Goal: Task Accomplishment & Management: Complete application form

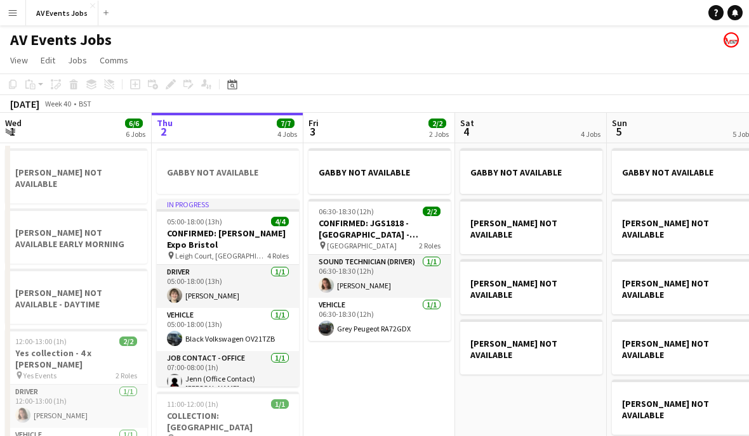
click at [232, 84] on icon "Date picker" at bounding box center [232, 84] width 10 height 10
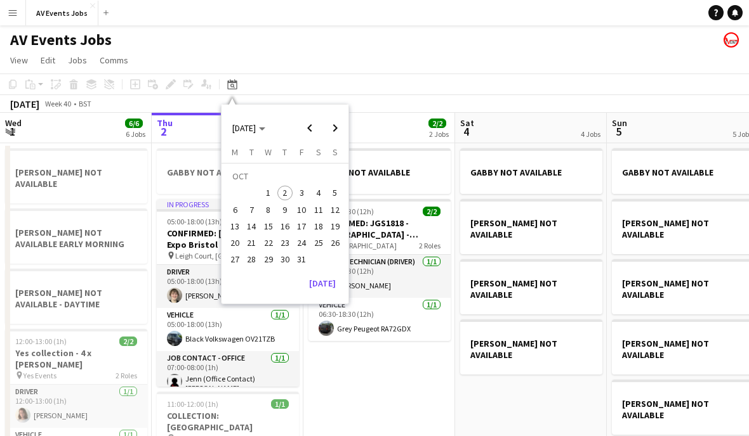
click at [286, 210] on span "9" at bounding box center [284, 209] width 15 height 15
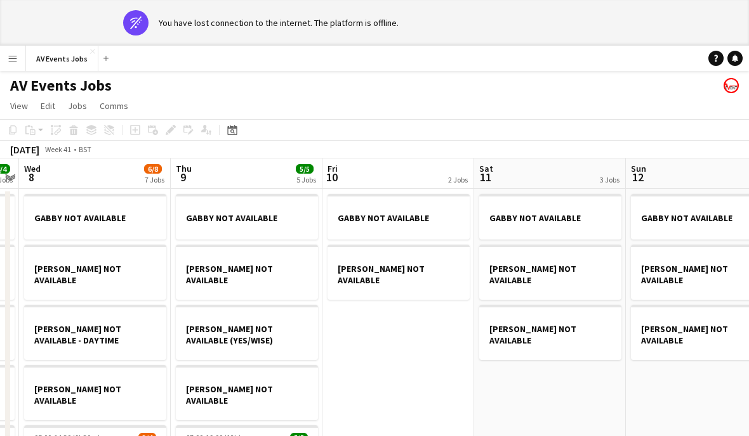
click at [229, 132] on icon "Date picker" at bounding box center [232, 130] width 10 height 10
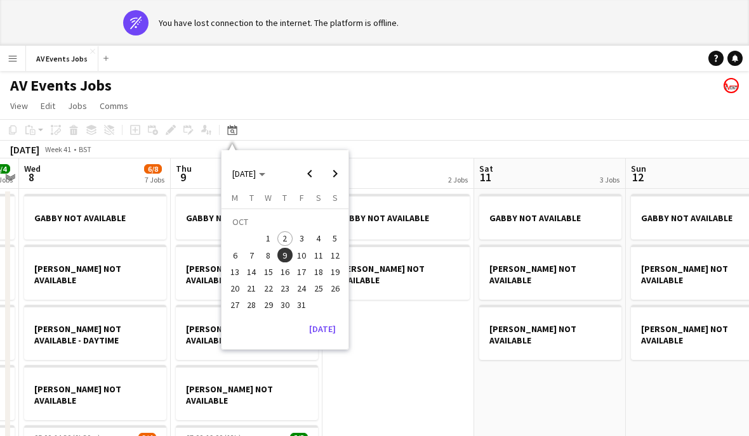
click at [270, 277] on span "15" at bounding box center [268, 272] width 15 height 15
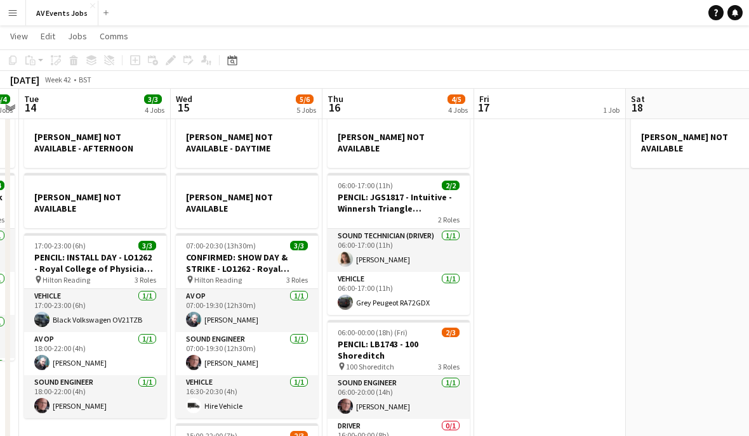
scroll to position [51, 0]
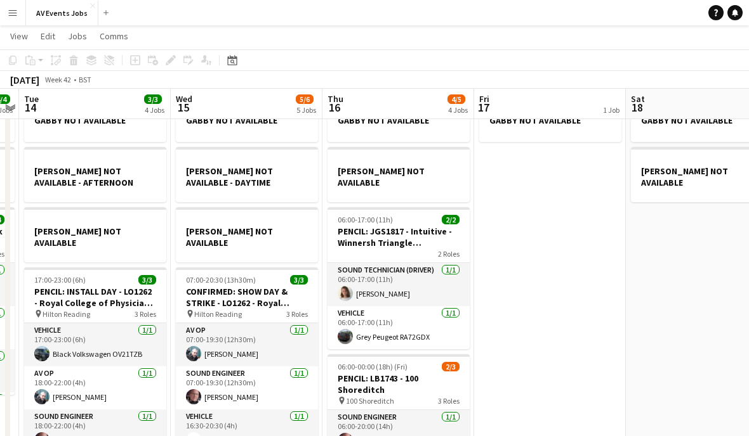
click at [235, 65] on div "Date picker" at bounding box center [232, 60] width 15 height 15
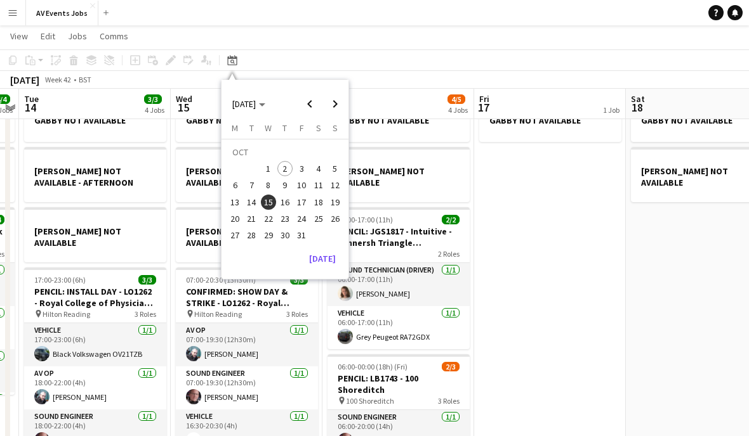
click at [270, 221] on span "22" at bounding box center [268, 218] width 15 height 15
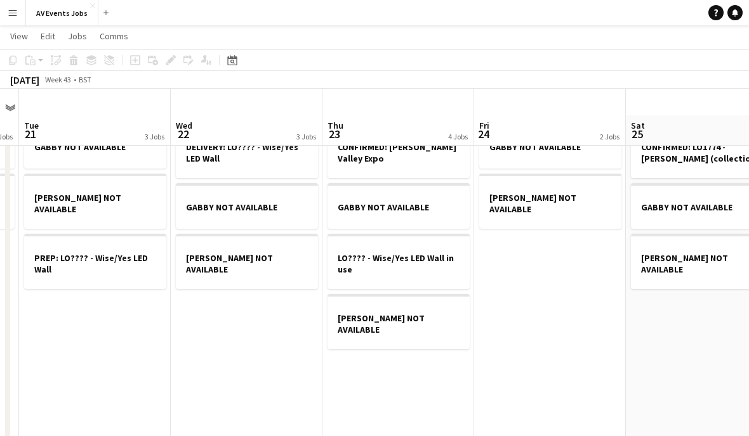
scroll to position [23, 0]
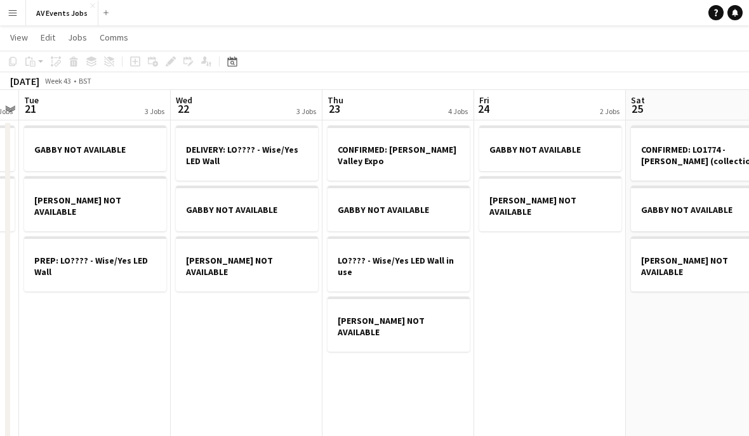
click at [275, 352] on app-date-cell "DELIVERY: LO???? - Wise/Yes LED Wall GABBY NOT AVAILABLE [PERSON_NAME] NOT AVAI…" at bounding box center [247, 406] width 152 height 570
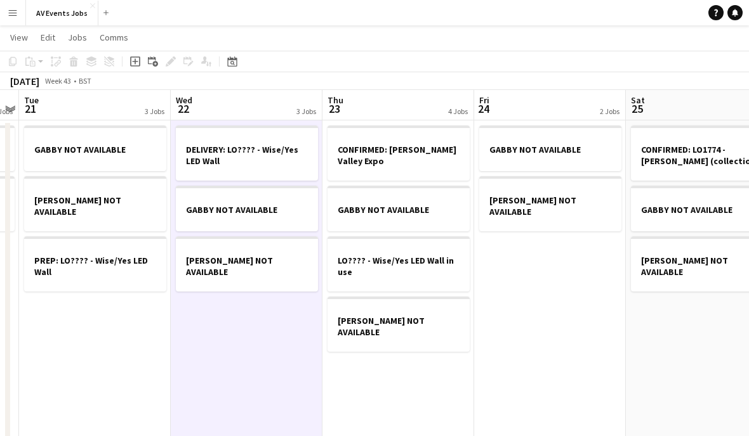
click at [134, 62] on icon "Add job" at bounding box center [135, 61] width 10 height 10
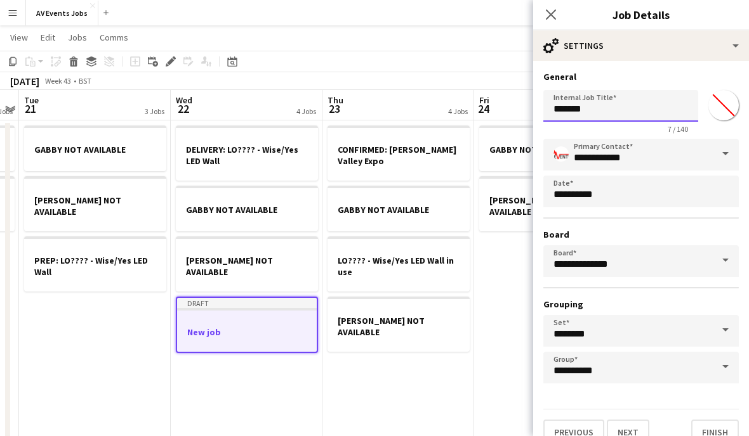
click at [600, 105] on input "*******" at bounding box center [620, 106] width 155 height 32
type input "*"
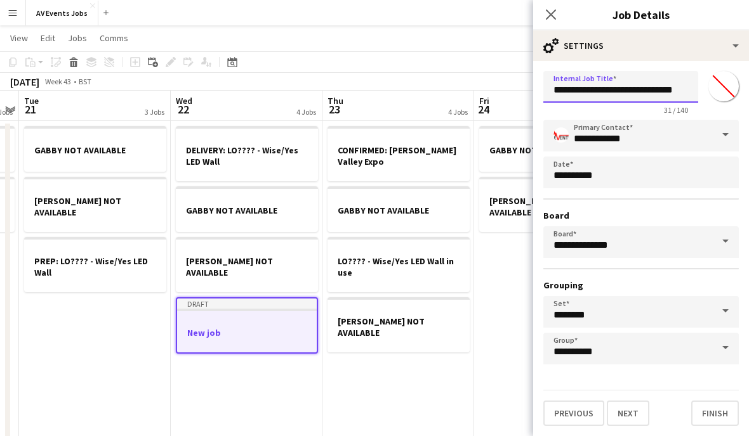
scroll to position [23, 0]
click at [664, 280] on h3 "Grouping" at bounding box center [640, 285] width 195 height 11
click at [609, 88] on input "**********" at bounding box center [620, 87] width 155 height 32
type input "**********"
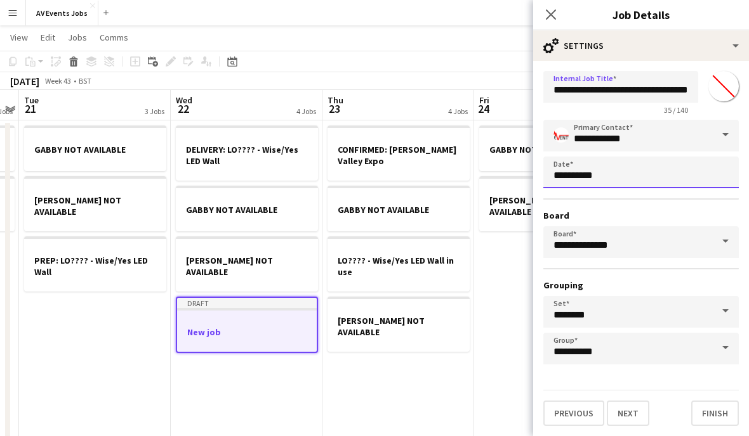
click at [618, 196] on body "Menu Boards Boards Boards All jobs Status Workforce Workforce My Workforce Recr…" at bounding box center [374, 334] width 749 height 714
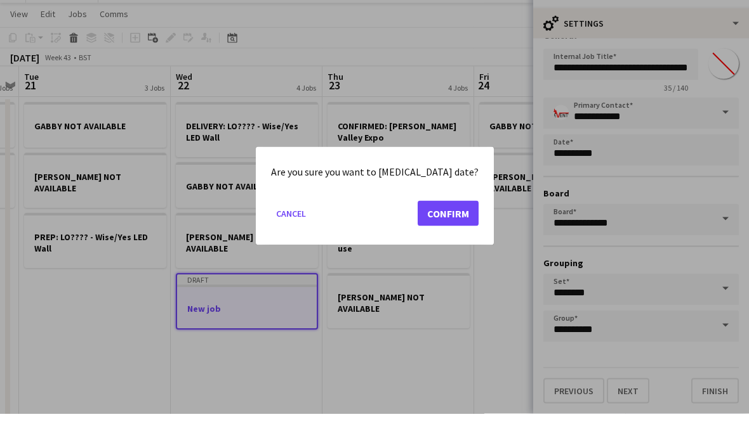
click at [444, 223] on button "Confirm" at bounding box center [447, 235] width 61 height 25
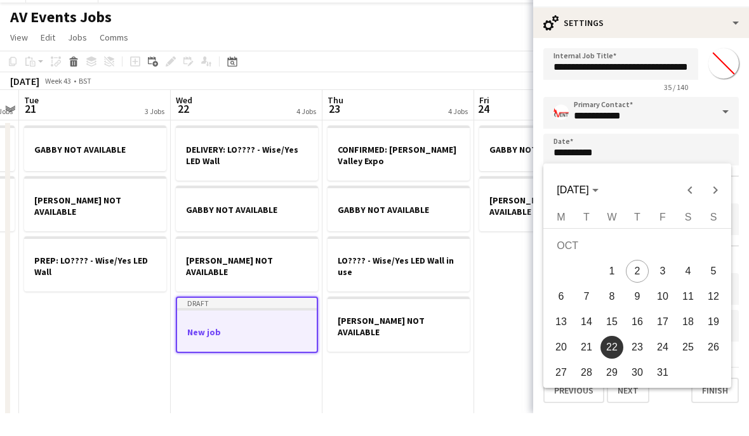
click at [585, 359] on span "21" at bounding box center [586, 370] width 23 height 23
type input "**********"
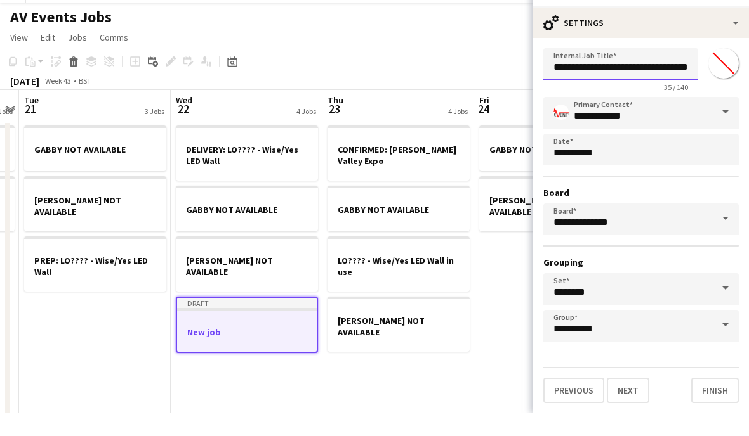
click at [606, 71] on input "**********" at bounding box center [620, 87] width 155 height 32
type input "**********"
click at [669, 280] on h3 "Grouping" at bounding box center [640, 285] width 195 height 11
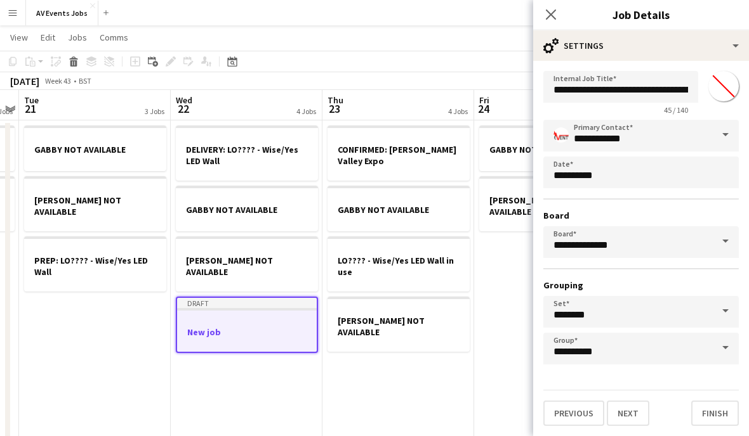
click at [638, 413] on button "Next" at bounding box center [627, 413] width 43 height 25
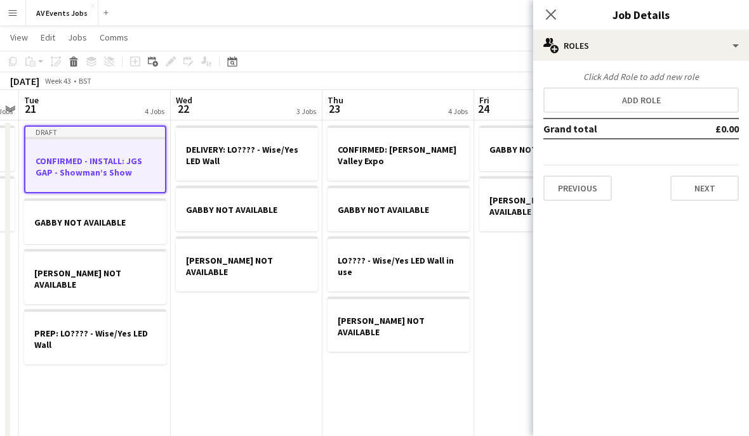
click at [674, 102] on button "Add role" at bounding box center [640, 100] width 195 height 25
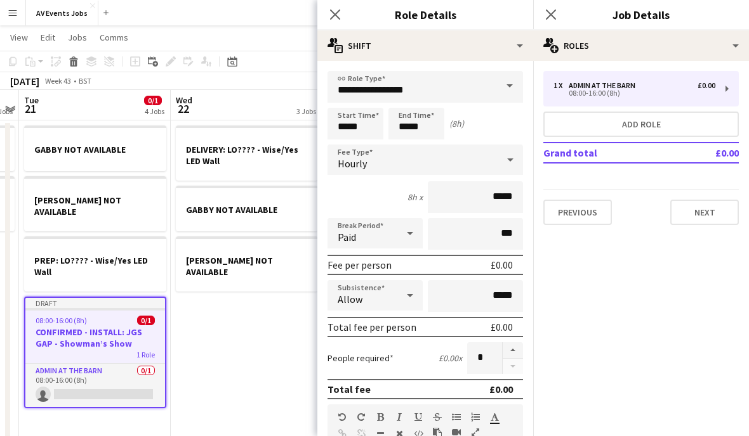
click at [503, 90] on span at bounding box center [509, 86] width 27 height 30
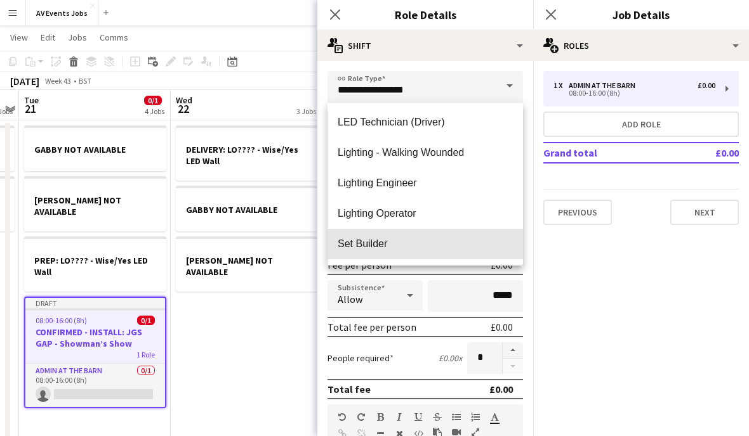
scroll to position [360, 0]
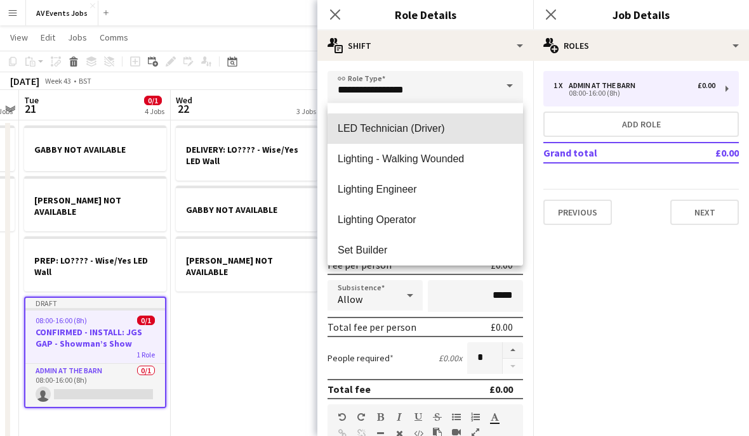
click at [487, 131] on span "LED Technician (Driver)" at bounding box center [424, 128] width 175 height 12
type input "**********"
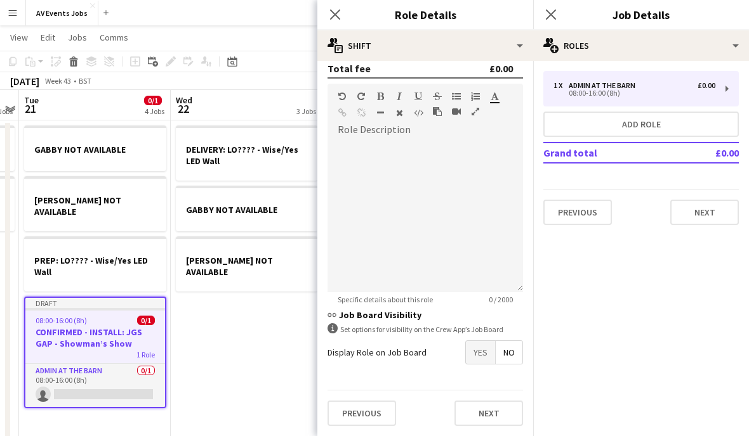
scroll to position [325, 0]
click at [449, 313] on h3 "link Job Board Visibility" at bounding box center [424, 315] width 195 height 11
click at [369, 411] on button "Previous" at bounding box center [361, 413] width 69 height 25
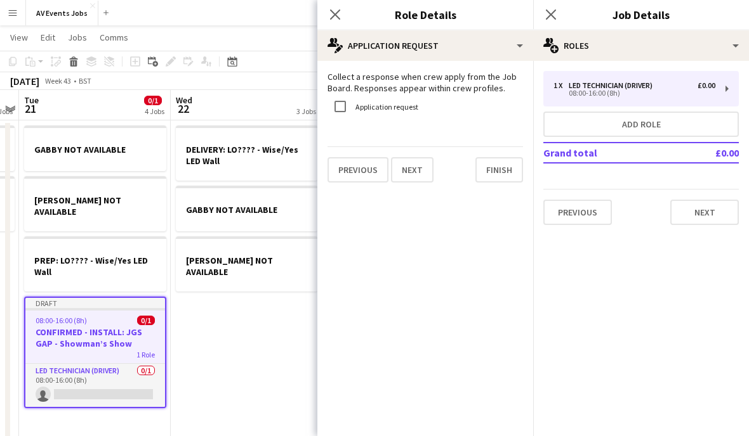
scroll to position [0, 0]
click at [499, 174] on button "Finish" at bounding box center [499, 169] width 48 height 25
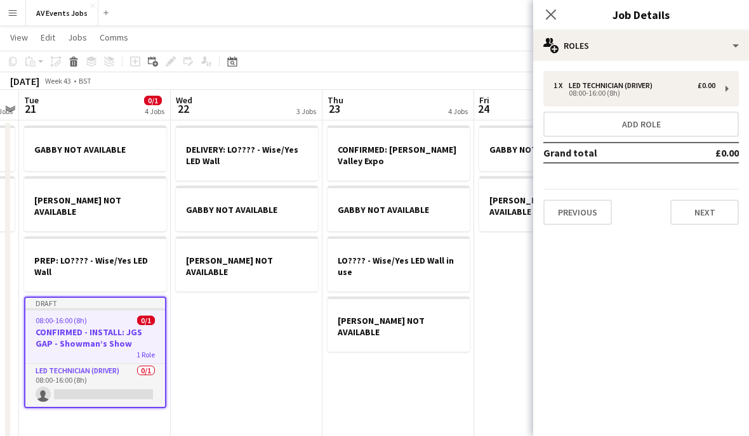
click at [664, 127] on button "Add role" at bounding box center [640, 124] width 195 height 25
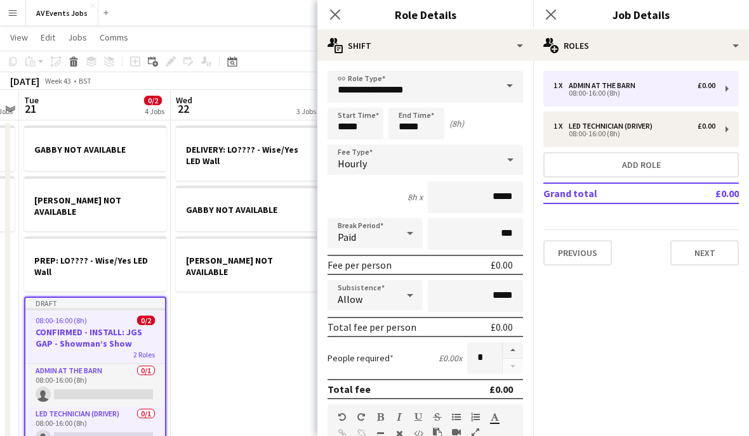
click at [500, 94] on span at bounding box center [509, 86] width 27 height 30
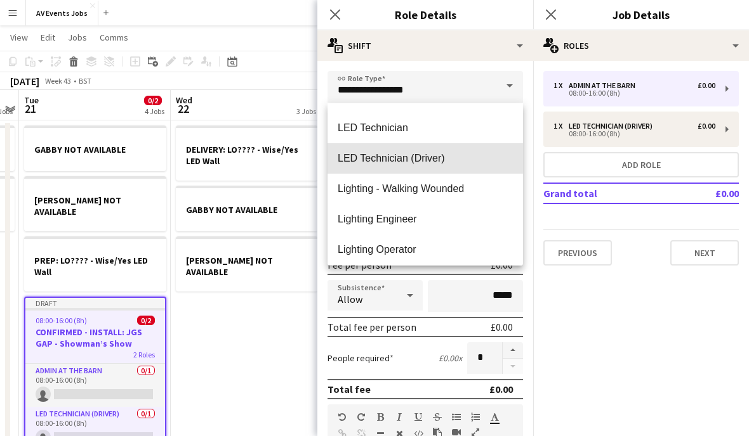
scroll to position [330, 0]
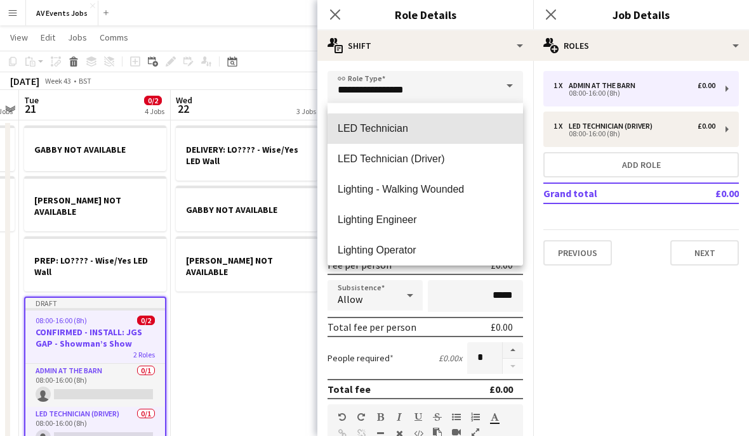
click at [459, 134] on span "LED Technician" at bounding box center [424, 128] width 175 height 12
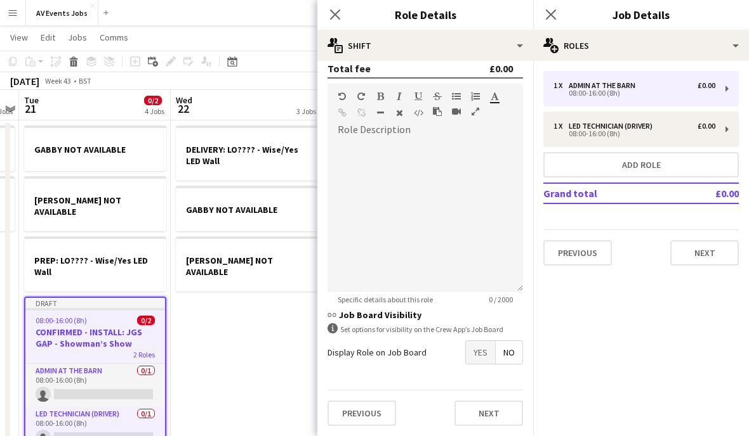
scroll to position [325, 0]
click at [470, 314] on h3 "link Job Board Visibility" at bounding box center [424, 315] width 195 height 11
click at [366, 413] on button "Previous" at bounding box center [361, 413] width 69 height 25
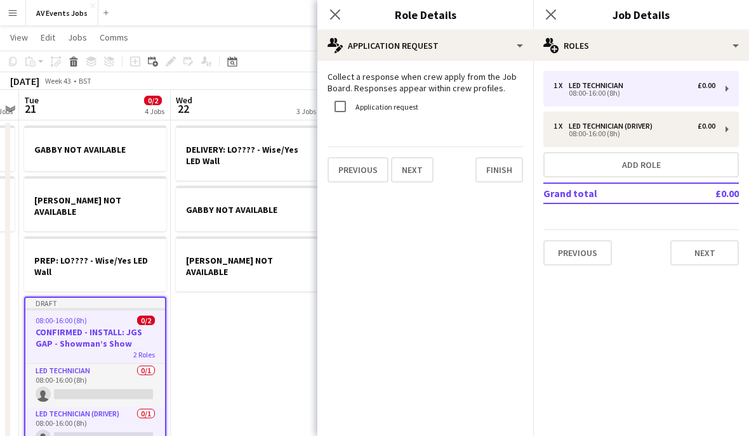
click at [651, 161] on button "Add role" at bounding box center [640, 164] width 195 height 25
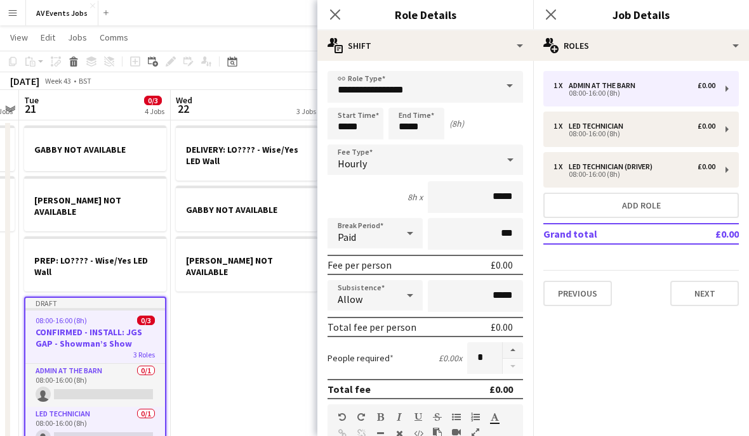
click at [507, 88] on span at bounding box center [509, 86] width 27 height 30
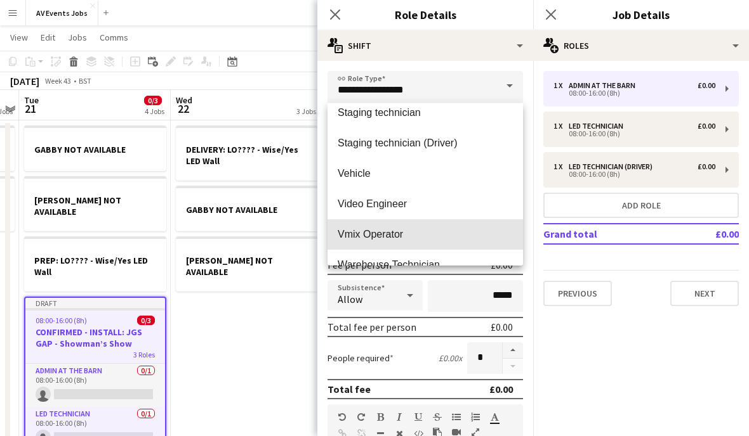
scroll to position [611, 0]
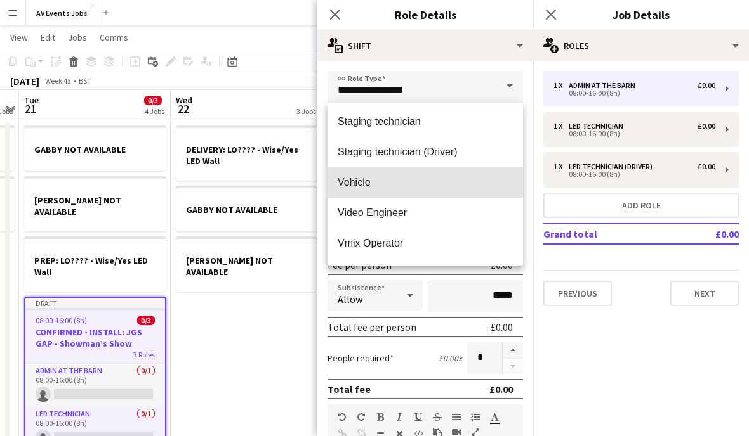
click at [455, 189] on mat-option "Vehicle" at bounding box center [424, 182] width 195 height 30
type input "*******"
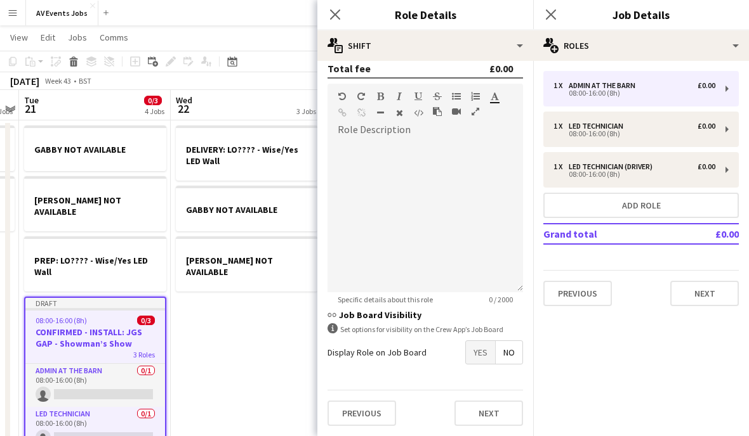
scroll to position [325, 0]
click at [445, 314] on h3 "link Job Board Visibility" at bounding box center [424, 315] width 195 height 11
click at [367, 413] on button "Previous" at bounding box center [361, 413] width 69 height 25
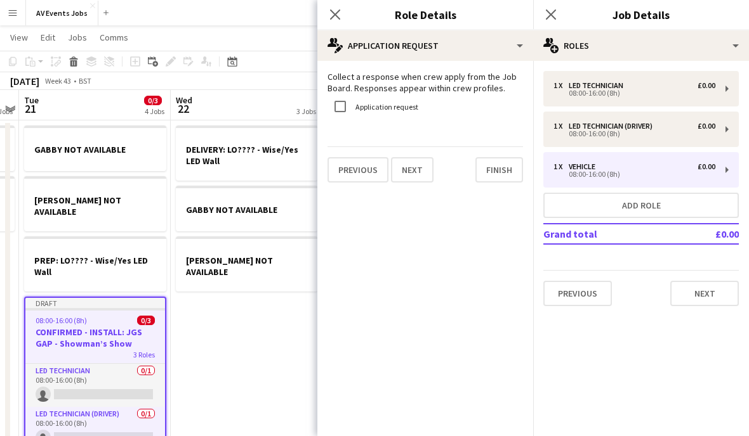
scroll to position [0, 0]
click at [503, 172] on button "Finish" at bounding box center [499, 169] width 48 height 25
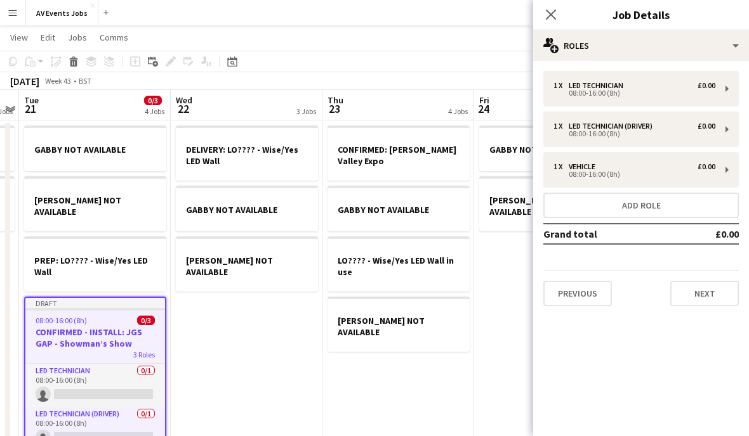
click at [644, 211] on button "Add role" at bounding box center [640, 205] width 195 height 25
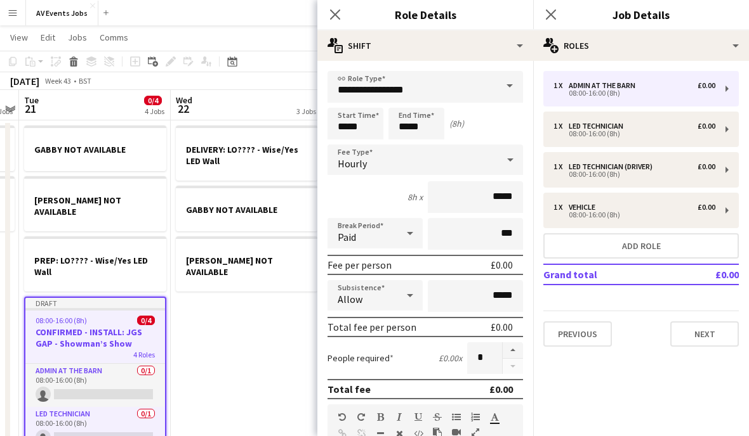
click at [506, 87] on span at bounding box center [509, 86] width 27 height 30
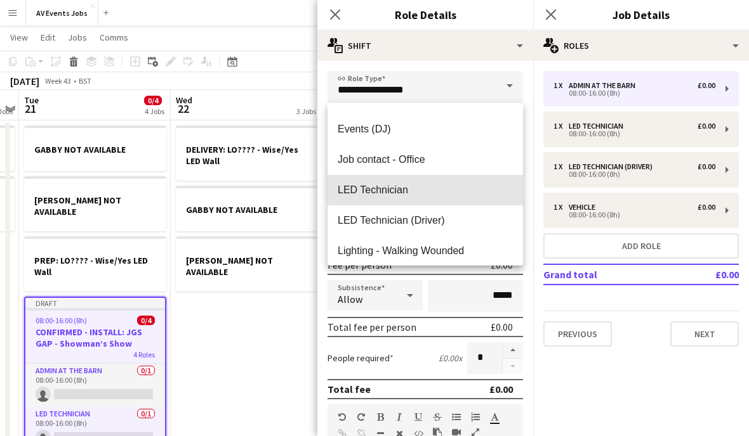
scroll to position [269, 0]
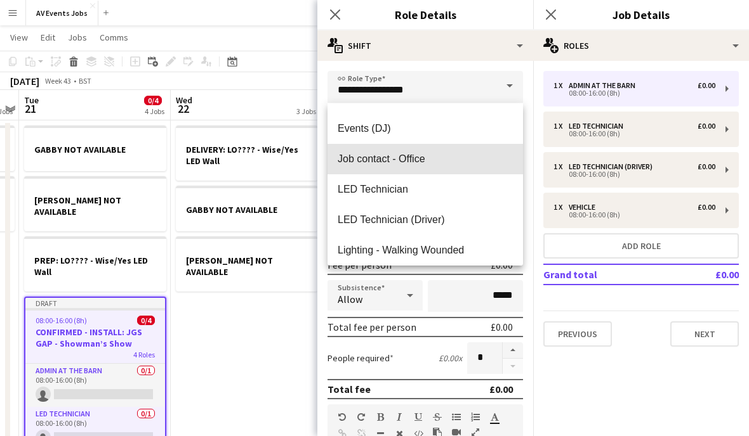
click at [459, 166] on mat-option "Job contact - Office" at bounding box center [424, 159] width 195 height 30
type input "**********"
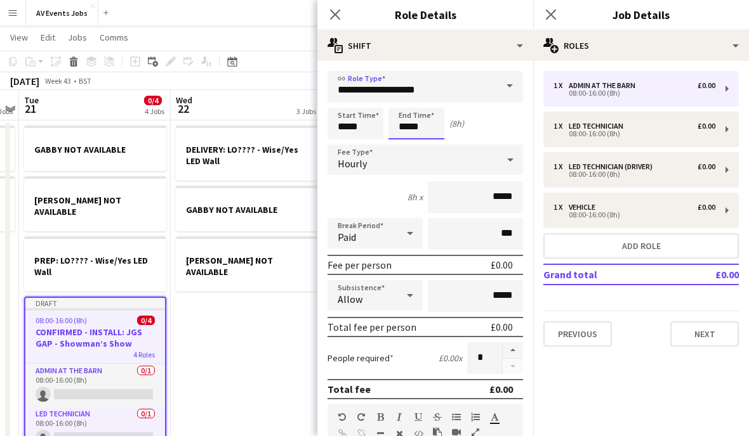
click at [424, 131] on input "*****" at bounding box center [416, 124] width 56 height 32
click at [402, 153] on div "Hourly" at bounding box center [412, 160] width 170 height 30
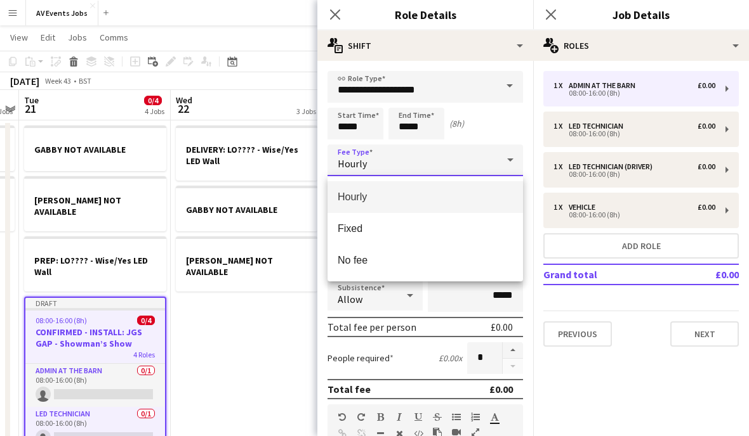
click at [405, 148] on div at bounding box center [374, 218] width 749 height 436
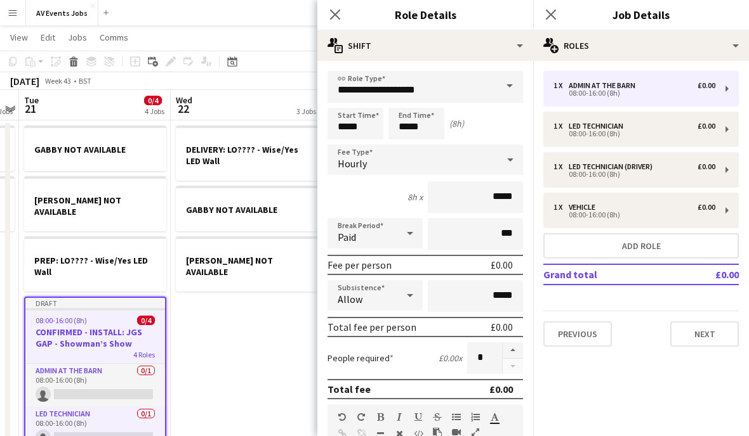
click at [408, 145] on form "**********" at bounding box center [425, 414] width 216 height 686
click at [407, 131] on input "*****" at bounding box center [416, 124] width 56 height 32
click at [409, 147] on div at bounding box center [403, 146] width 25 height 13
click at [403, 149] on div at bounding box center [403, 146] width 25 height 13
type input "*****"
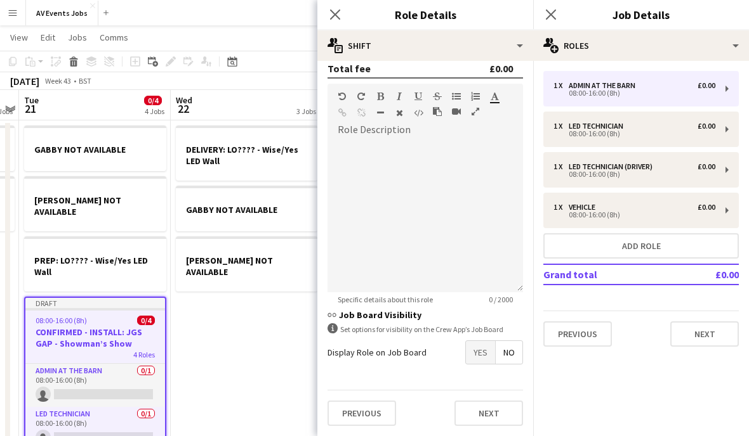
scroll to position [325, 0]
click at [443, 310] on h3 "link Job Board Visibility" at bounding box center [424, 315] width 195 height 11
click at [368, 412] on button "Previous" at bounding box center [361, 413] width 69 height 25
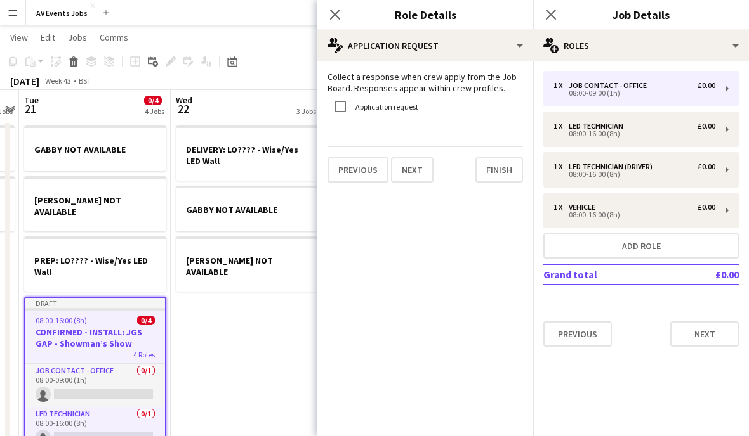
scroll to position [0, 0]
click at [499, 171] on button "Finish" at bounding box center [499, 169] width 48 height 25
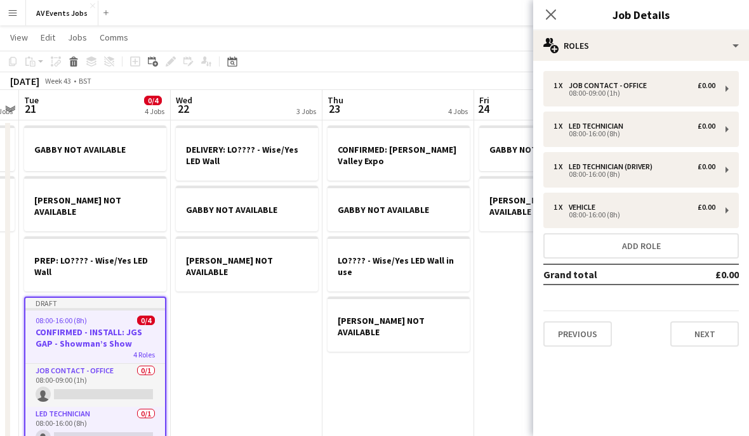
click at [708, 334] on button "Next" at bounding box center [704, 334] width 69 height 25
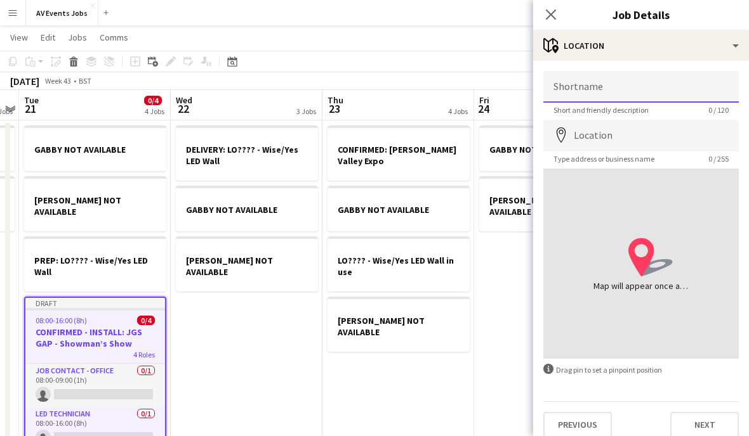
click at [667, 93] on input "Shortname" at bounding box center [640, 87] width 195 height 32
click at [636, 86] on input "**********" at bounding box center [640, 87] width 195 height 32
type input "**********"
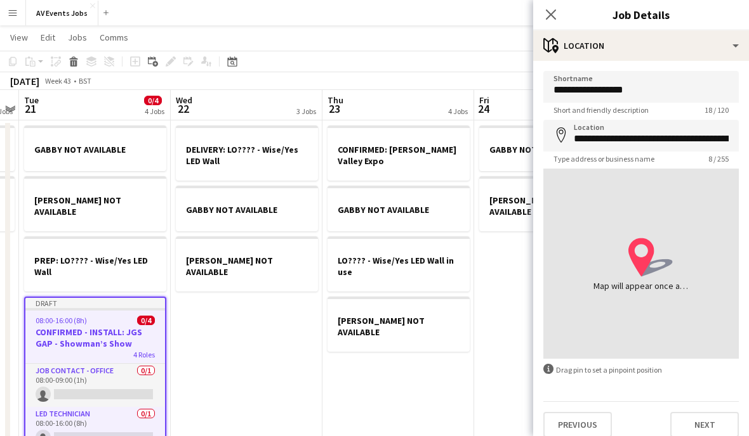
type input "**********"
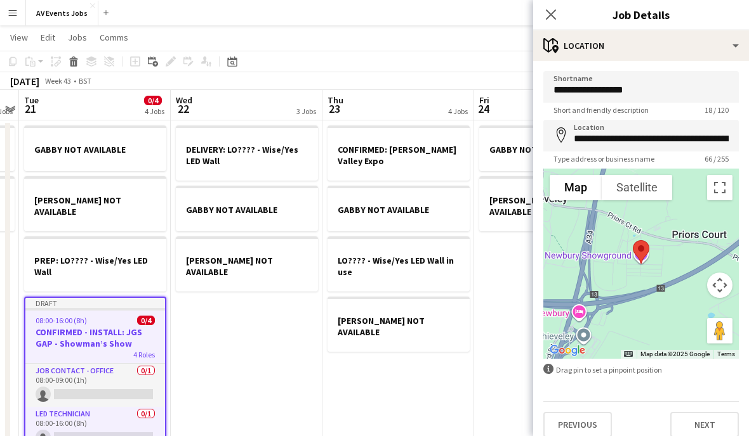
click at [703, 417] on button "Next" at bounding box center [704, 424] width 69 height 25
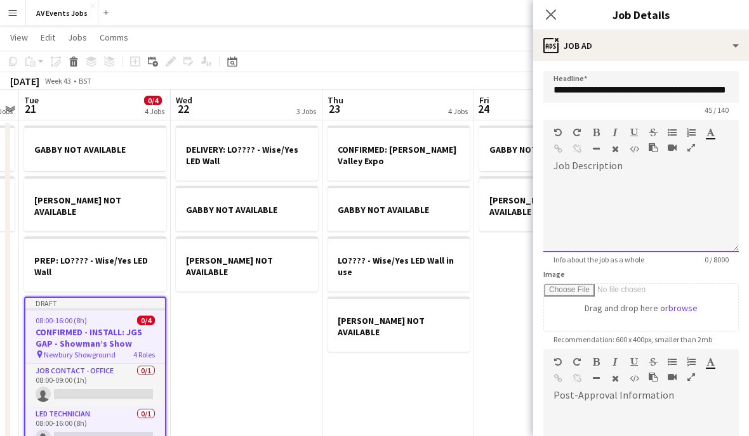
click at [707, 207] on div at bounding box center [640, 214] width 195 height 76
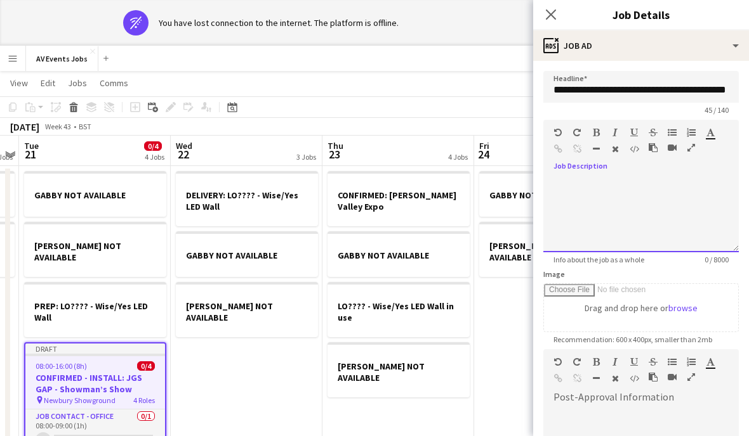
paste div
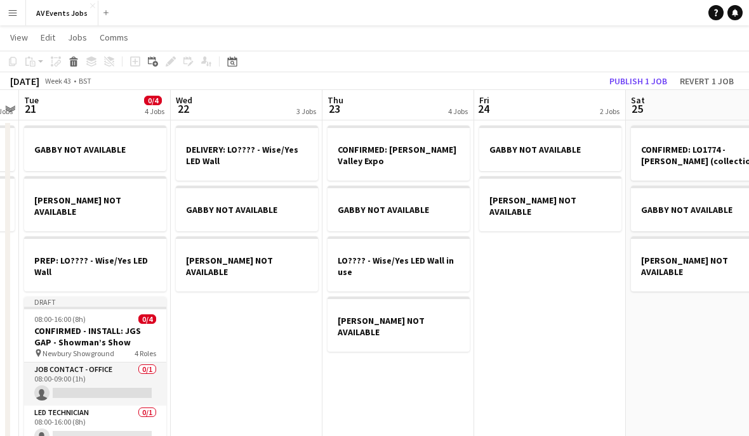
click at [127, 325] on h3 "CONFIRMED - INSTALL: JGS GAP - Showman’s Show" at bounding box center [95, 336] width 142 height 23
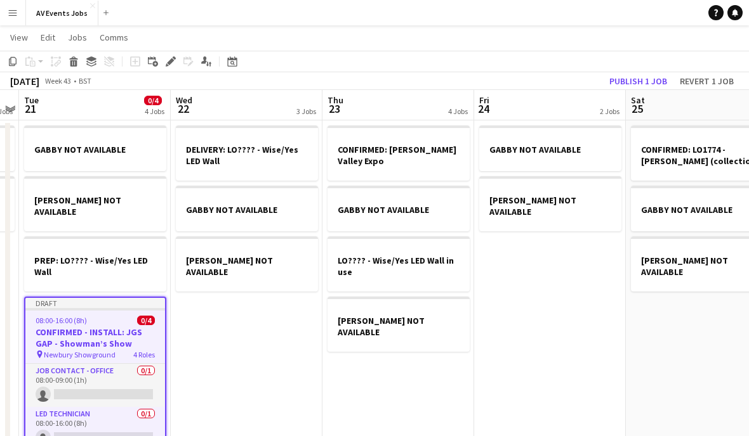
click at [171, 64] on icon "Edit" at bounding box center [171, 61] width 10 height 10
type input "**********"
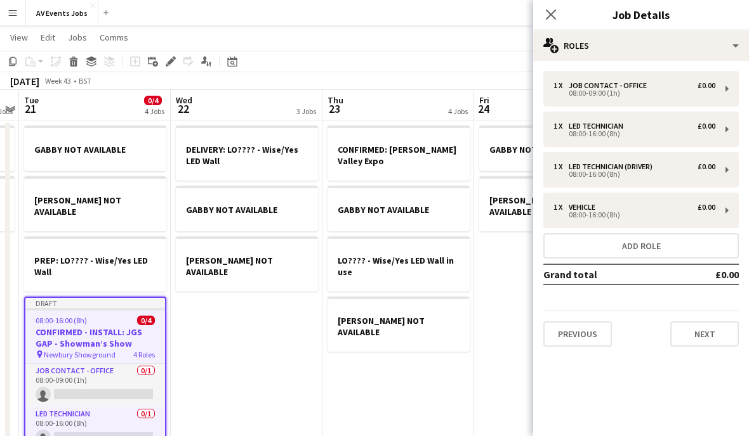
click at [714, 339] on button "Next" at bounding box center [704, 334] width 69 height 25
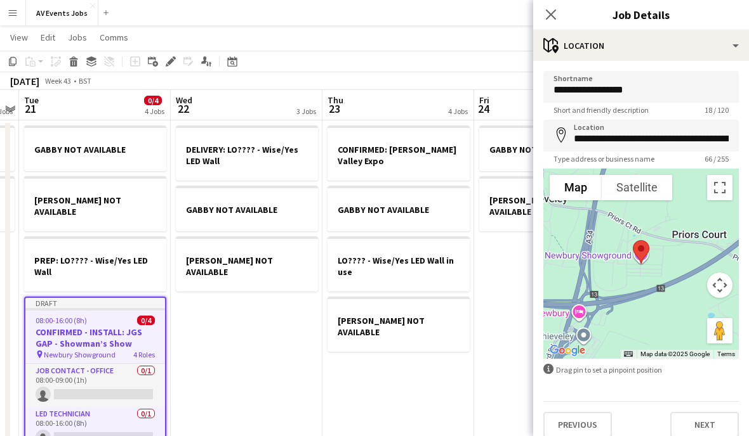
click at [713, 417] on button "Next" at bounding box center [704, 424] width 69 height 25
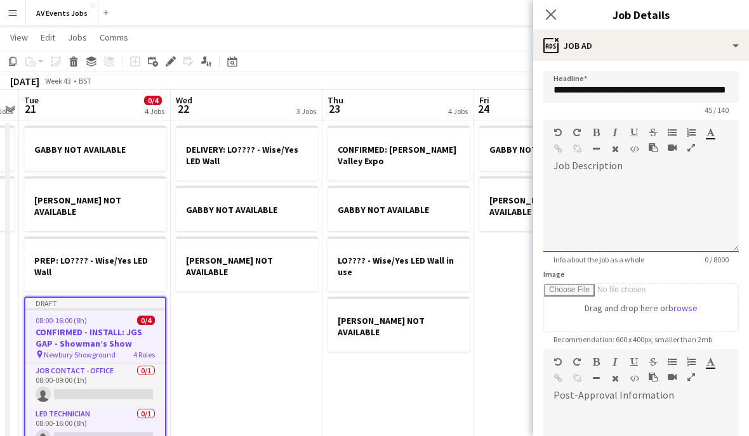
click at [658, 190] on div at bounding box center [640, 214] width 195 height 76
paste div
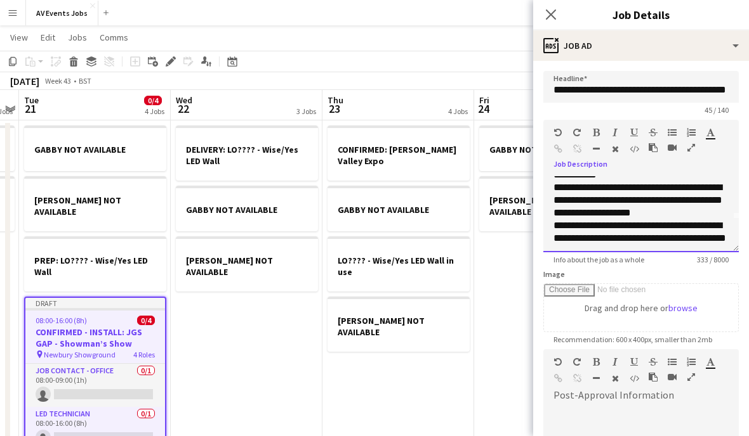
scroll to position [14, 0]
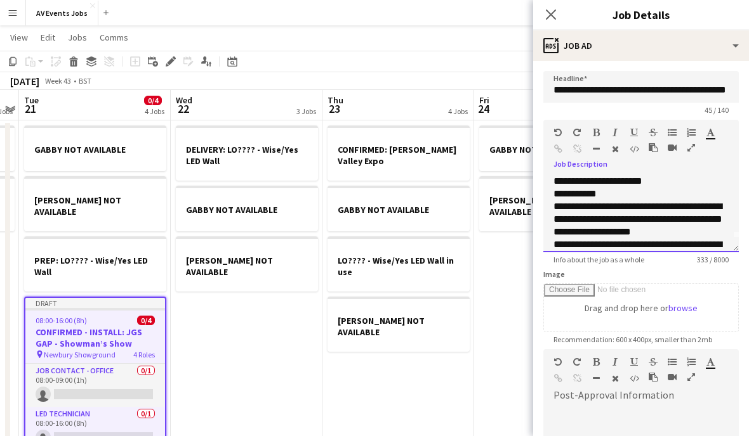
click at [665, 207] on div "**********" at bounding box center [640, 219] width 175 height 38
click at [563, 211] on div "**********" at bounding box center [640, 219] width 175 height 38
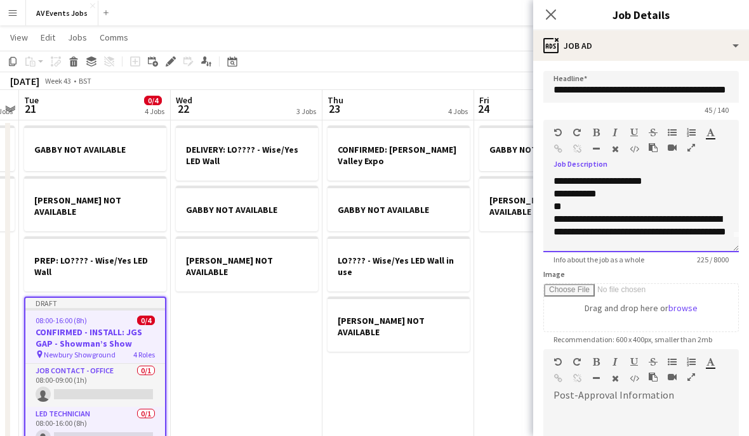
click at [561, 222] on div "**********" at bounding box center [640, 232] width 175 height 38
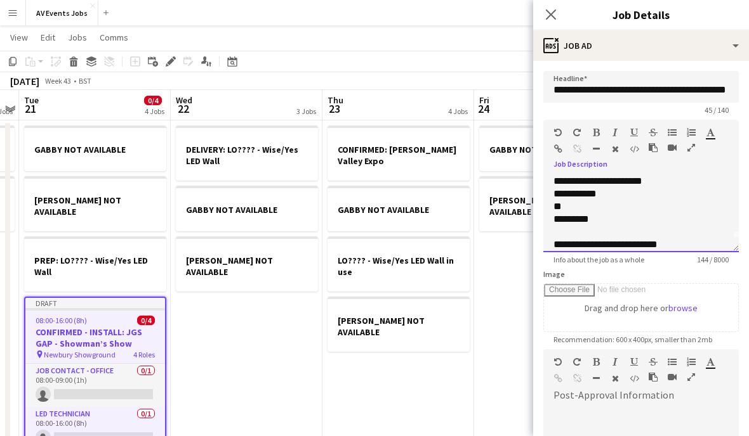
click at [628, 218] on div "*********" at bounding box center [640, 219] width 175 height 13
click at [566, 230] on div "**********" at bounding box center [640, 232] width 175 height 13
click at [566, 231] on div "**********" at bounding box center [640, 232] width 175 height 13
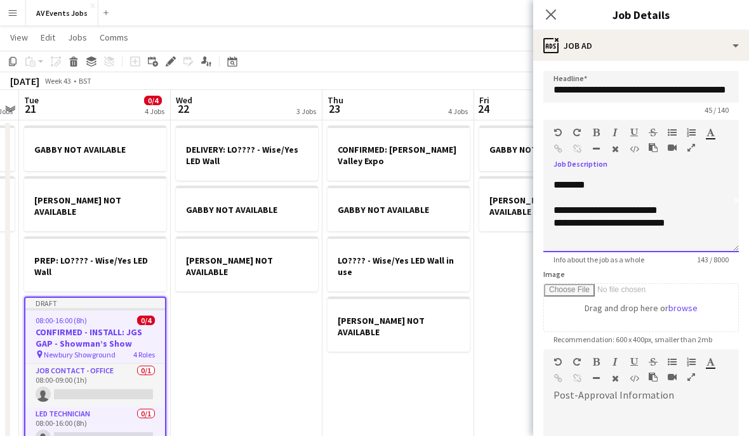
scroll to position [48, 0]
click at [684, 277] on div "Image Drag and drop here or browse" at bounding box center [640, 301] width 195 height 63
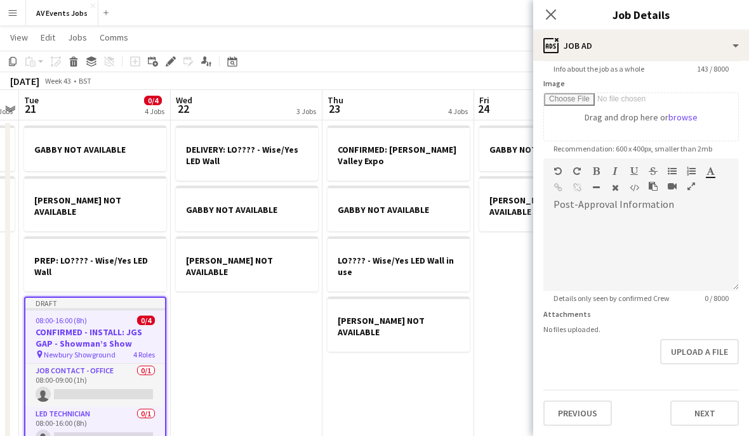
scroll to position [192, 0]
click at [716, 409] on button "Next" at bounding box center [704, 413] width 69 height 25
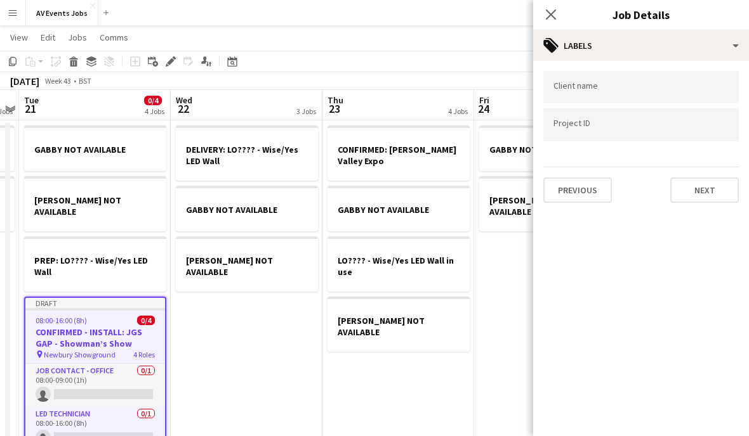
click at [673, 93] on input "Type to search client labels..." at bounding box center [640, 87] width 175 height 11
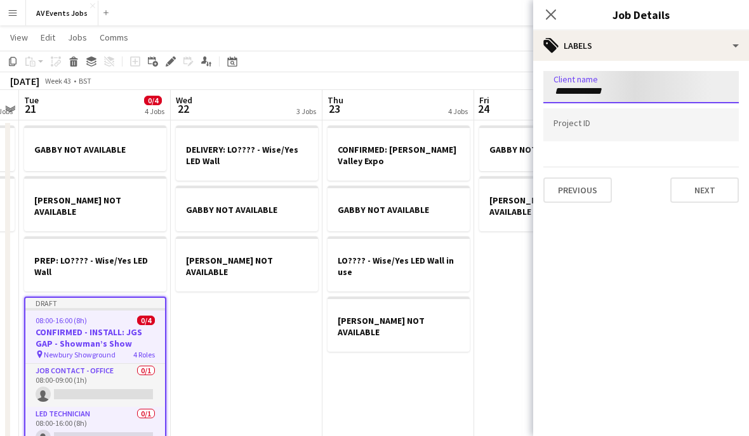
type input "**********"
click at [655, 127] on input "Type to search project ID labels..." at bounding box center [640, 125] width 175 height 11
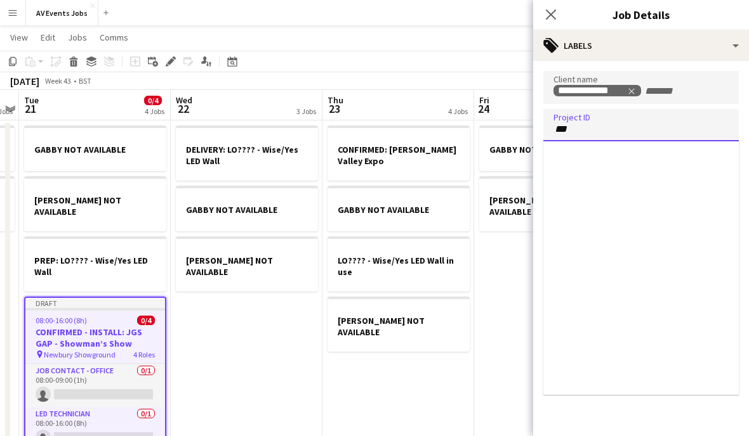
type input "****"
click at [707, 191] on button "Next" at bounding box center [704, 190] width 69 height 25
type input "*******"
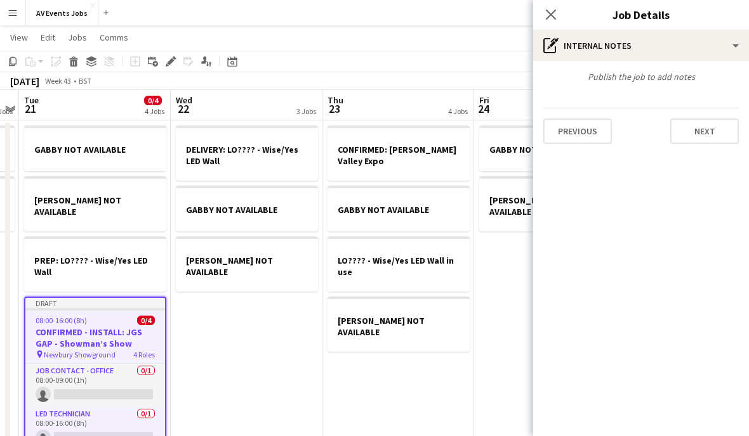
click at [706, 141] on button "Next" at bounding box center [704, 131] width 69 height 25
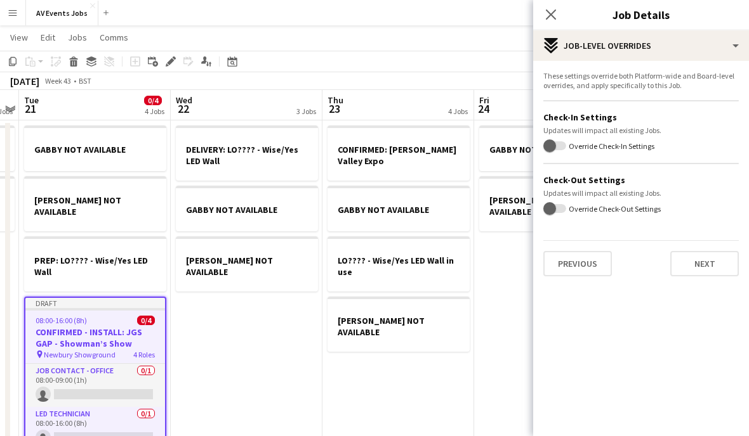
click at [717, 260] on button "Next" at bounding box center [704, 263] width 69 height 25
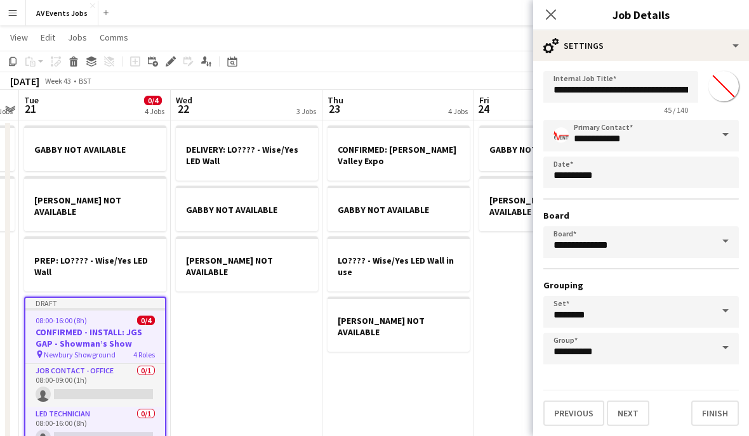
scroll to position [23, 0]
click at [720, 410] on button "Finish" at bounding box center [715, 413] width 48 height 25
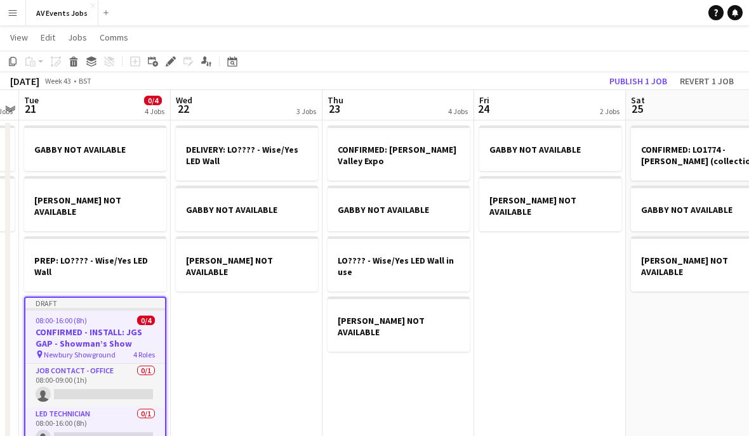
click at [645, 81] on button "Publish 1 job" at bounding box center [638, 81] width 68 height 16
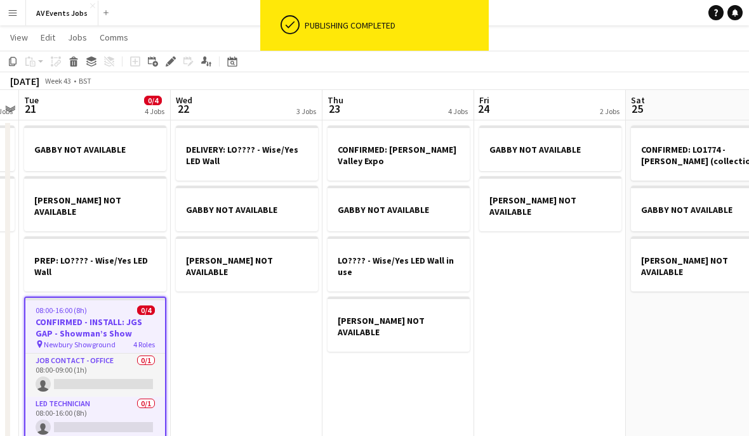
click at [435, 387] on app-date-cell "CONFIRMED: [PERSON_NAME] Valley Expo GABBY NOT AVAILABLE LO???? - Wise/Yes LED …" at bounding box center [398, 311] width 152 height 381
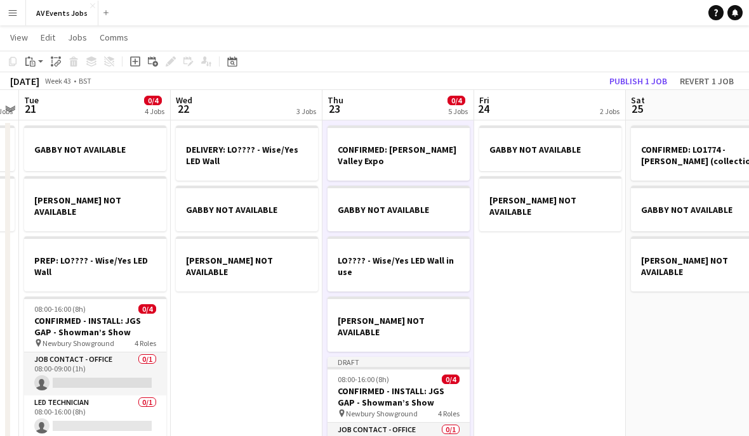
click at [429, 386] on h3 "CONFIRMED - INSTALL: JGS GAP - Showman’s Show" at bounding box center [398, 397] width 142 height 23
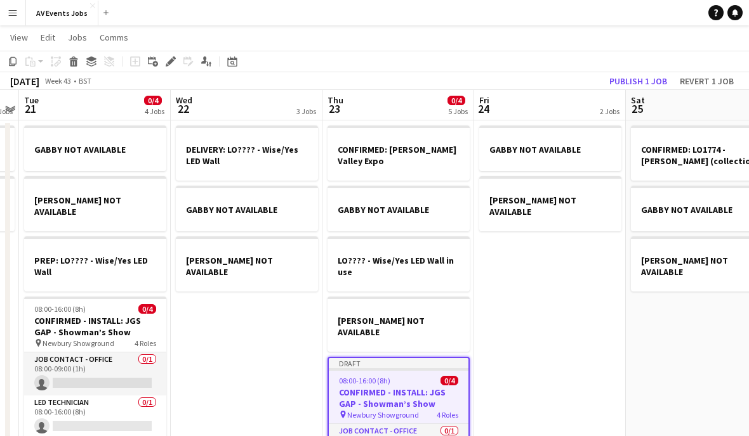
click at [646, 79] on button "Publish 1 job" at bounding box center [638, 81] width 68 height 16
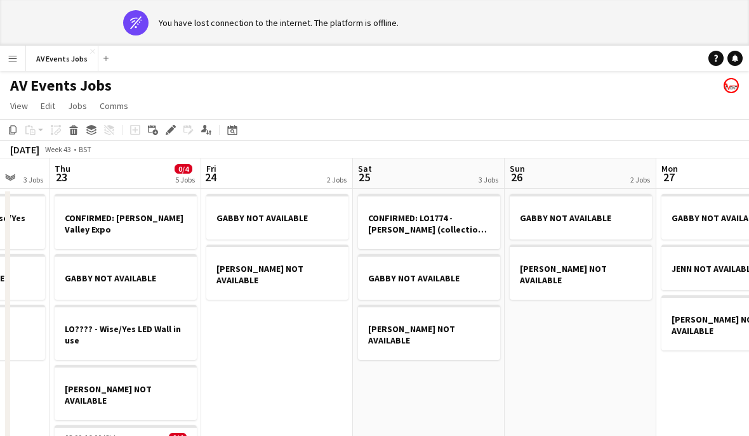
scroll to position [0, 395]
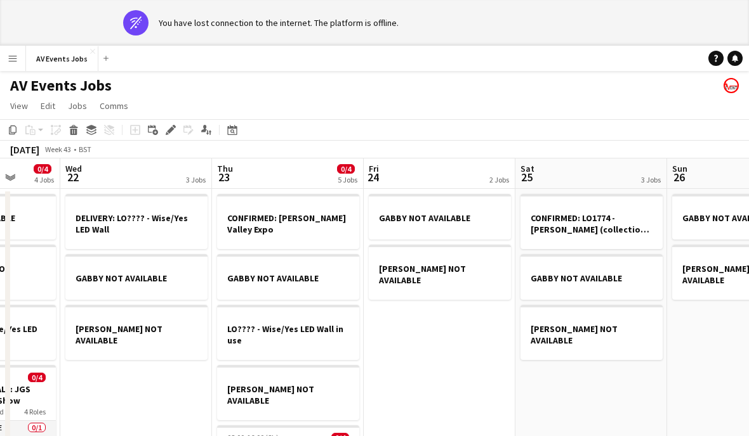
click at [232, 133] on icon at bounding box center [232, 131] width 4 height 4
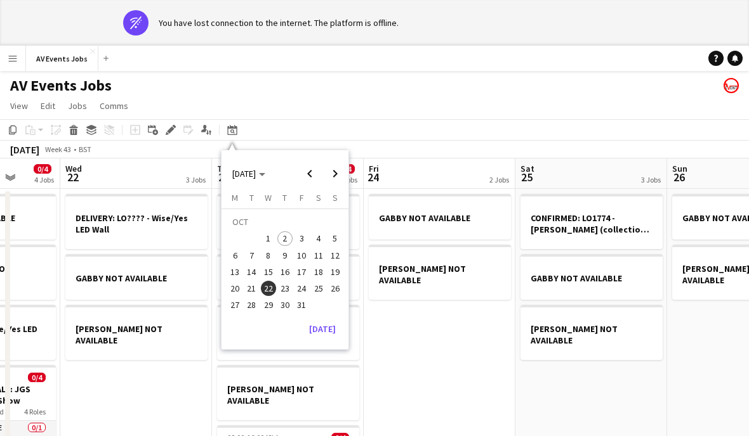
click at [340, 175] on span "Next month" at bounding box center [334, 173] width 25 height 25
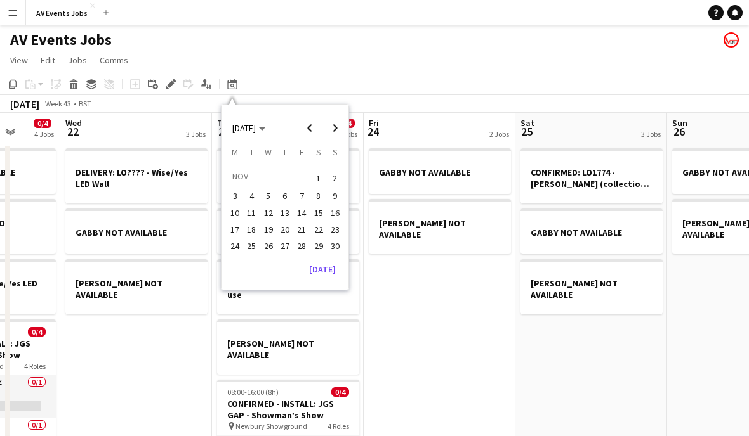
click at [424, 327] on app-date-cell "GABBY NOT AVAILABLE [PERSON_NAME] NOT AVAILABLE" at bounding box center [439, 364] width 152 height 442
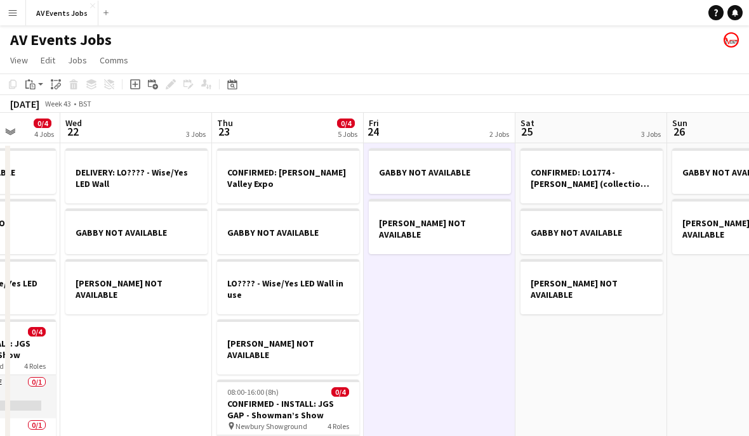
click at [235, 83] on icon at bounding box center [232, 84] width 10 height 10
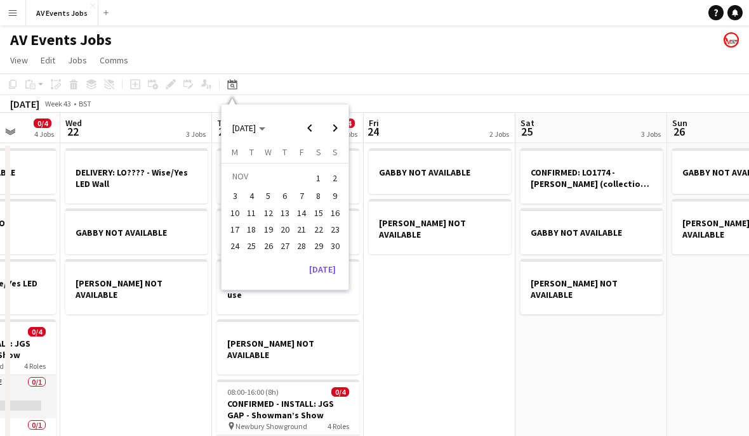
click at [304, 192] on span "7" at bounding box center [301, 196] width 15 height 15
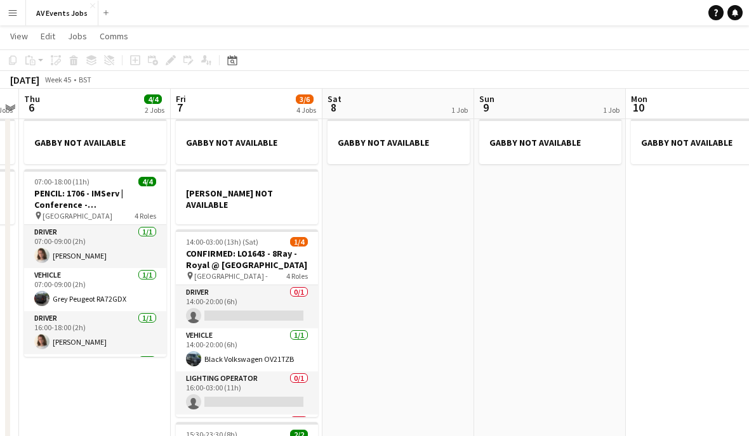
scroll to position [0, 0]
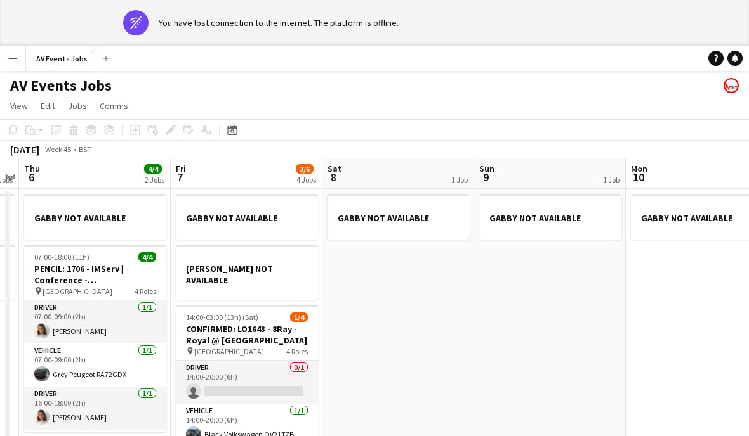
click at [226, 136] on div "Date picker" at bounding box center [232, 129] width 15 height 15
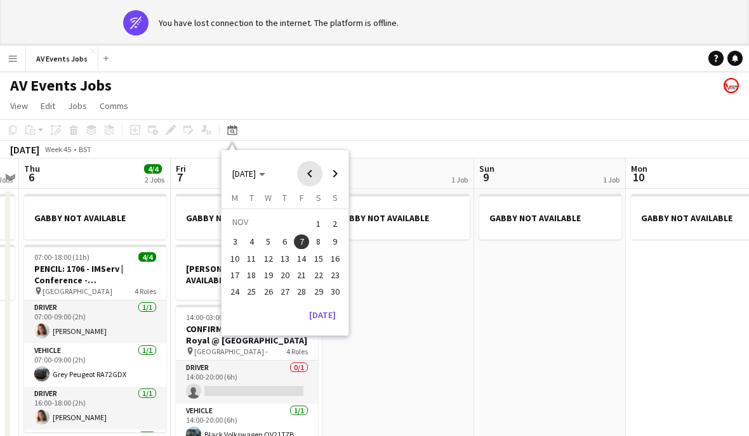
click at [304, 174] on span "Previous month" at bounding box center [309, 173] width 25 height 25
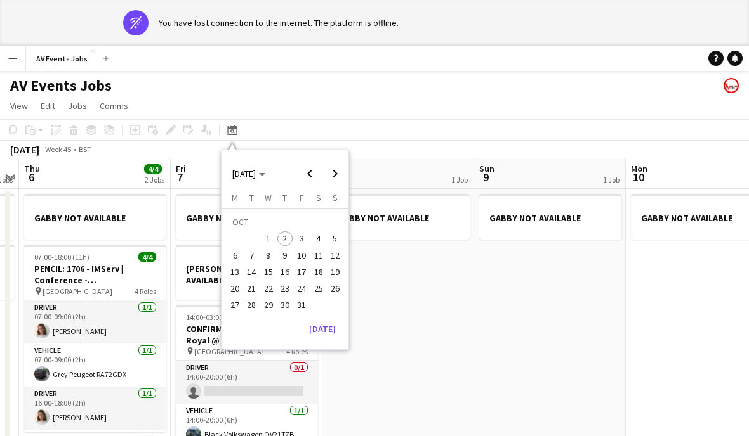
click at [301, 307] on span "31" at bounding box center [301, 305] width 15 height 15
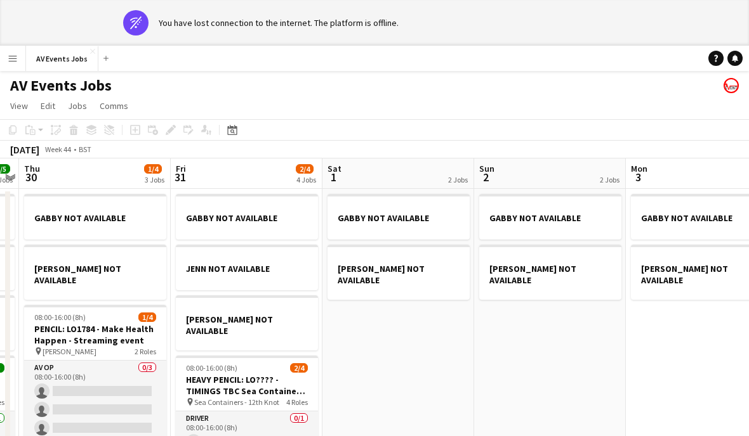
click at [228, 132] on icon at bounding box center [232, 130] width 10 height 10
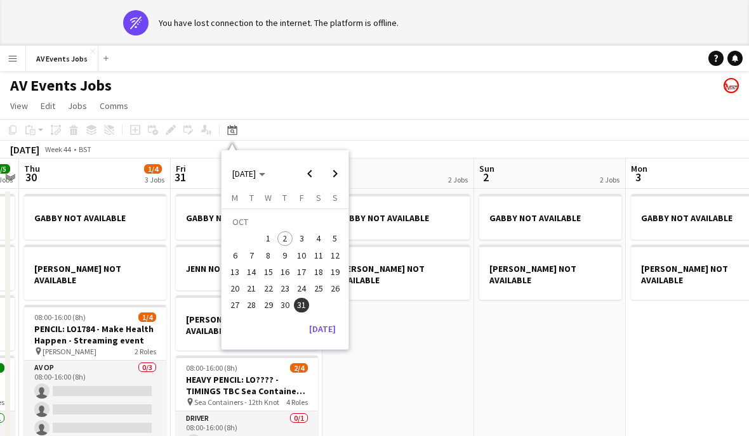
click at [268, 275] on span "15" at bounding box center [268, 272] width 15 height 15
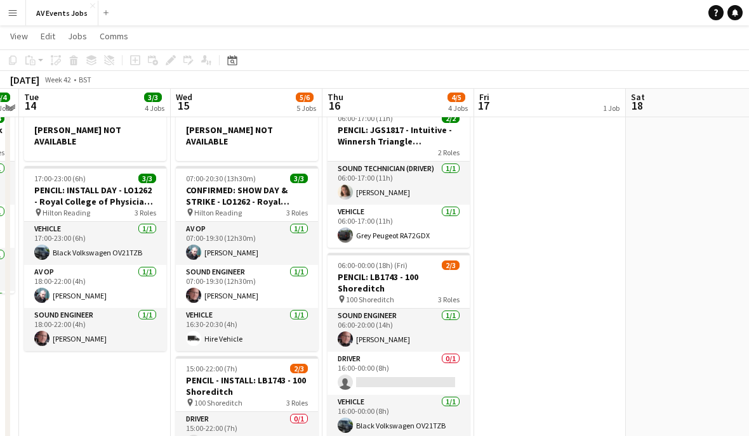
scroll to position [158, 0]
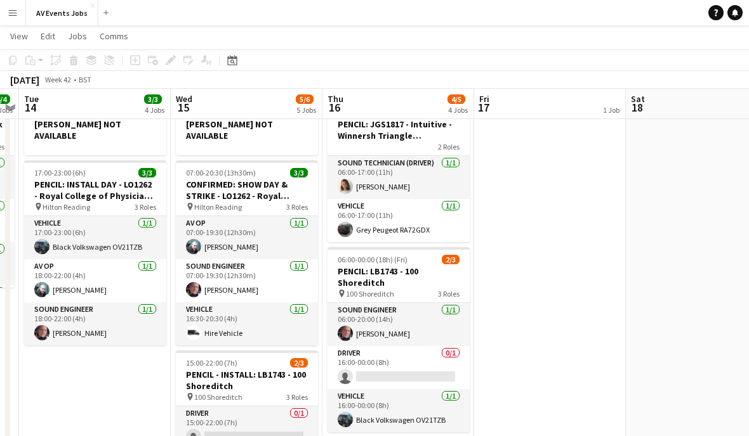
click at [414, 360] on app-card-role "Driver 0/1 16:00-00:00 (8h) single-neutral-actions" at bounding box center [398, 367] width 142 height 43
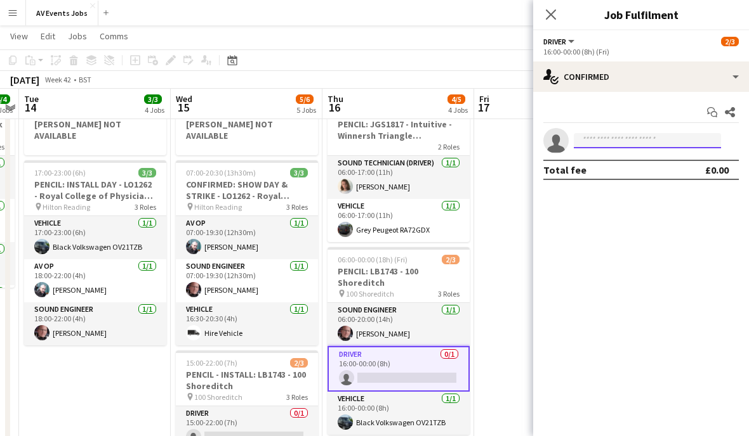
click at [657, 143] on input at bounding box center [646, 140] width 147 height 15
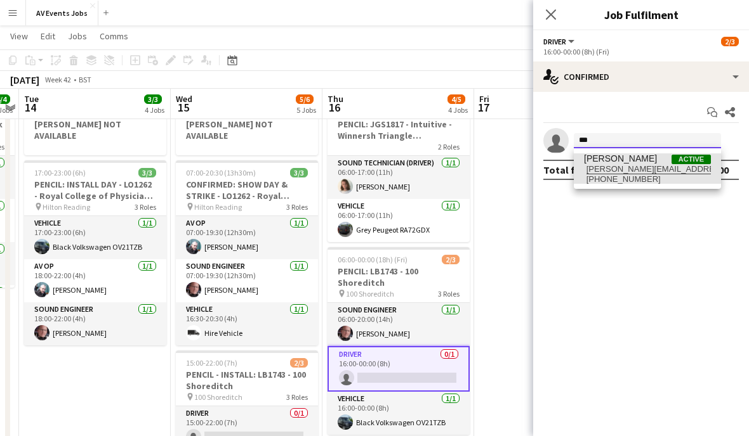
type input "***"
click at [644, 174] on span "[PHONE_NUMBER]" at bounding box center [647, 179] width 127 height 10
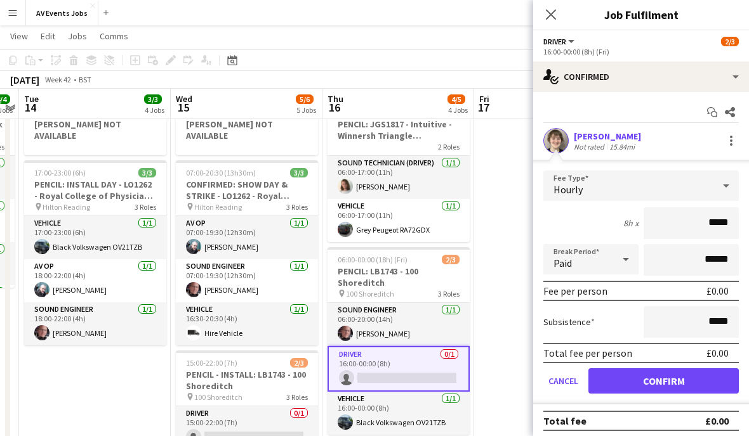
click at [705, 381] on button "Confirm" at bounding box center [663, 381] width 150 height 25
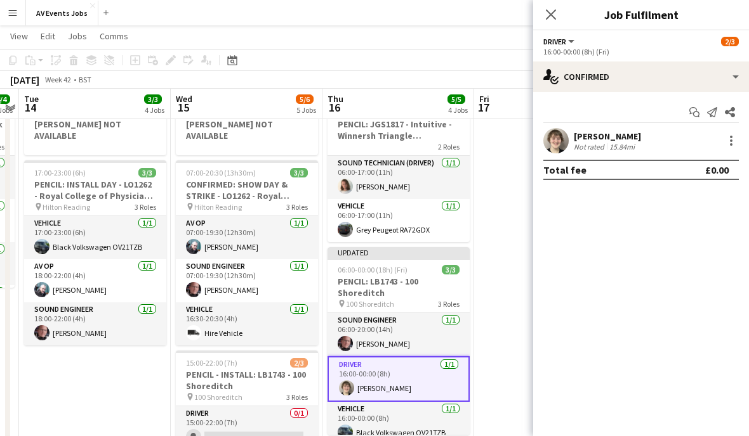
click at [413, 280] on h3 "PENCIL: LB1743 - 100 Shoreditch" at bounding box center [398, 287] width 142 height 23
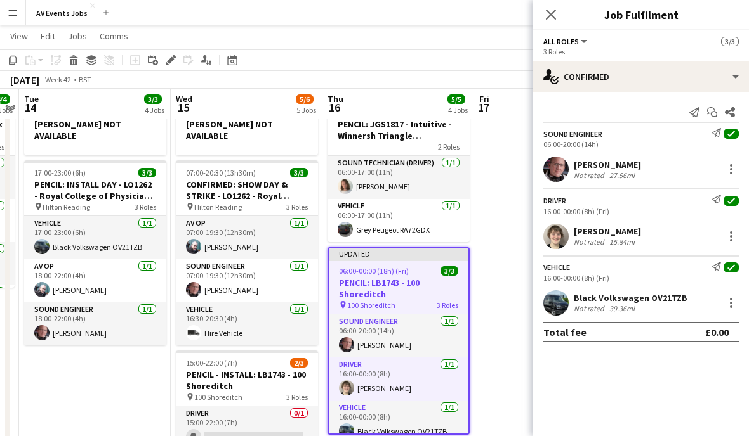
click at [549, 20] on icon "Close pop-in" at bounding box center [551, 15] width 10 height 10
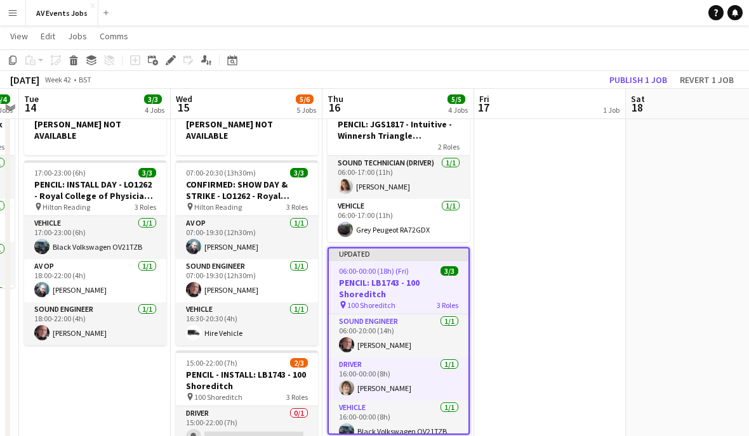
click at [648, 82] on button "Publish 1 job" at bounding box center [638, 80] width 68 height 16
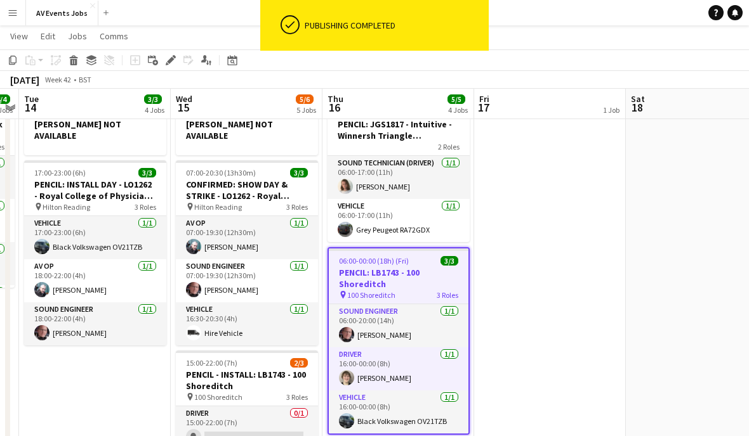
click at [259, 416] on app-card-role "Driver 0/1 15:00-22:00 (7h) single-neutral-actions" at bounding box center [247, 428] width 142 height 43
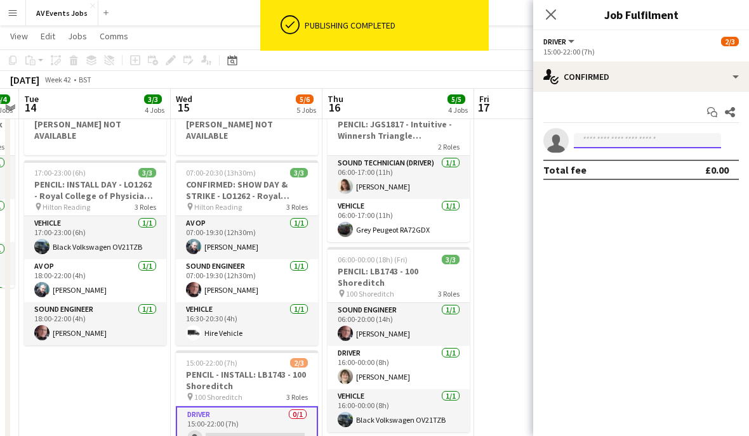
click at [638, 134] on input at bounding box center [646, 140] width 147 height 15
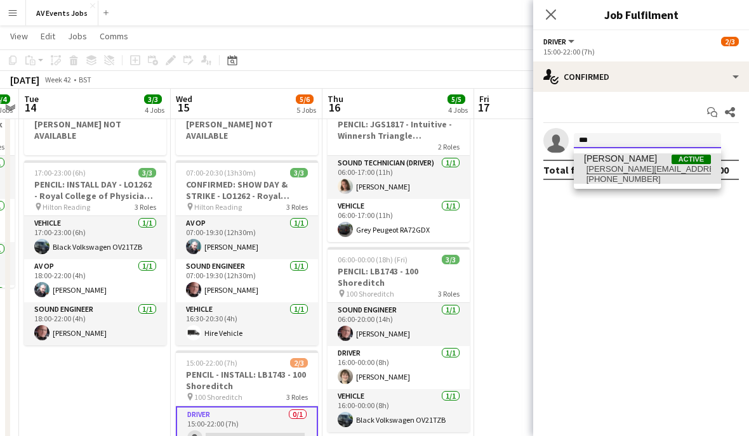
type input "***"
click at [663, 169] on span "[PERSON_NAME][EMAIL_ADDRESS][DOMAIN_NAME]" at bounding box center [647, 169] width 127 height 10
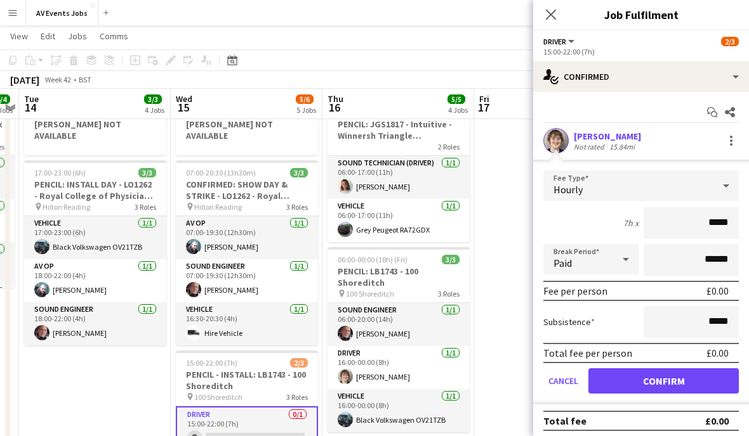
click at [684, 384] on button "Confirm" at bounding box center [663, 381] width 150 height 25
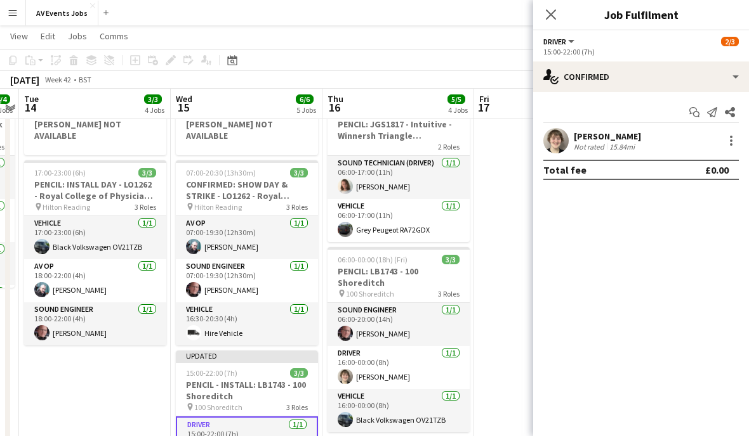
click at [263, 379] on h3 "PENCIL - INSTALL: LB1743 - 100 Shoreditch" at bounding box center [247, 390] width 142 height 23
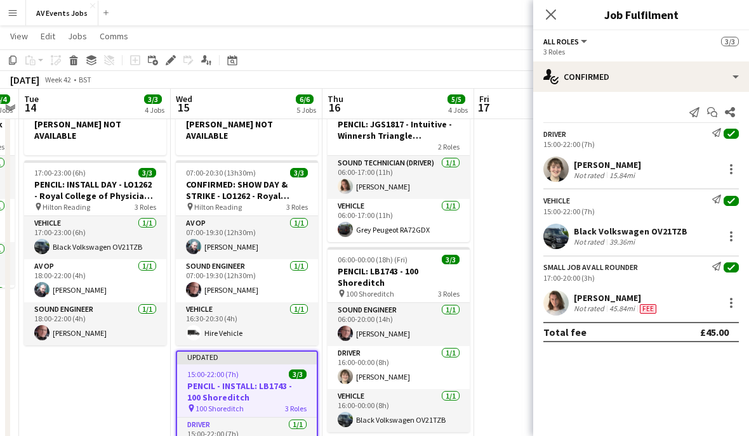
click at [551, 17] on icon "Close pop-in" at bounding box center [551, 15] width 10 height 10
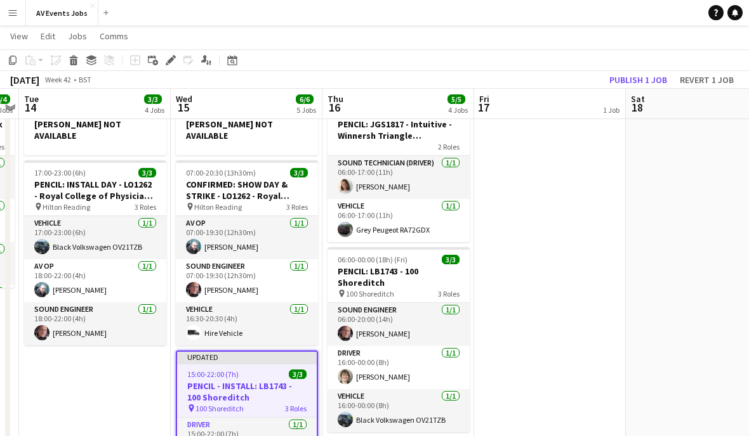
click at [654, 82] on button "Publish 1 job" at bounding box center [638, 80] width 68 height 16
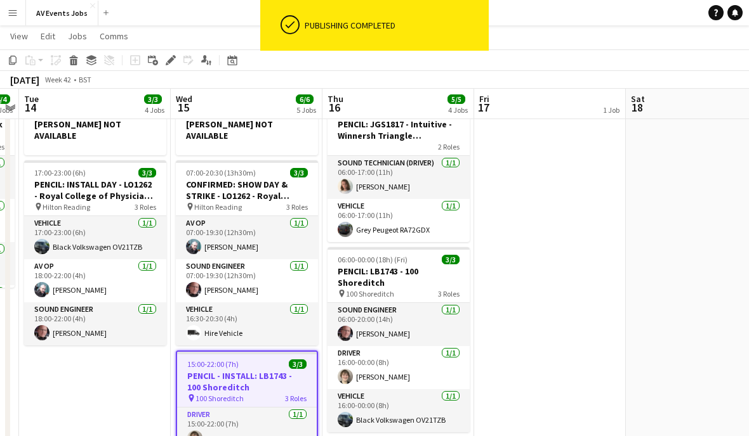
click at [232, 62] on icon "Date picker" at bounding box center [232, 60] width 10 height 10
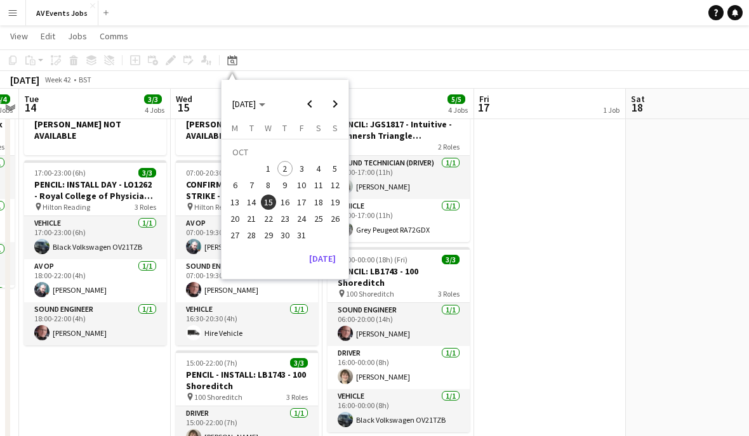
click at [247, 206] on span "14" at bounding box center [251, 202] width 15 height 15
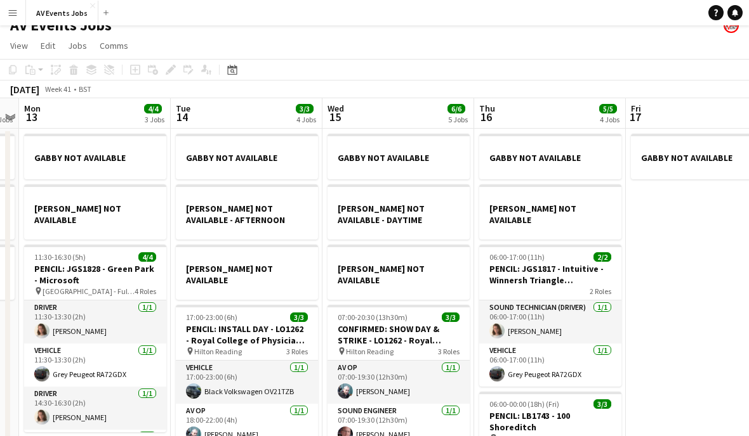
scroll to position [7, 0]
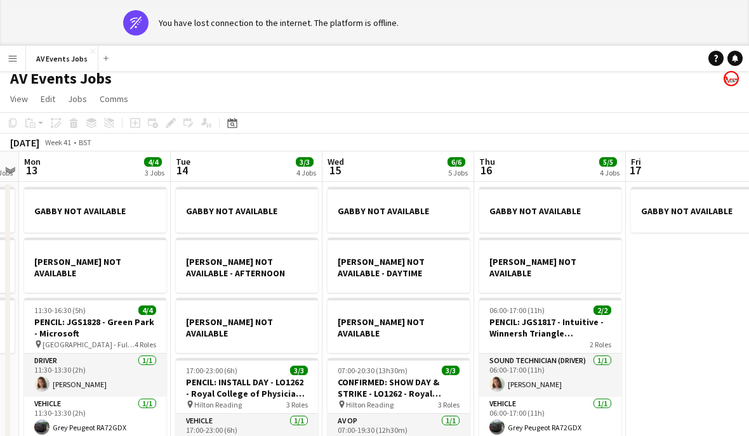
click at [233, 122] on icon at bounding box center [232, 123] width 10 height 10
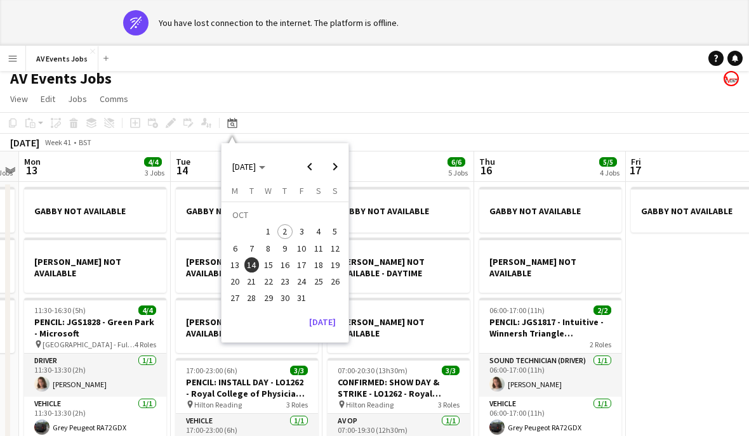
click at [334, 167] on span "Next month" at bounding box center [334, 166] width 25 height 25
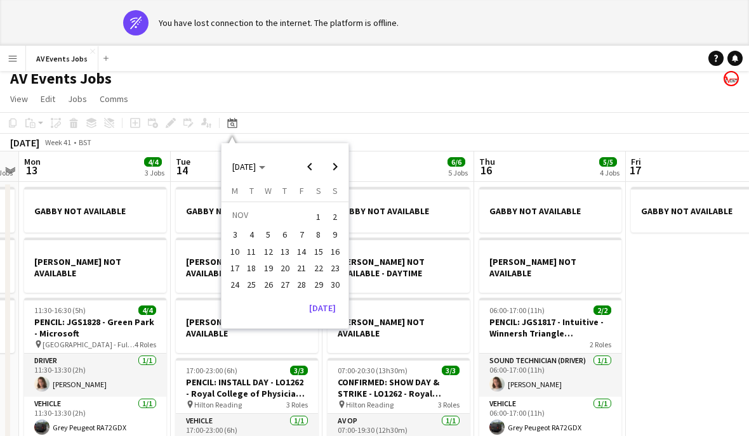
click at [306, 229] on span "7" at bounding box center [301, 235] width 15 height 15
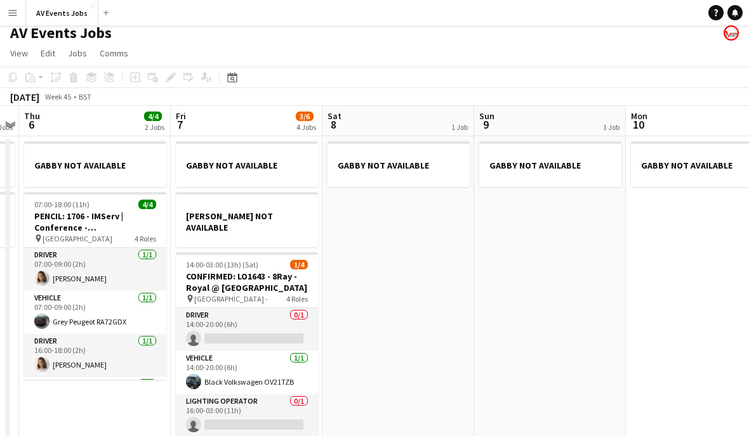
click at [269, 402] on app-card-role "Lighting Operator 0/1 16:00-03:00 (11h) single-neutral-actions" at bounding box center [247, 416] width 142 height 43
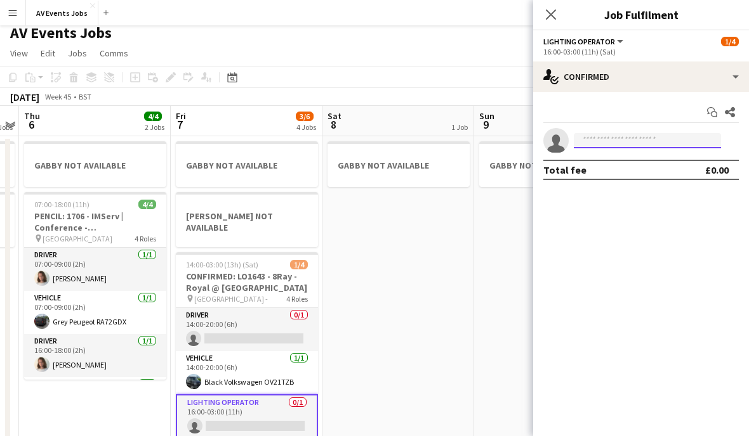
click at [618, 148] on input at bounding box center [646, 140] width 147 height 15
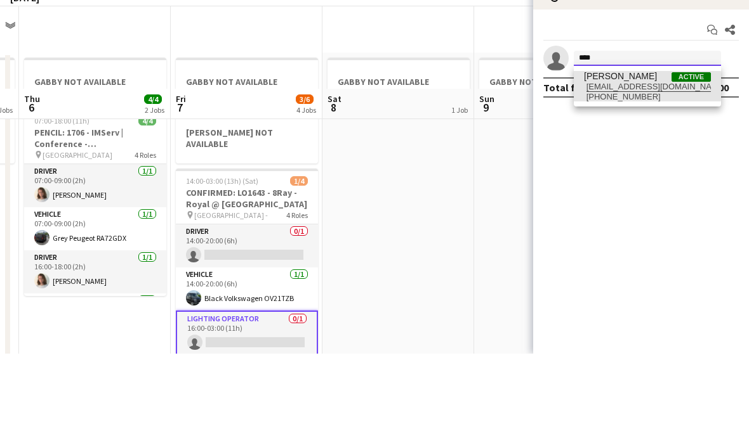
type input "****"
click at [642, 164] on span "[EMAIL_ADDRESS][DOMAIN_NAME]" at bounding box center [647, 169] width 127 height 10
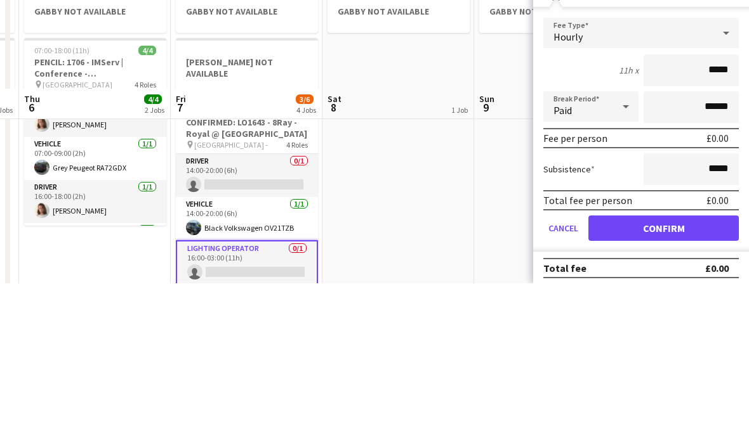
scroll to position [107, 0]
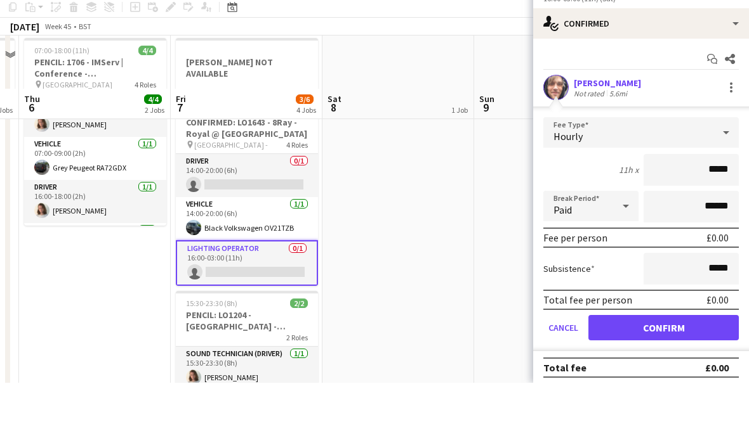
click at [672, 171] on div "Hourly" at bounding box center [628, 186] width 170 height 30
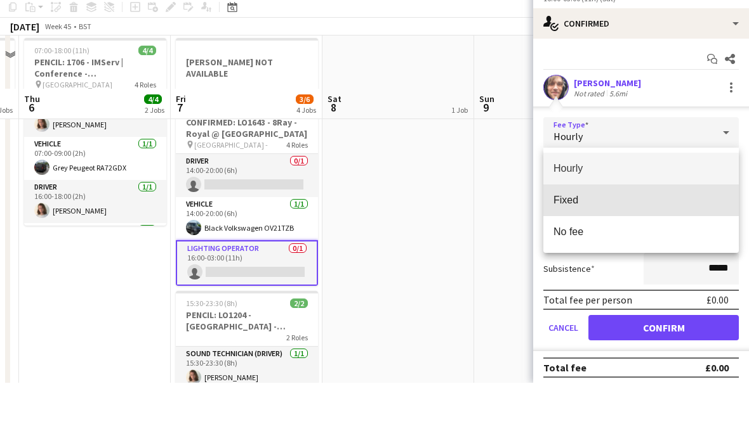
click at [615, 247] on span "Fixed" at bounding box center [640, 253] width 175 height 12
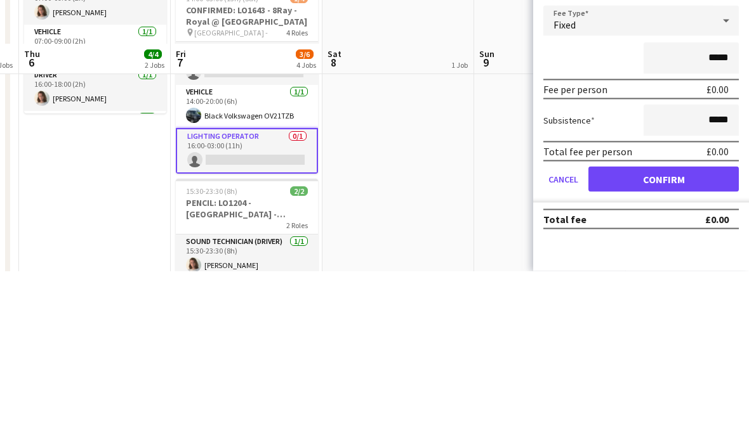
scroll to position [219, 0]
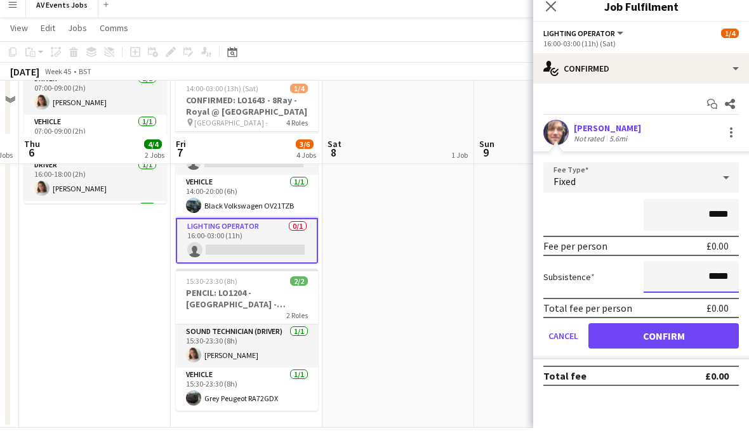
click at [677, 292] on input "*****" at bounding box center [690, 286] width 95 height 32
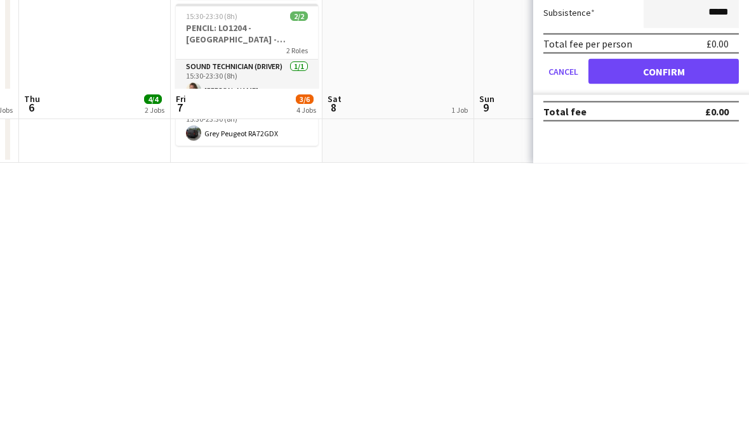
click at [677, 332] on button "Confirm" at bounding box center [663, 344] width 150 height 25
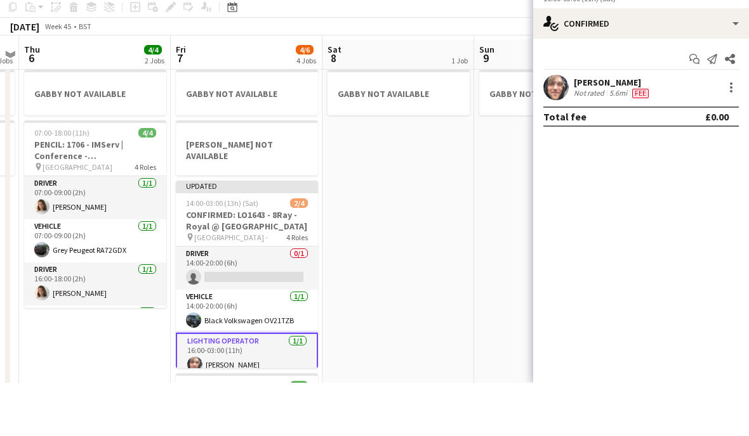
scroll to position [29, 0]
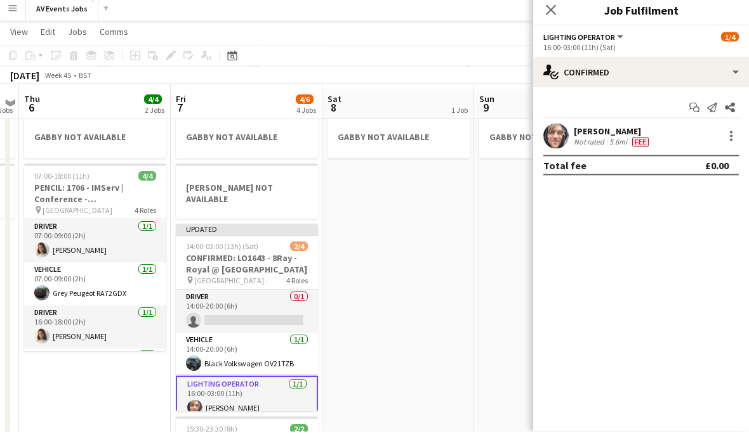
click at [553, 12] on icon at bounding box center [551, 15] width 10 height 10
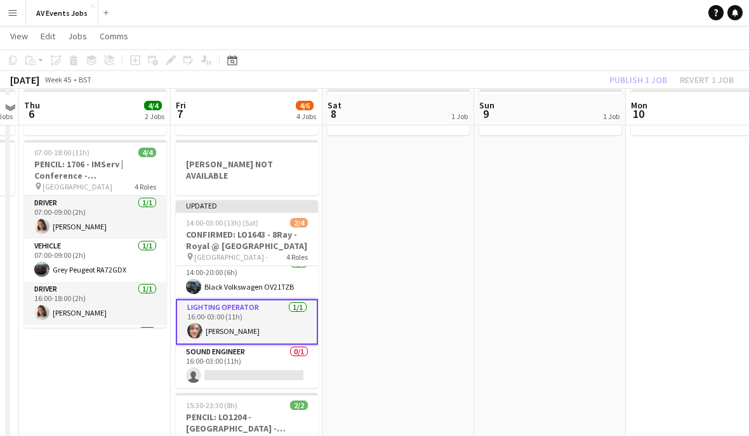
scroll to position [56, 0]
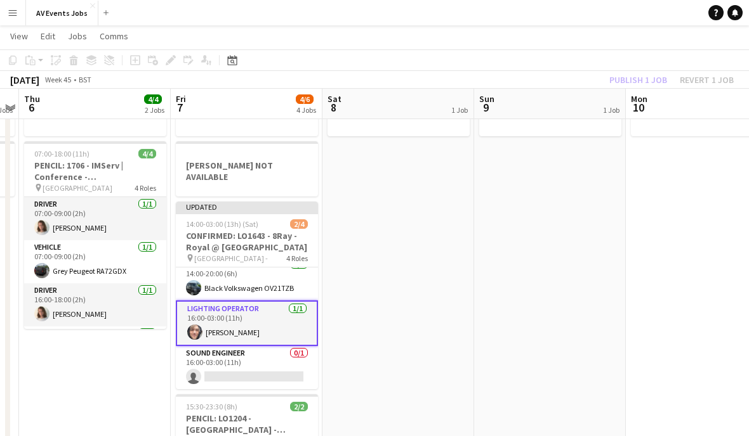
click at [264, 230] on h3 "CONFIRMED: LO1643 - 8Ray - Royal @ [GEOGRAPHIC_DATA]" at bounding box center [247, 241] width 142 height 23
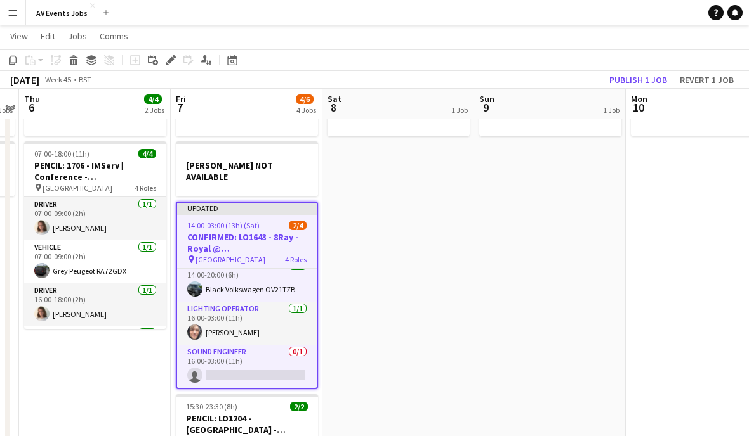
click at [639, 79] on button "Publish 1 job" at bounding box center [638, 80] width 68 height 16
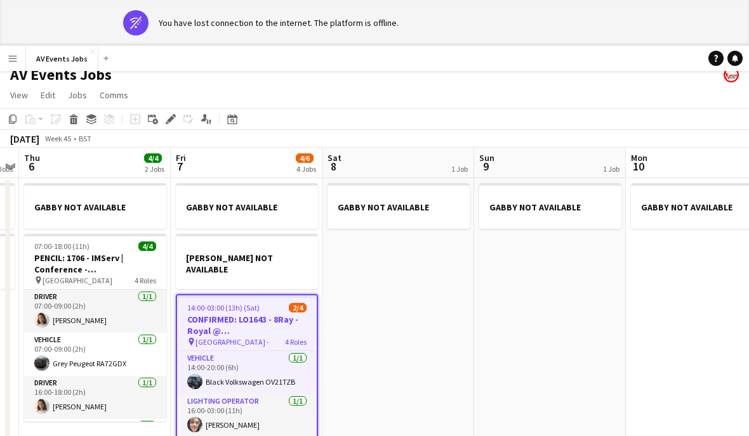
scroll to position [10, 0]
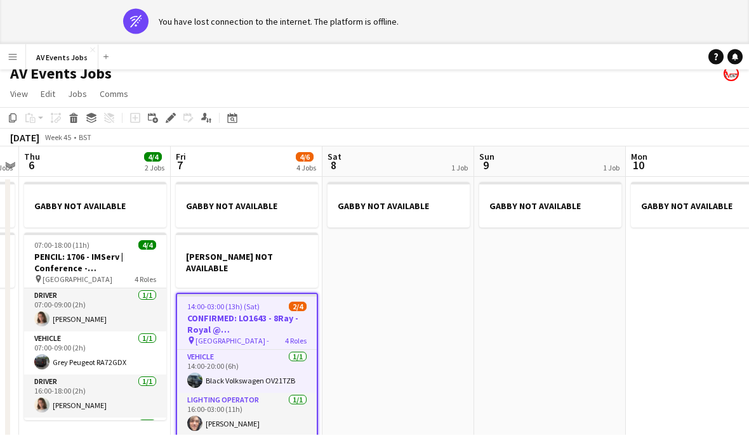
click at [171, 115] on icon "Edit" at bounding box center [171, 120] width 10 height 10
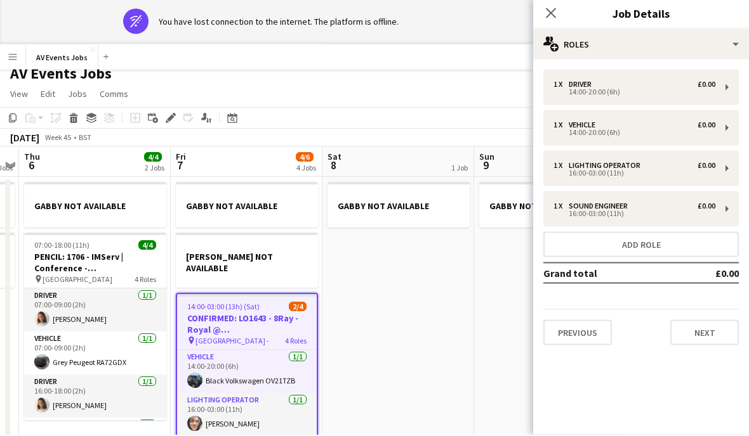
click at [676, 245] on button "Add role" at bounding box center [640, 245] width 195 height 25
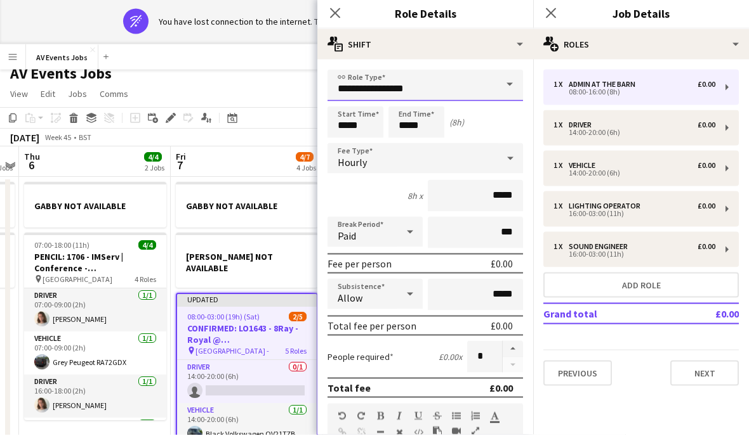
click at [487, 88] on input "**********" at bounding box center [424, 87] width 195 height 32
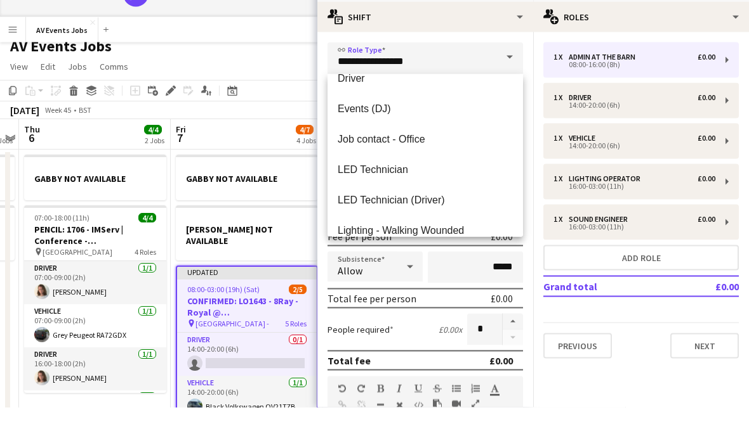
scroll to position [265, 0]
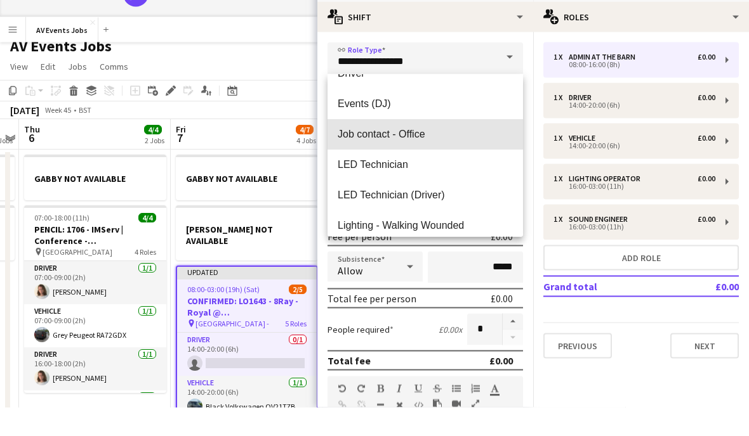
click at [453, 157] on span "Job contact - Office" at bounding box center [424, 163] width 175 height 12
type input "**********"
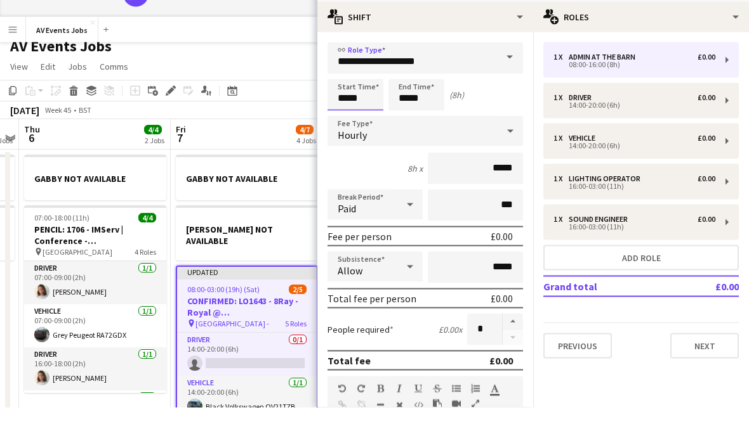
click at [356, 108] on input "*****" at bounding box center [355, 124] width 56 height 32
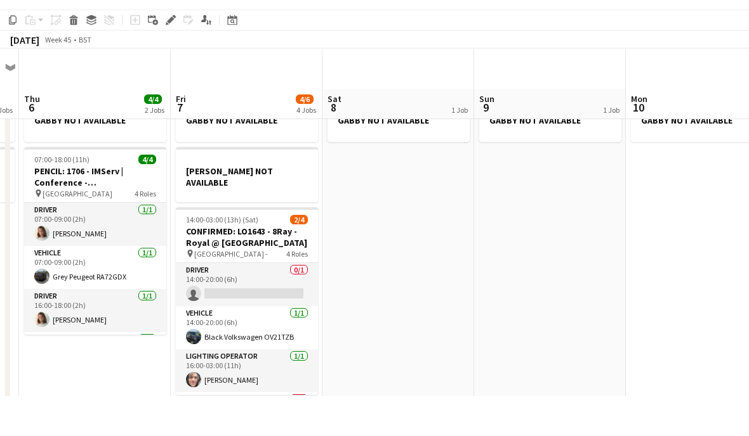
click at [277, 266] on h3 "CONFIRMED: LO1643 - 8Ray - Royal @ [GEOGRAPHIC_DATA]" at bounding box center [247, 277] width 142 height 23
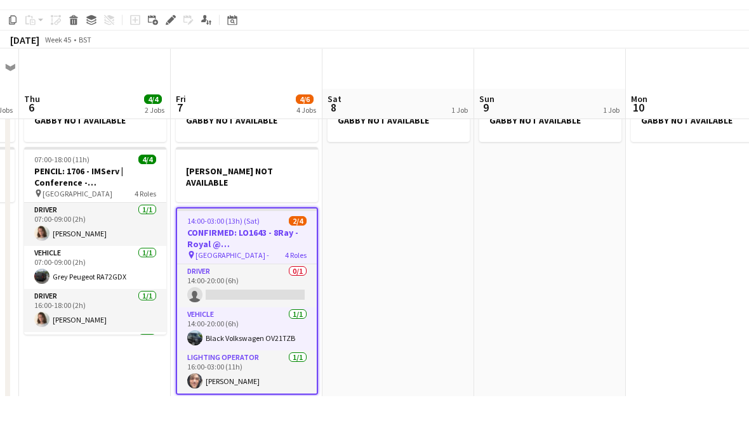
click at [173, 55] on icon "Edit" at bounding box center [171, 60] width 10 height 10
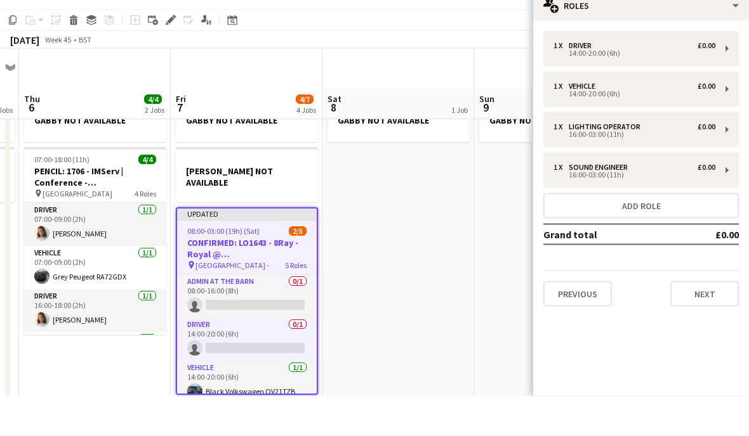
click at [645, 233] on button "Add role" at bounding box center [640, 245] width 195 height 25
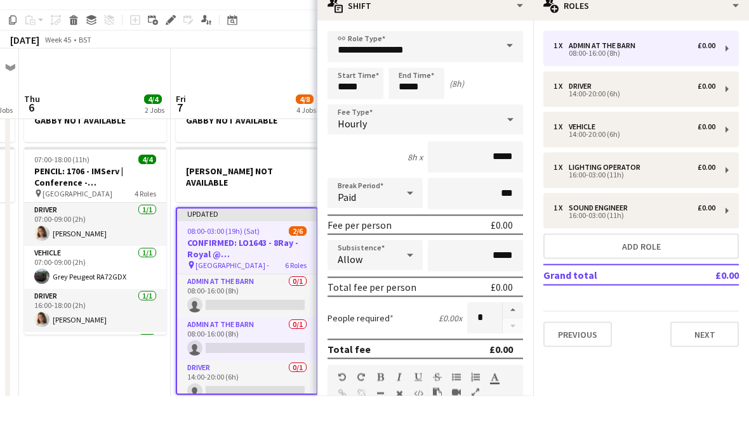
click at [497, 71] on span at bounding box center [509, 86] width 27 height 30
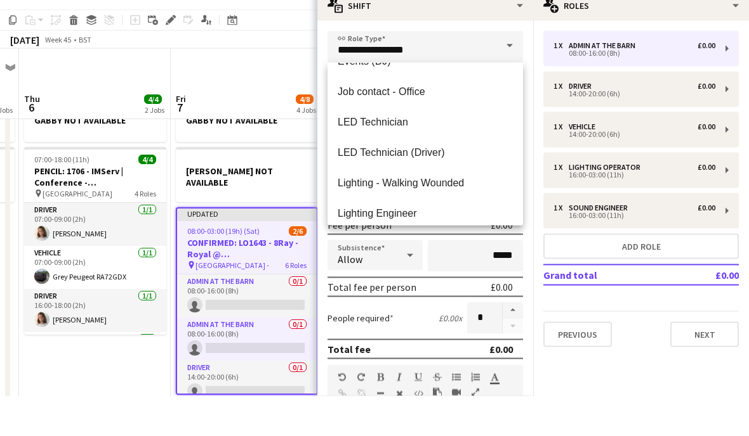
scroll to position [296, 0]
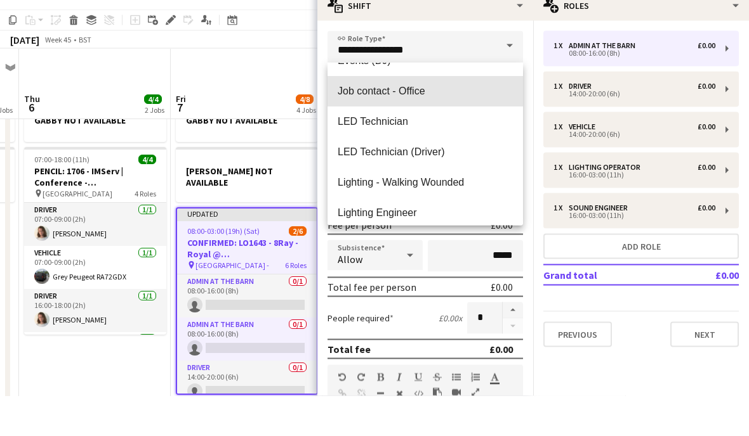
click at [467, 126] on span "Job contact - Office" at bounding box center [424, 132] width 175 height 12
type input "**********"
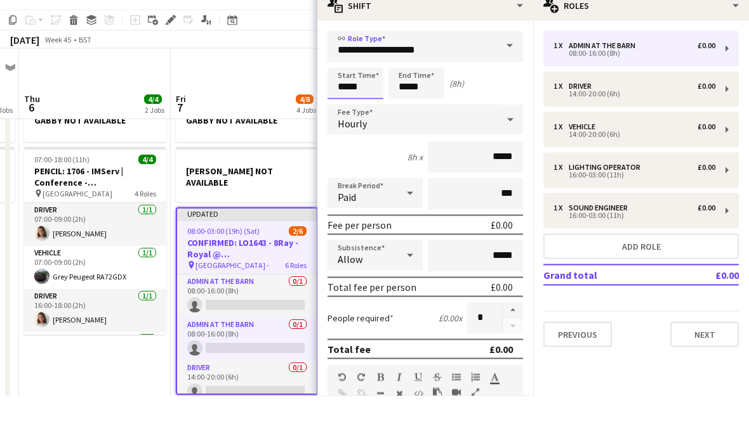
click at [336, 108] on input "*****" at bounding box center [355, 124] width 56 height 32
click at [341, 95] on div at bounding box center [342, 101] width 25 height 13
click at [356, 95] on div at bounding box center [367, 101] width 25 height 13
click at [352, 95] on div at bounding box center [342, 101] width 25 height 13
click at [350, 95] on div at bounding box center [342, 101] width 25 height 13
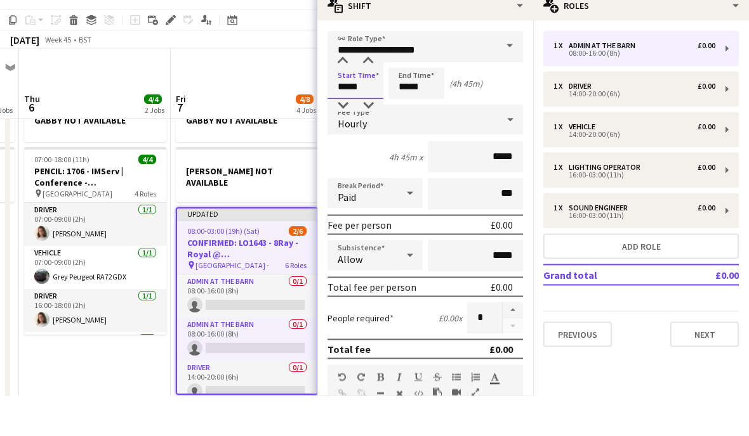
click at [345, 95] on div at bounding box center [342, 101] width 25 height 13
click at [347, 95] on div at bounding box center [342, 101] width 25 height 13
click at [343, 95] on div at bounding box center [342, 101] width 25 height 13
click at [346, 95] on div at bounding box center [342, 101] width 25 height 13
click at [343, 95] on div at bounding box center [342, 101] width 25 height 13
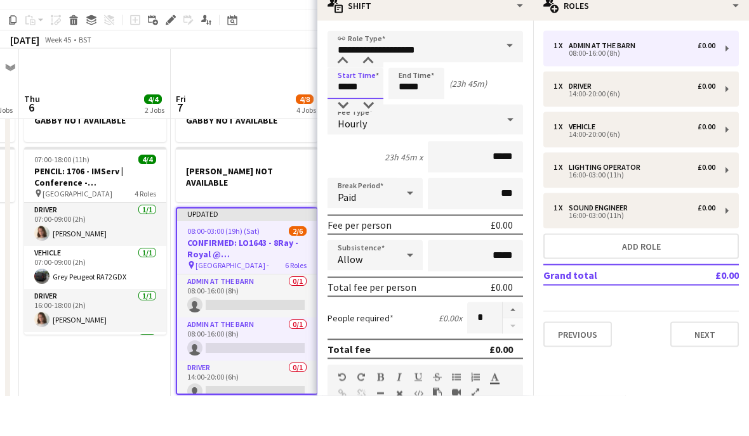
click at [370, 140] on div at bounding box center [367, 146] width 25 height 13
type input "*****"
click at [403, 108] on input "*****" at bounding box center [416, 124] width 56 height 32
click at [407, 95] on div at bounding box center [403, 101] width 25 height 13
type input "*****"
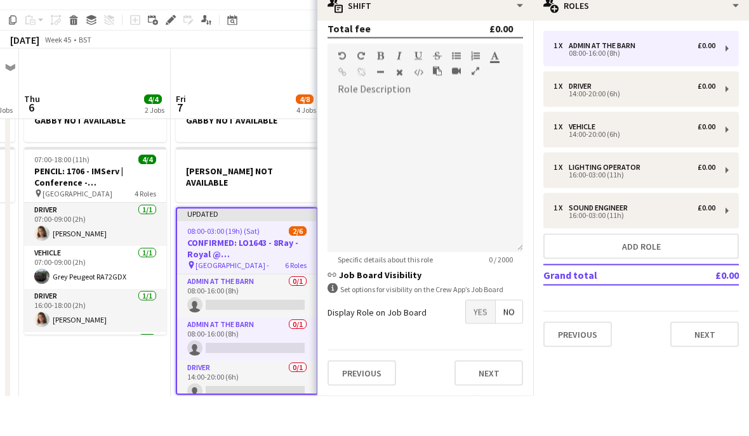
scroll to position [325, 0]
click at [435, 325] on form "**********" at bounding box center [425, 93] width 216 height 686
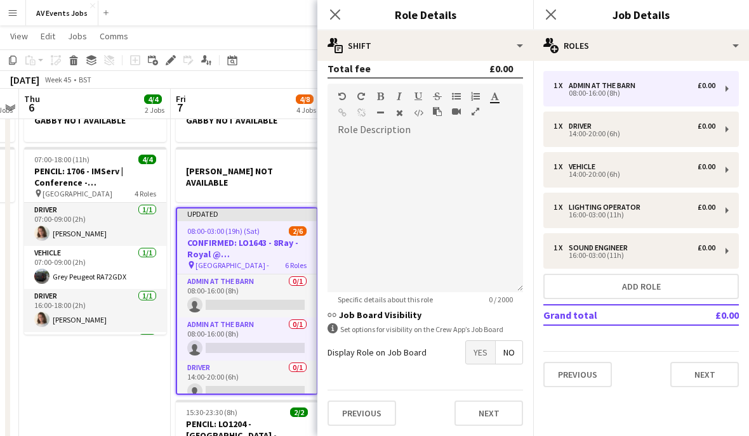
click at [372, 409] on button "Previous" at bounding box center [361, 413] width 69 height 25
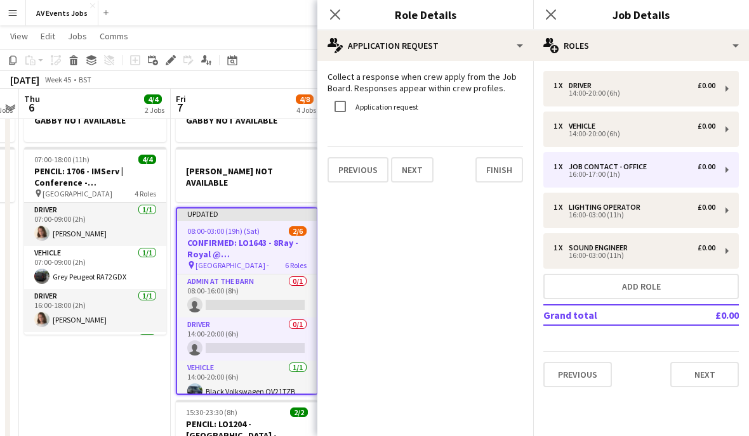
click at [501, 171] on button "Finish" at bounding box center [499, 169] width 48 height 25
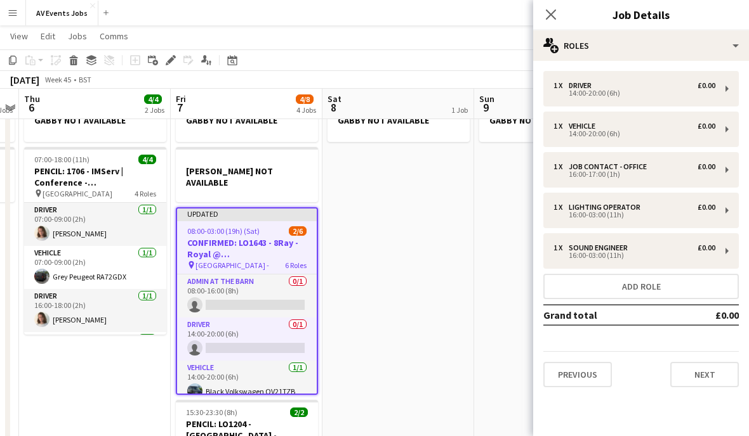
click at [546, 20] on icon "Close pop-in" at bounding box center [551, 15] width 10 height 10
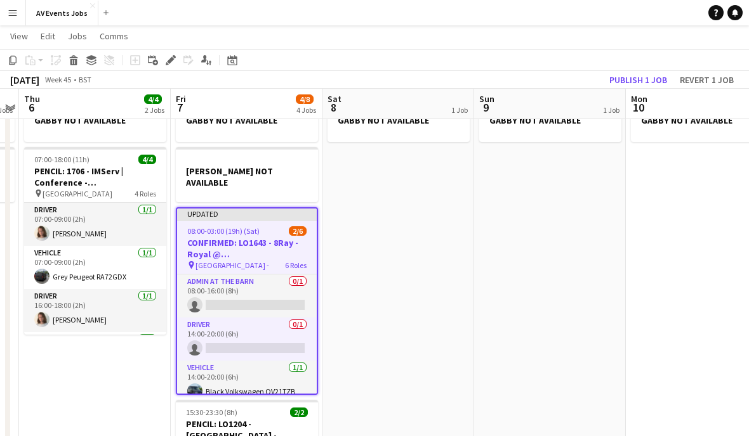
click at [178, 55] on div "Edit" at bounding box center [170, 60] width 15 height 15
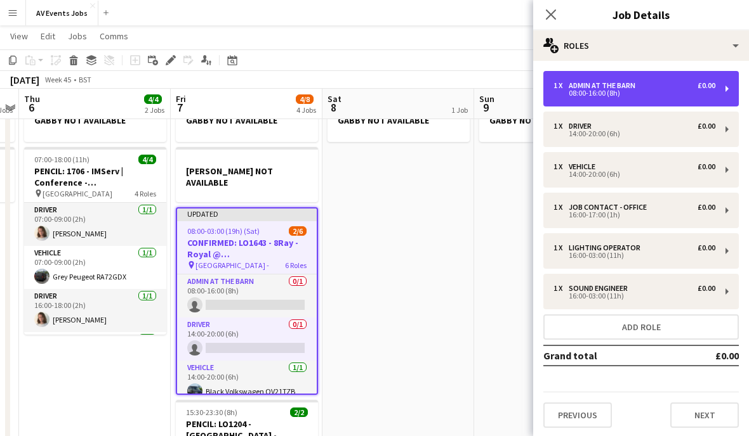
click at [717, 91] on div "1 x Admin at the Barn £0.00 08:00-16:00 (8h)" at bounding box center [640, 89] width 195 height 36
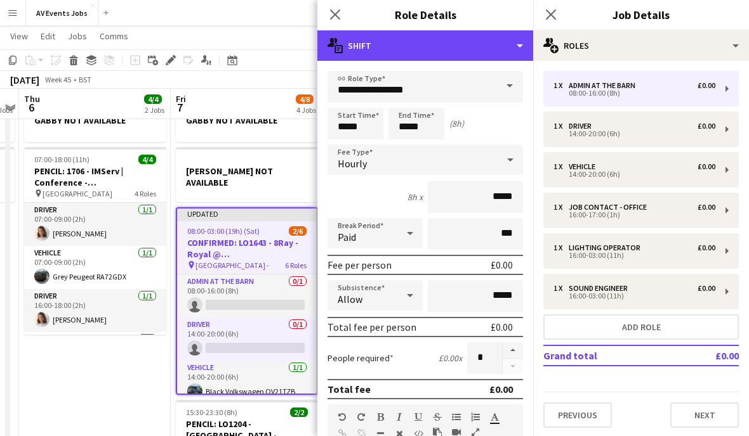
click at [511, 45] on div "multiple-actions-text Shift" at bounding box center [425, 45] width 216 height 30
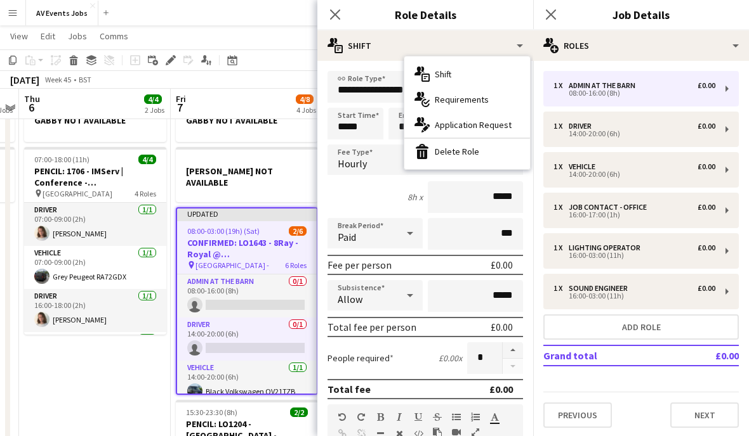
click at [481, 156] on div "bin-2 Delete Role" at bounding box center [467, 151] width 126 height 25
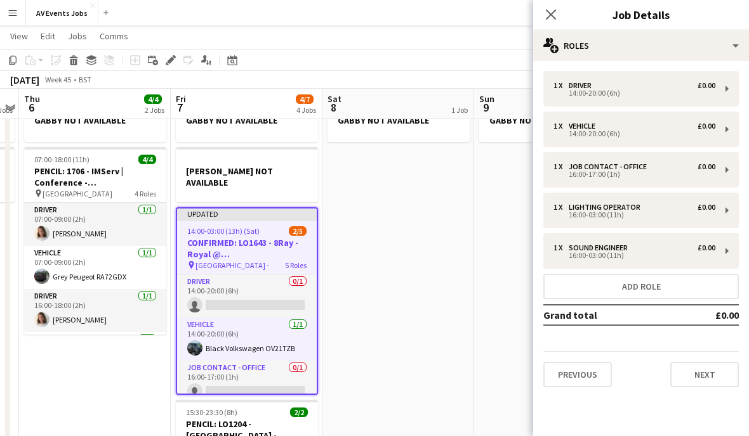
click at [556, 20] on icon at bounding box center [551, 15] width 10 height 10
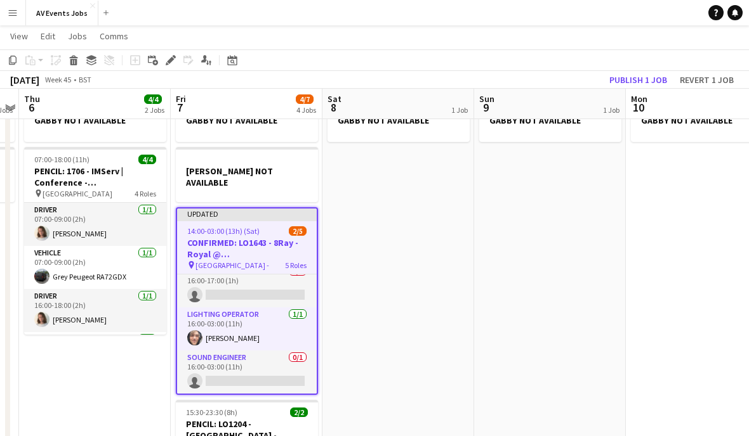
click at [281, 282] on app-card-role "Job contact - Office 0/1 16:00-17:00 (1h) single-neutral-actions" at bounding box center [247, 286] width 140 height 43
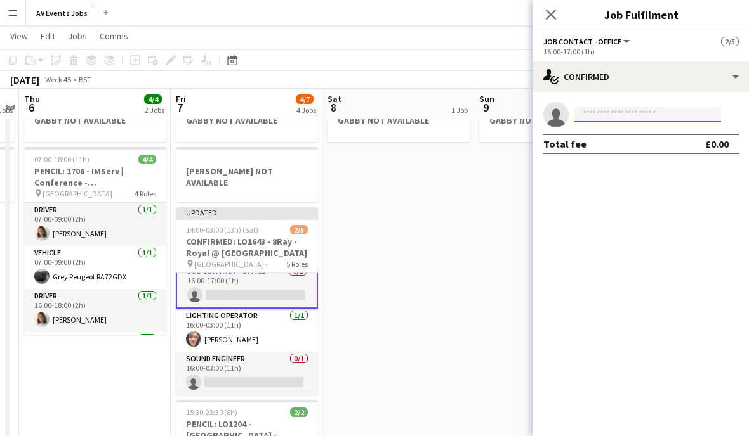
click at [640, 117] on input at bounding box center [646, 114] width 147 height 15
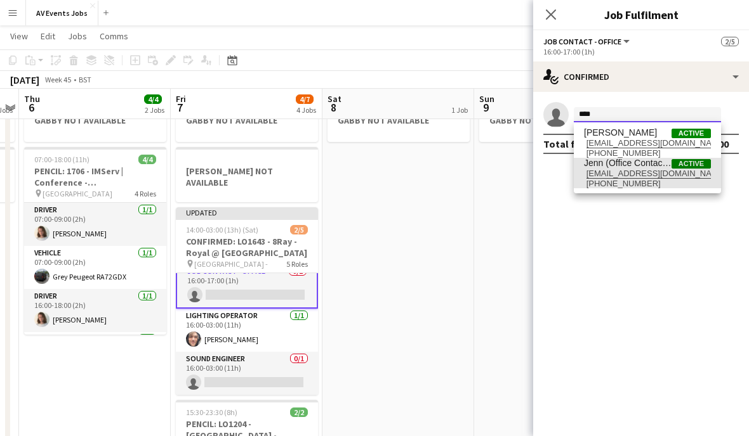
type input "****"
click at [644, 167] on span "Jenn (Office Contact) [PERSON_NAME]" at bounding box center [628, 163] width 88 height 11
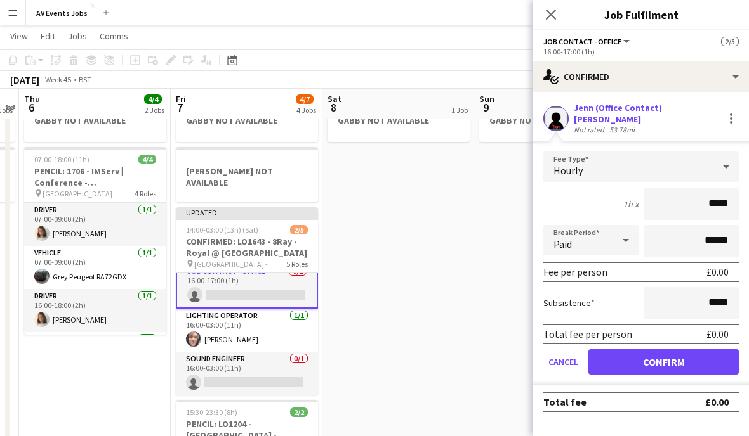
click at [608, 213] on div "1h x *****" at bounding box center [640, 204] width 195 height 32
click at [673, 367] on button "Confirm" at bounding box center [663, 362] width 150 height 25
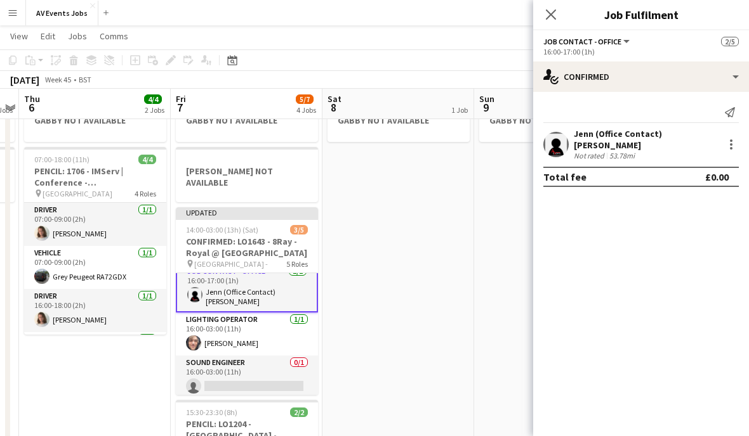
click at [256, 236] on h3 "CONFIRMED: LO1643 - 8Ray - Royal @ [GEOGRAPHIC_DATA]" at bounding box center [247, 247] width 142 height 23
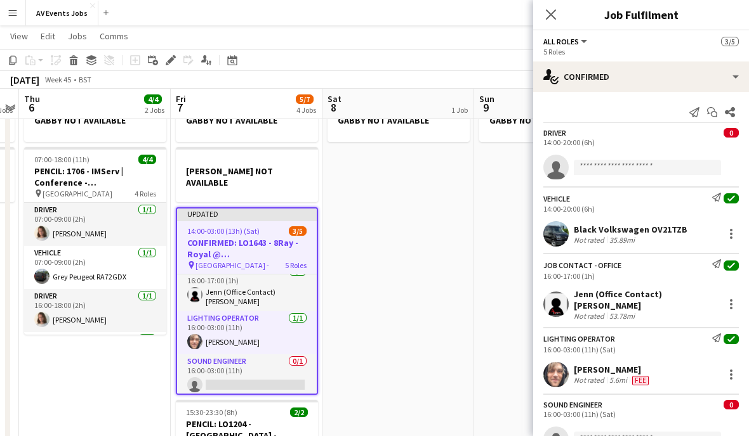
click at [554, 15] on icon "Close pop-in" at bounding box center [551, 15] width 10 height 10
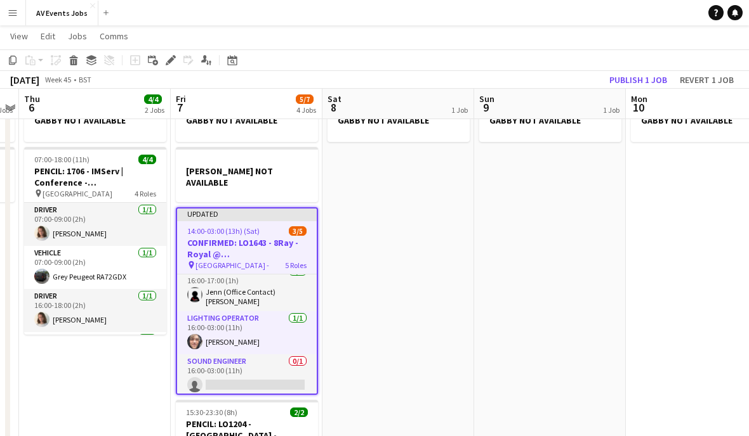
click at [646, 79] on button "Publish 1 job" at bounding box center [638, 80] width 68 height 16
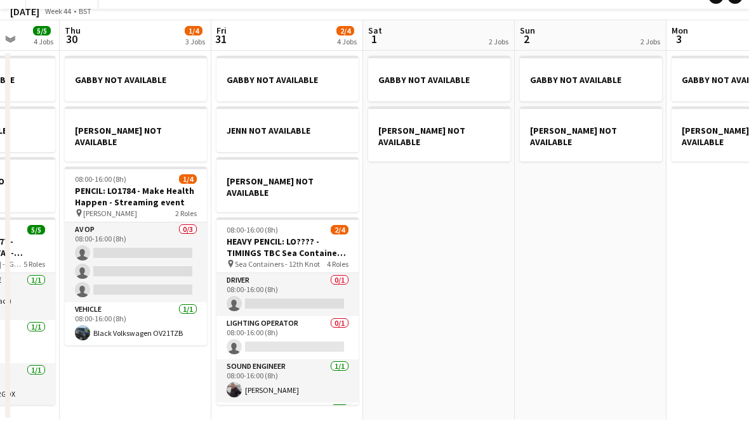
scroll to position [0, 0]
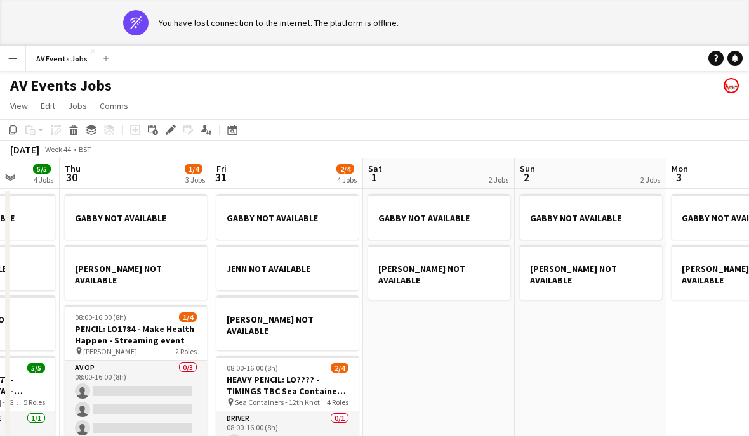
click at [232, 133] on icon at bounding box center [232, 131] width 4 height 4
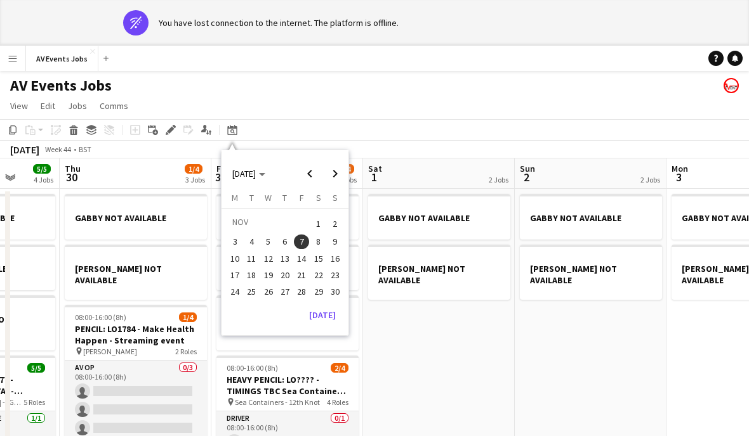
click at [286, 237] on span "6" at bounding box center [284, 242] width 15 height 15
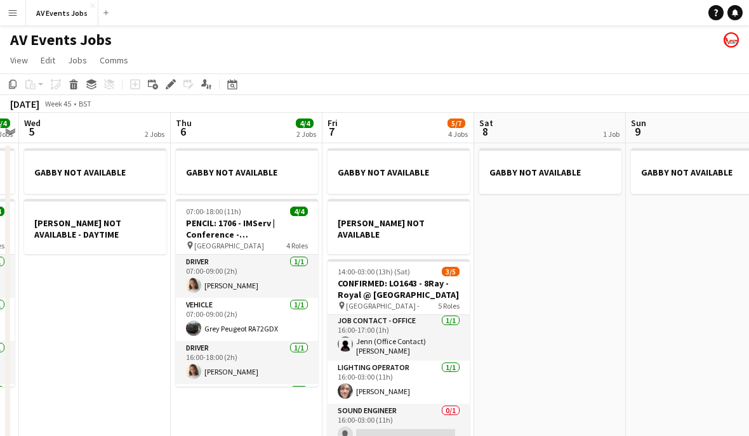
scroll to position [88, 0]
click at [419, 412] on app-card-role "Sound Engineer 0/1 16:00-03:00 (11h) single-neutral-actions" at bounding box center [398, 425] width 142 height 43
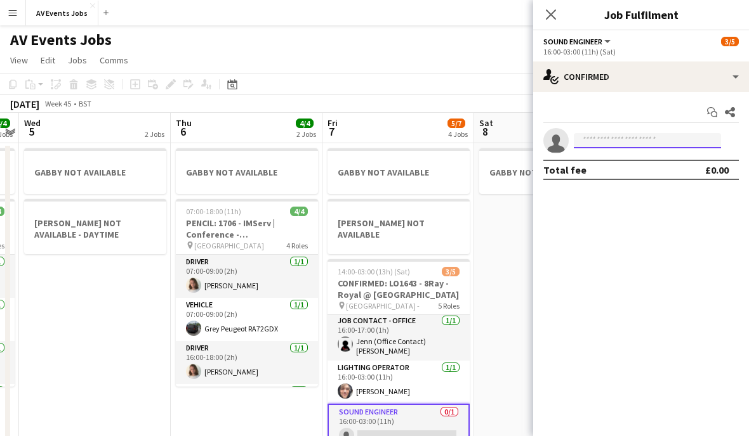
click at [634, 140] on input at bounding box center [646, 140] width 147 height 15
type input "*"
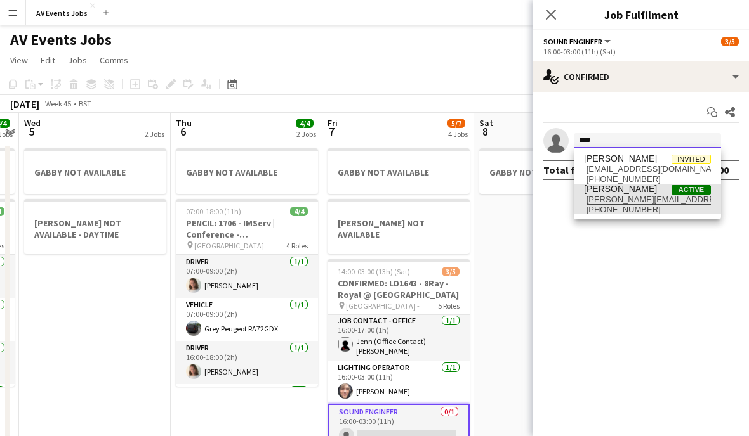
type input "****"
click at [669, 199] on span "[PERSON_NAME][EMAIL_ADDRESS][PERSON_NAME][DOMAIN_NAME]" at bounding box center [647, 200] width 127 height 10
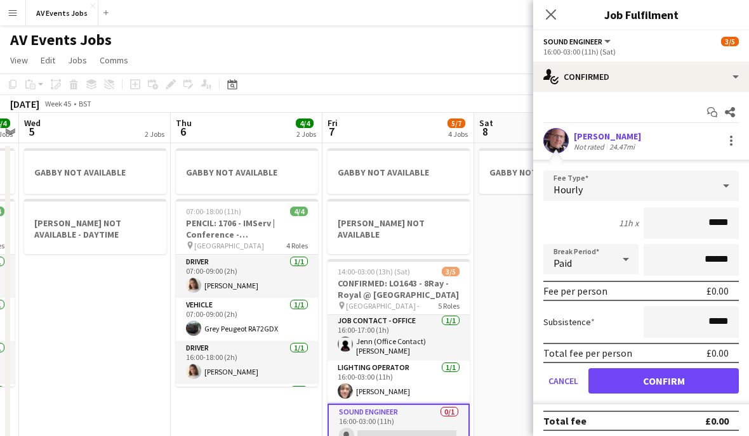
click at [593, 221] on div "11h x *****" at bounding box center [640, 223] width 195 height 32
click at [682, 384] on button "Confirm" at bounding box center [663, 381] width 150 height 25
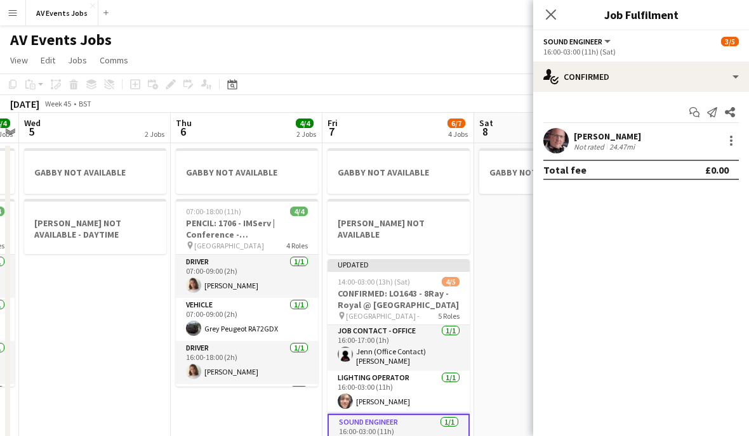
click at [546, 20] on icon "Close pop-in" at bounding box center [551, 15] width 10 height 10
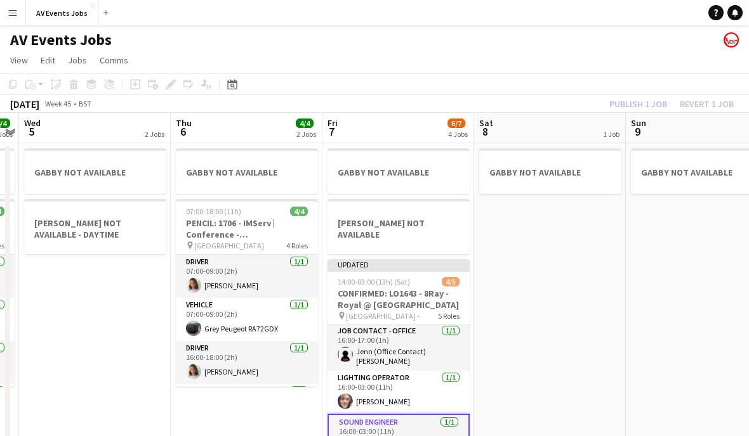
click at [407, 288] on h3 "CONFIRMED: LO1643 - 8Ray - Royal @ [GEOGRAPHIC_DATA]" at bounding box center [398, 299] width 142 height 23
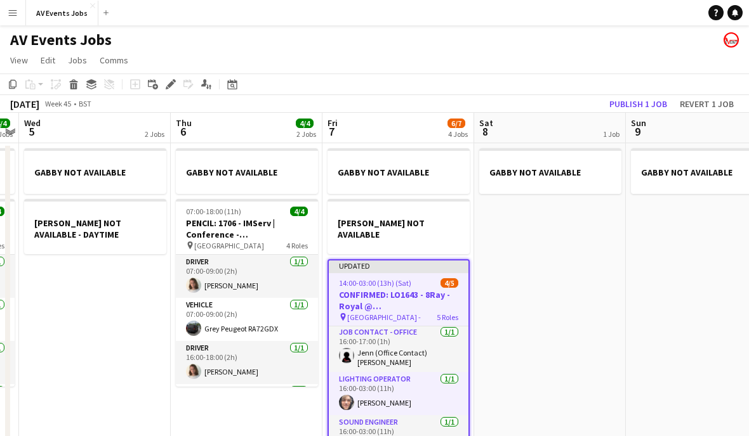
click at [640, 105] on button "Publish 1 job" at bounding box center [638, 104] width 68 height 16
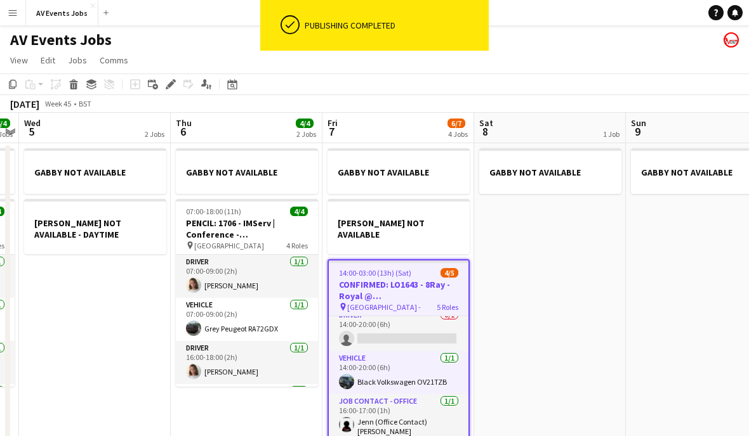
scroll to position [1, 0]
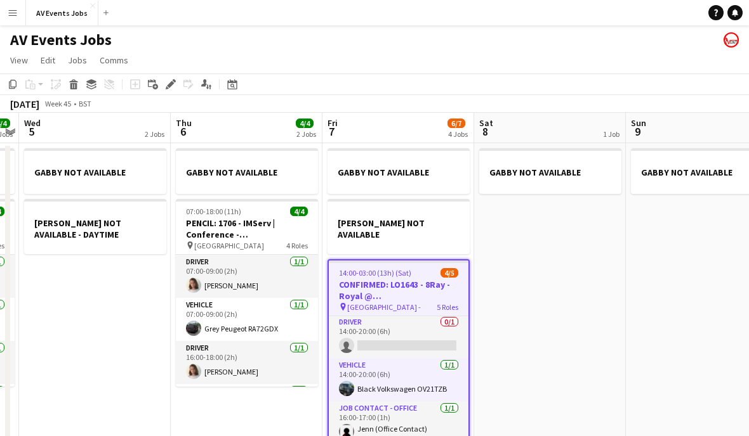
click at [554, 250] on app-date-cell "GABBY NOT AVAILABLE" at bounding box center [550, 377] width 152 height 468
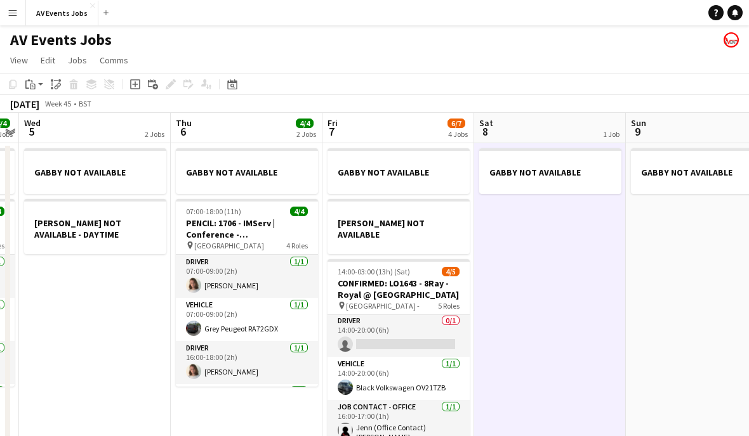
click at [140, 81] on div "Add job" at bounding box center [135, 84] width 15 height 15
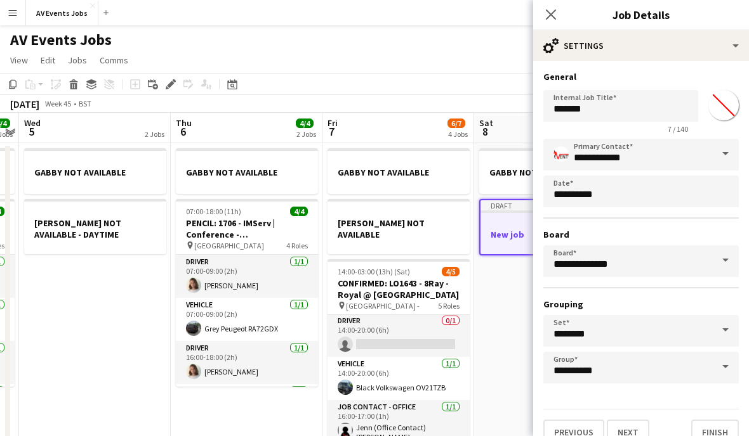
click at [551, 12] on icon "Close pop-in" at bounding box center [551, 15] width 10 height 10
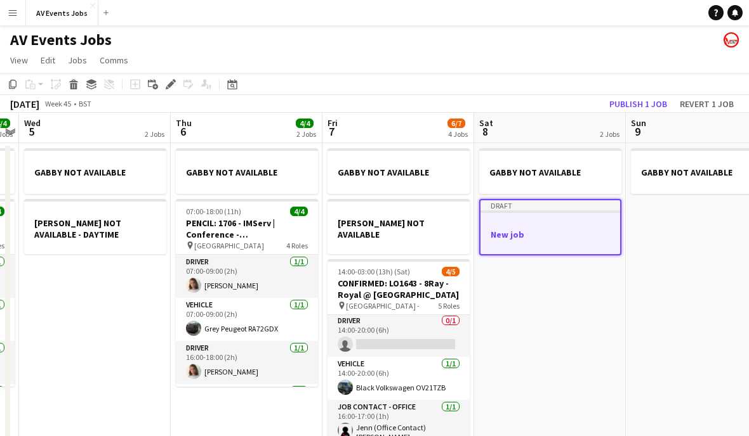
click at [403, 282] on h3 "CONFIRMED: LO1643 - 8Ray - Royal @ [GEOGRAPHIC_DATA]" at bounding box center [398, 289] width 142 height 23
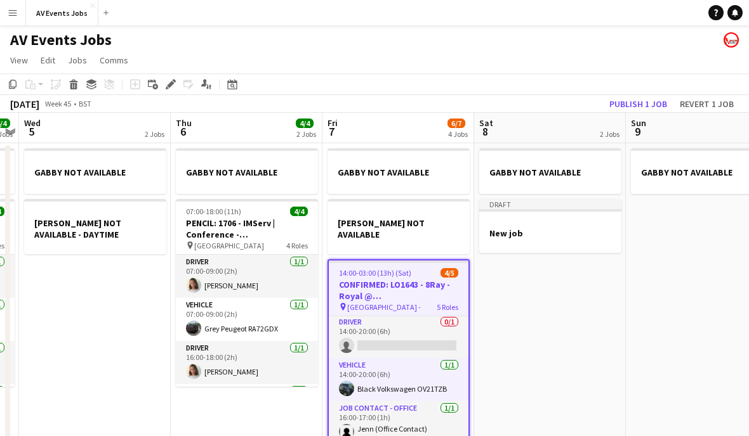
click at [565, 348] on app-date-cell "GABBY NOT AVAILABLE Draft New job" at bounding box center [550, 377] width 152 height 468
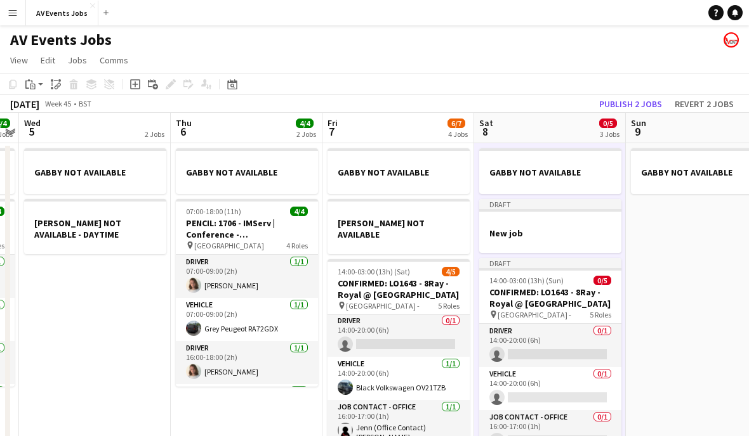
click at [563, 223] on div at bounding box center [550, 222] width 142 height 10
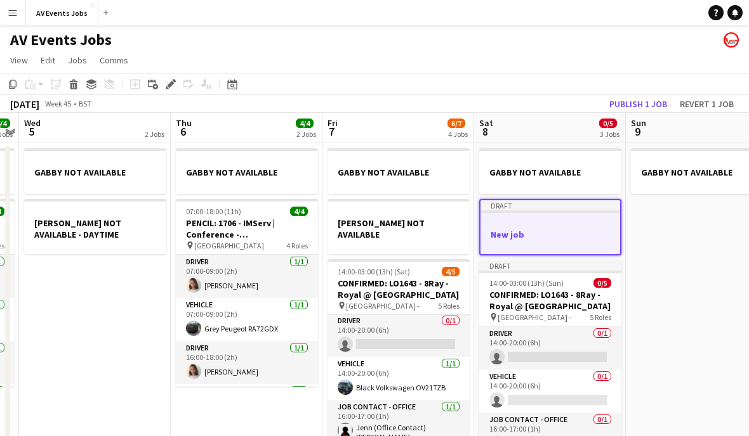
click at [70, 86] on icon at bounding box center [73, 86] width 7 height 6
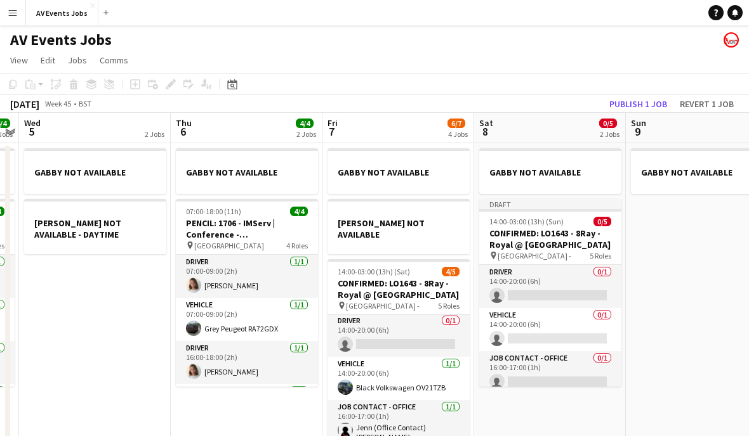
click at [556, 233] on h3 "CONFIRMED: LO1643 - 8Ray - Royal @ [GEOGRAPHIC_DATA]" at bounding box center [550, 239] width 142 height 23
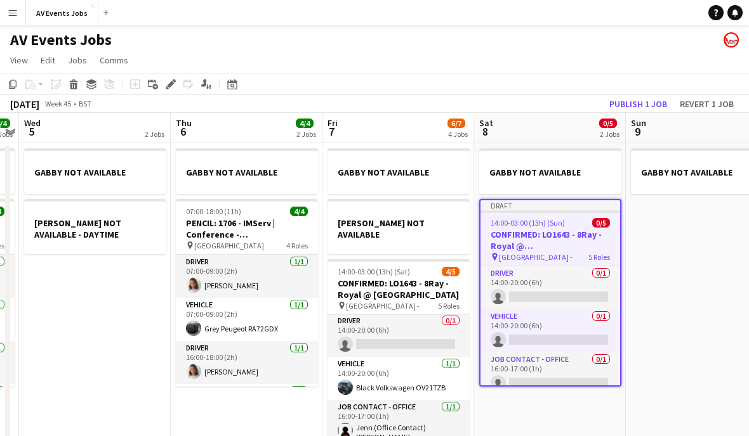
click at [646, 103] on button "Publish 1 job" at bounding box center [638, 104] width 68 height 16
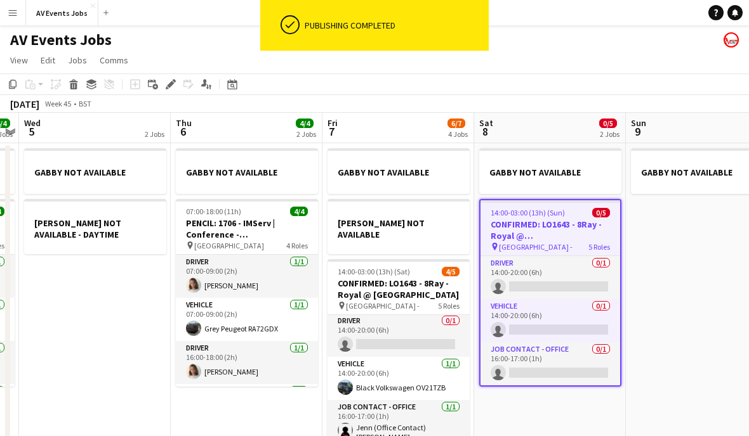
click at [173, 81] on icon at bounding box center [174, 80] width 3 height 3
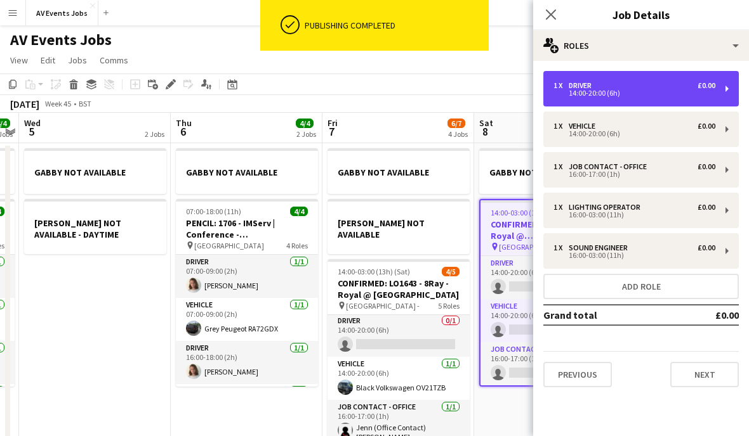
click at [707, 94] on div "14:00-20:00 (6h)" at bounding box center [634, 93] width 162 height 6
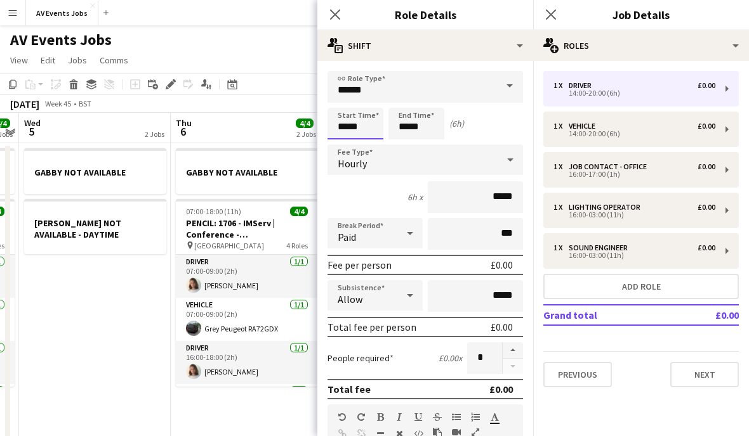
click at [362, 124] on input "*****" at bounding box center [355, 124] width 56 height 32
click at [346, 144] on div at bounding box center [342, 146] width 25 height 13
click at [344, 147] on div at bounding box center [342, 146] width 25 height 13
click at [345, 144] on div at bounding box center [342, 146] width 25 height 13
click at [346, 143] on div at bounding box center [342, 146] width 25 height 13
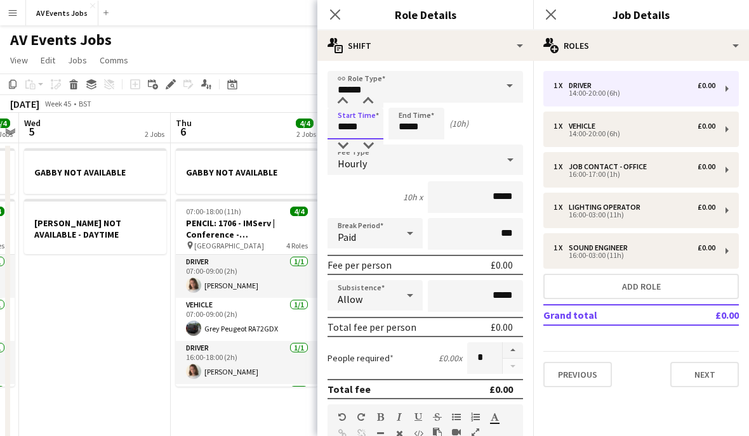
click at [345, 145] on div at bounding box center [342, 146] width 25 height 13
type input "*****"
click at [406, 128] on input "*****" at bounding box center [416, 124] width 56 height 32
click at [407, 129] on input "*****" at bounding box center [416, 124] width 56 height 32
click at [409, 147] on div at bounding box center [403, 146] width 25 height 13
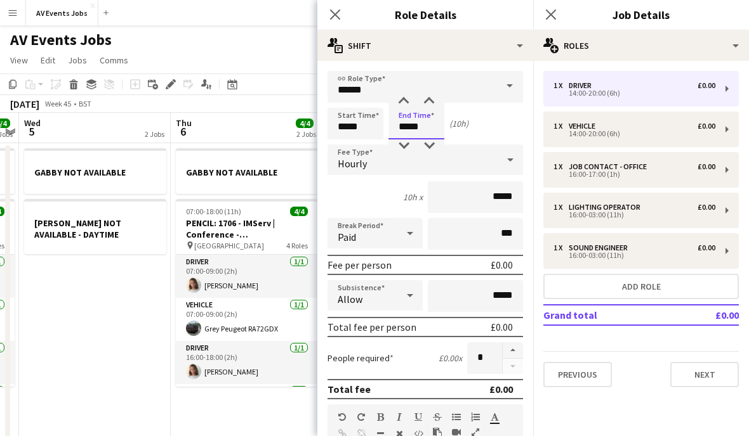
click at [406, 147] on div at bounding box center [403, 146] width 25 height 13
click at [406, 151] on div at bounding box center [403, 146] width 25 height 13
click at [408, 149] on div at bounding box center [403, 146] width 25 height 13
click at [407, 142] on div at bounding box center [403, 146] width 25 height 13
click at [403, 146] on div at bounding box center [403, 146] width 25 height 13
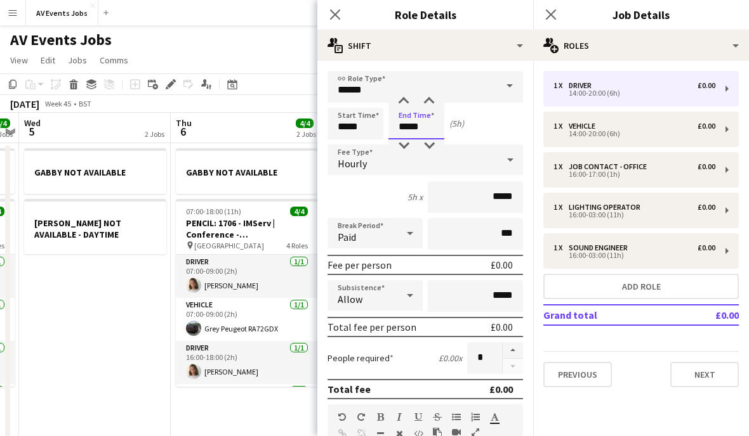
click at [407, 150] on div at bounding box center [403, 146] width 25 height 13
click at [407, 147] on div at bounding box center [403, 146] width 25 height 13
type input "*****"
click at [373, 192] on div "3h x *****" at bounding box center [424, 197] width 195 height 32
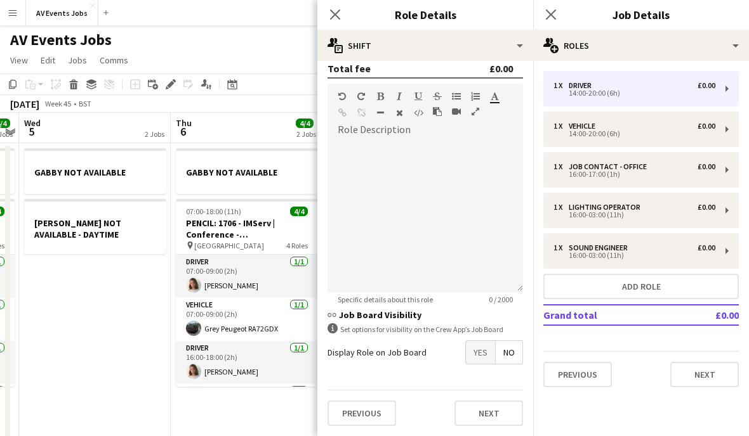
scroll to position [325, 0]
click at [369, 412] on button "Previous" at bounding box center [361, 413] width 69 height 25
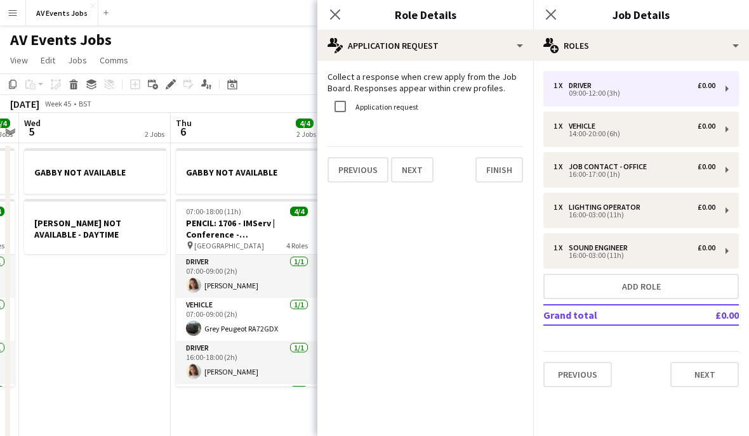
click at [502, 171] on button "Finish" at bounding box center [499, 169] width 48 height 25
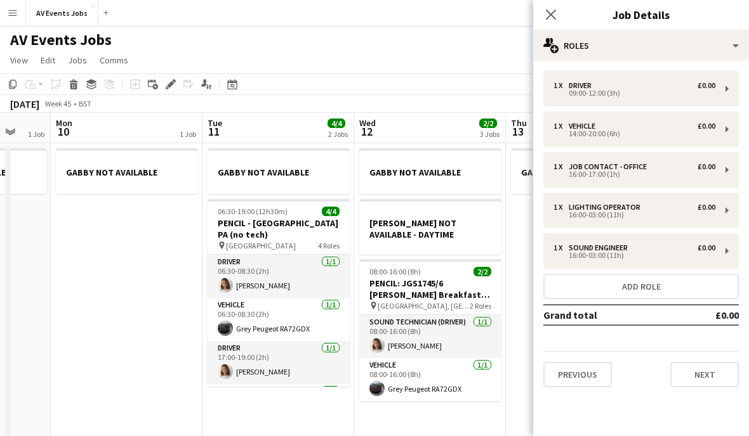
scroll to position [0, 409]
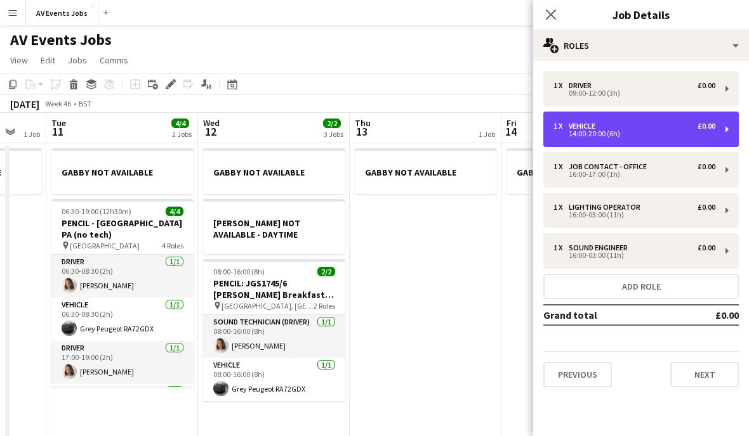
click at [648, 133] on div "14:00-20:00 (6h)" at bounding box center [634, 134] width 162 height 6
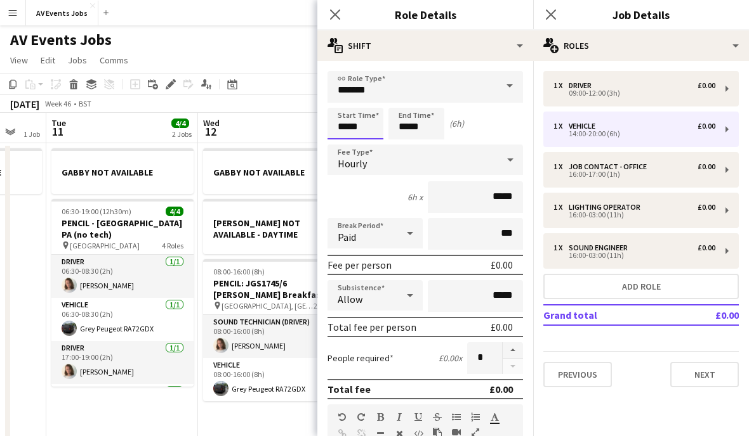
click at [350, 127] on input "*****" at bounding box center [355, 124] width 56 height 32
click at [344, 145] on div at bounding box center [342, 146] width 25 height 13
click at [345, 147] on div at bounding box center [342, 146] width 25 height 13
click at [345, 143] on div at bounding box center [342, 146] width 25 height 13
click at [346, 147] on div at bounding box center [342, 146] width 25 height 13
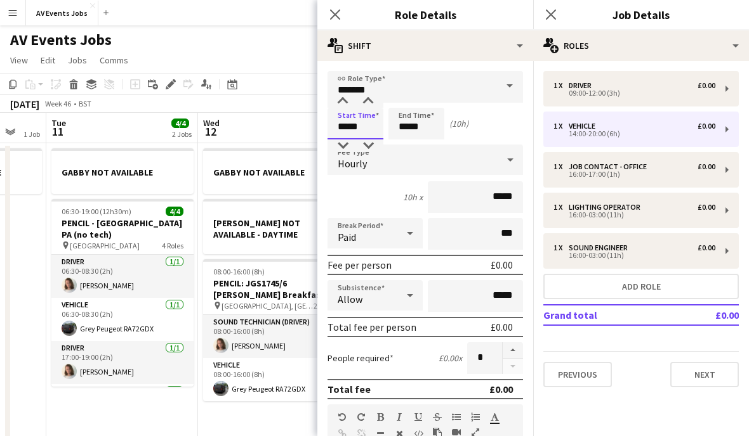
click at [345, 147] on div at bounding box center [342, 146] width 25 height 13
type input "*****"
click at [403, 131] on input "*****" at bounding box center [416, 124] width 56 height 32
click at [407, 144] on div at bounding box center [403, 146] width 25 height 13
click at [405, 147] on div at bounding box center [403, 146] width 25 height 13
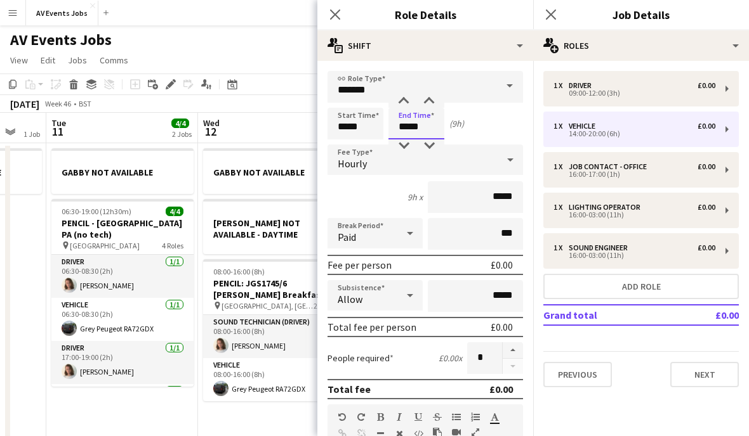
click at [409, 147] on div at bounding box center [403, 146] width 25 height 13
click at [408, 147] on div at bounding box center [403, 146] width 25 height 13
click at [403, 146] on div at bounding box center [403, 146] width 25 height 13
click at [403, 147] on div at bounding box center [403, 146] width 25 height 13
click at [402, 147] on div at bounding box center [403, 146] width 25 height 13
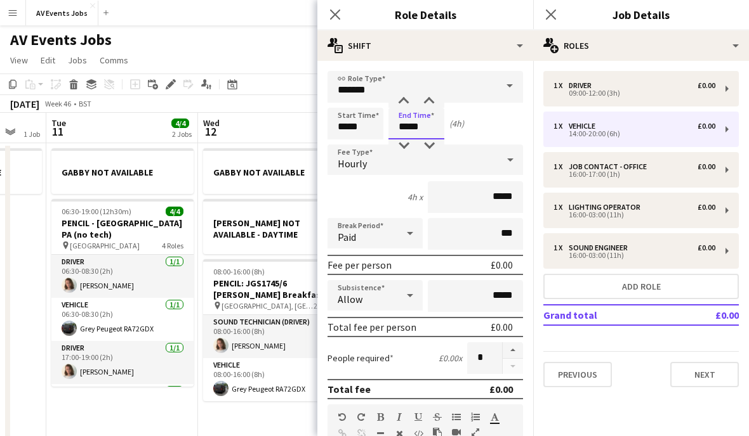
click at [406, 146] on div at bounding box center [403, 146] width 25 height 13
type input "*****"
click at [379, 202] on div "3h x *****" at bounding box center [424, 197] width 195 height 32
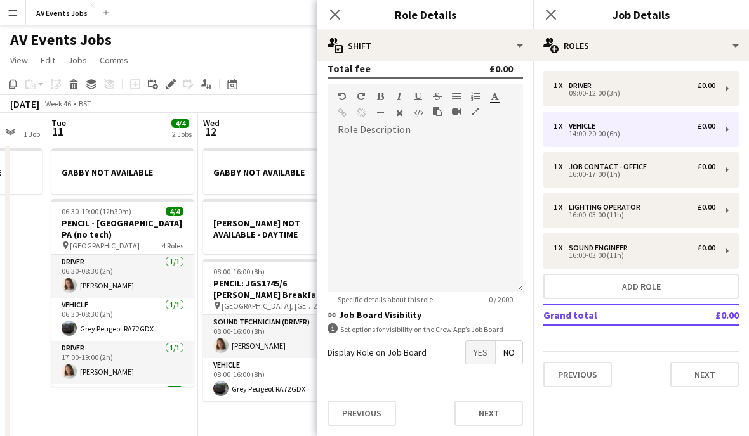
scroll to position [325, 0]
click at [376, 416] on button "Previous" at bounding box center [361, 413] width 69 height 25
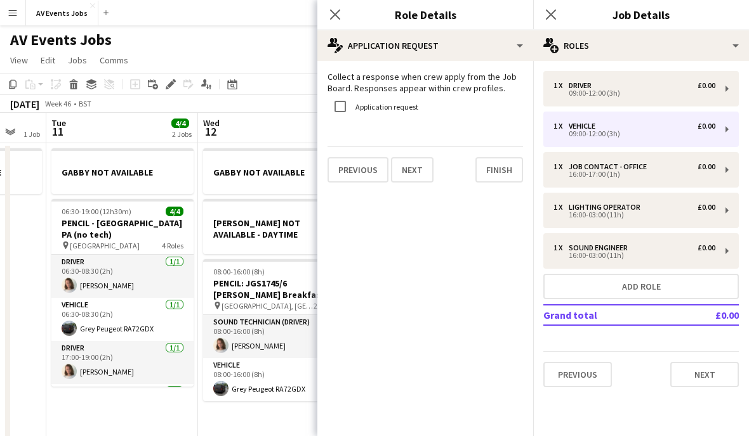
scroll to position [0, 0]
click at [504, 169] on button "Finish" at bounding box center [499, 169] width 48 height 25
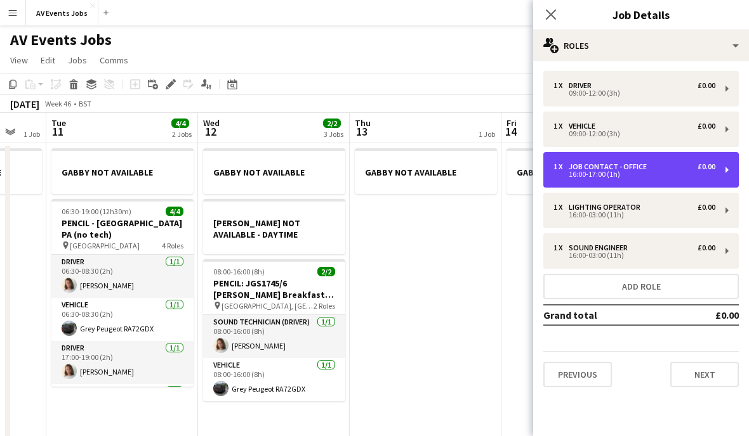
click at [675, 171] on div "16:00-17:00 (1h)" at bounding box center [634, 174] width 162 height 6
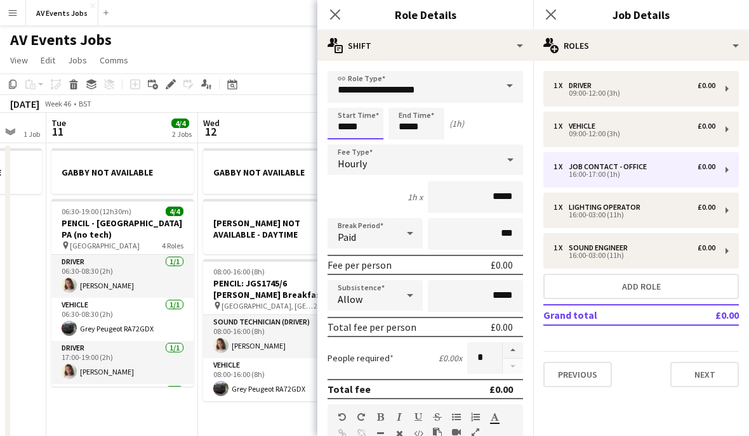
click at [346, 126] on input "*****" at bounding box center [355, 124] width 56 height 32
type input "*****"
click at [409, 129] on input "*****" at bounding box center [416, 124] width 56 height 32
type input "*****"
click at [385, 206] on div "3h x *****" at bounding box center [424, 197] width 195 height 32
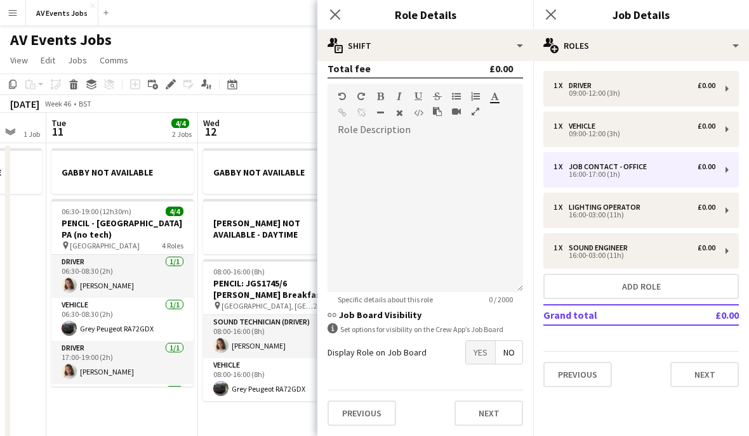
scroll to position [325, 0]
click at [378, 413] on button "Previous" at bounding box center [361, 413] width 69 height 25
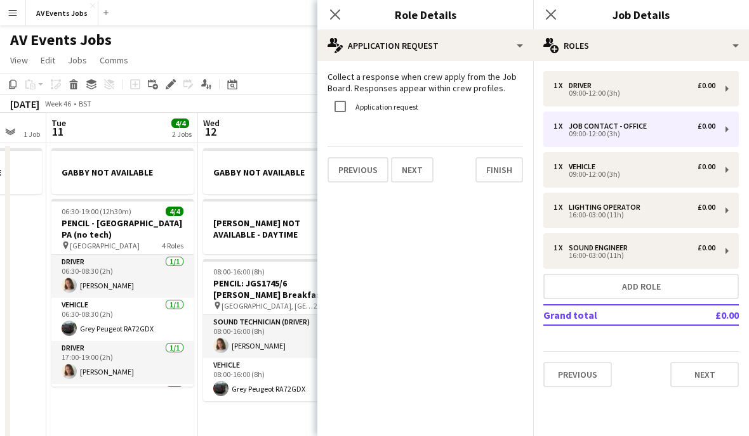
click at [506, 174] on button "Finish" at bounding box center [499, 169] width 48 height 25
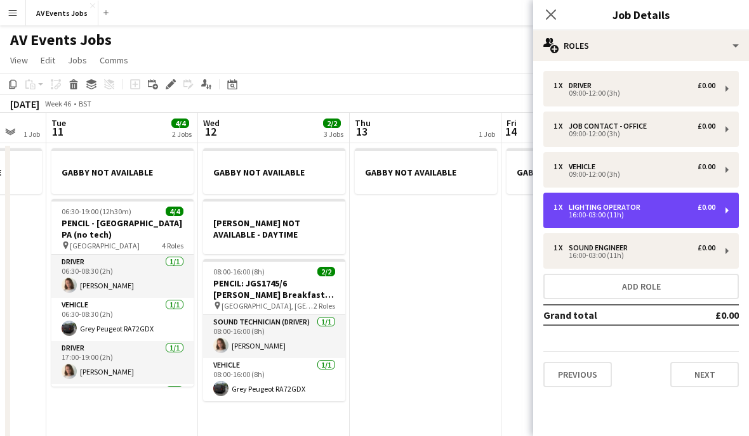
click at [660, 214] on div "16:00-03:00 (11h)" at bounding box center [634, 215] width 162 height 6
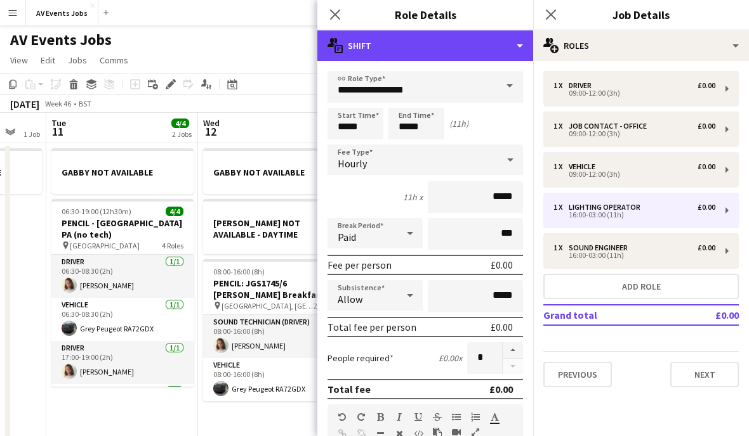
click at [506, 51] on div "multiple-actions-text Shift" at bounding box center [425, 45] width 216 height 30
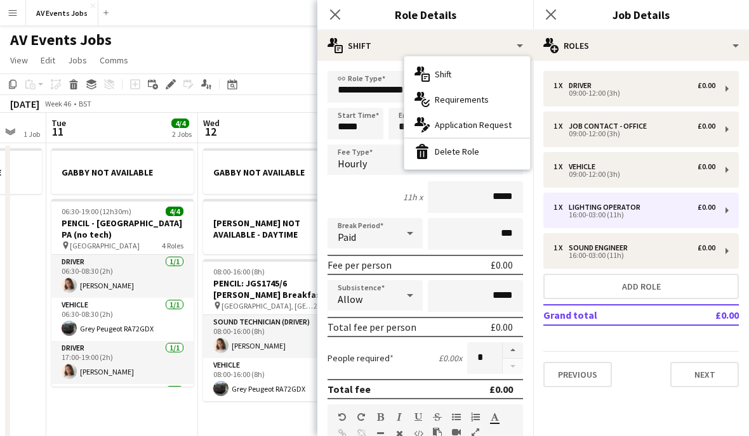
click at [480, 156] on div "bin-2 Delete Role" at bounding box center [467, 151] width 126 height 25
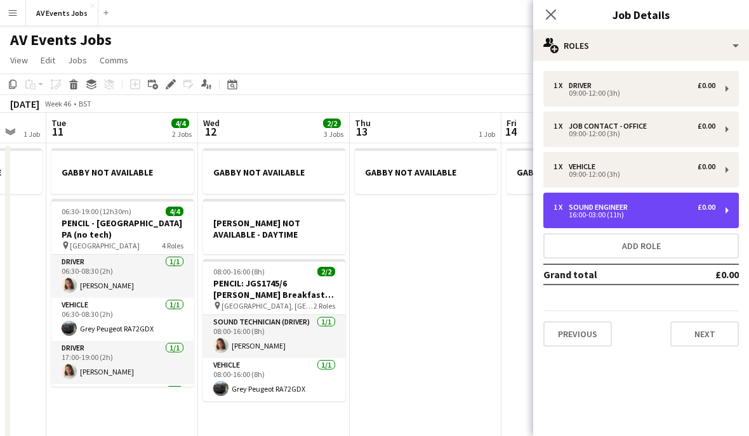
click at [665, 217] on div "16:00-03:00 (11h)" at bounding box center [634, 215] width 162 height 6
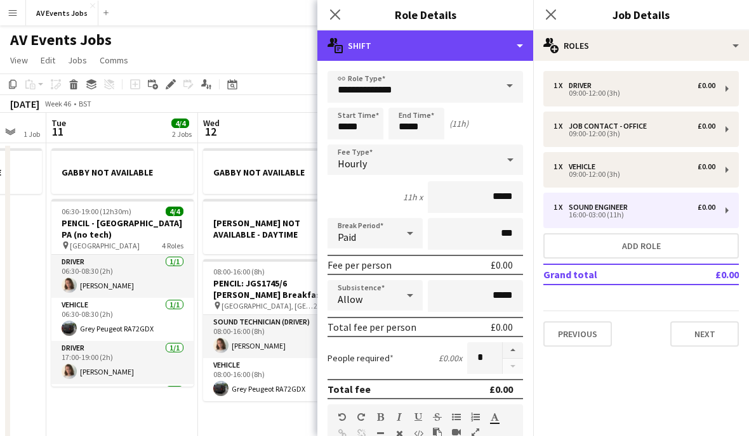
click at [516, 44] on div "multiple-actions-text Shift" at bounding box center [425, 45] width 216 height 30
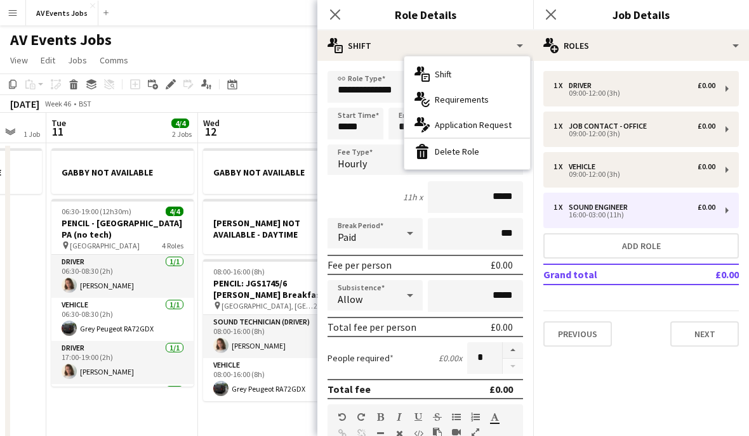
click at [483, 154] on div "bin-2 Delete Role" at bounding box center [467, 151] width 126 height 25
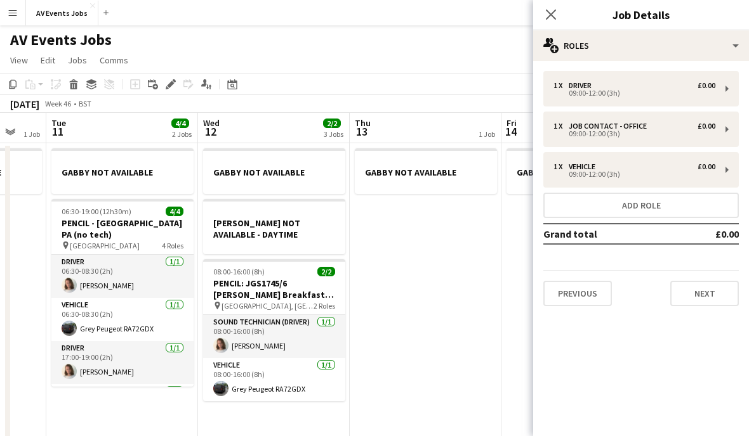
click at [712, 297] on button "Next" at bounding box center [704, 293] width 69 height 25
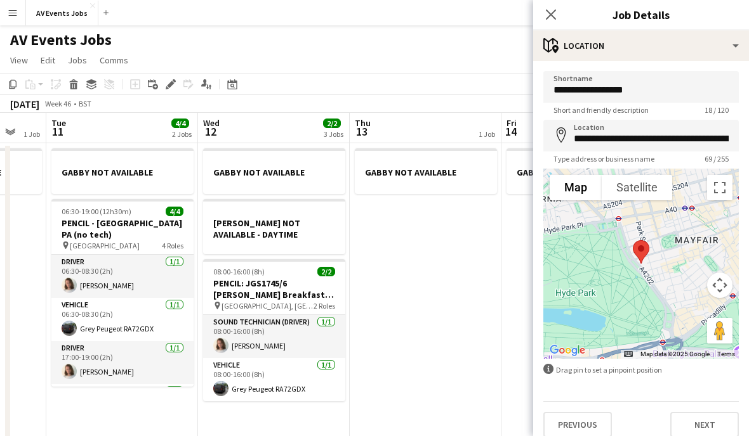
click at [712, 419] on button "Next" at bounding box center [704, 424] width 69 height 25
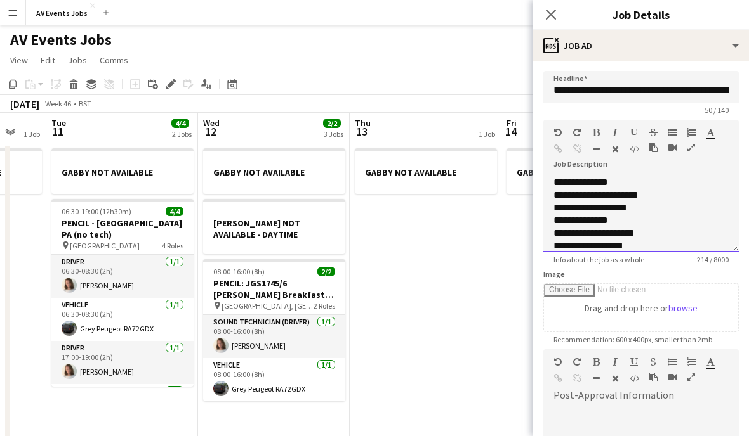
click at [680, 226] on div "**********" at bounding box center [640, 220] width 175 height 13
click at [559, 182] on div "**********" at bounding box center [640, 214] width 195 height 76
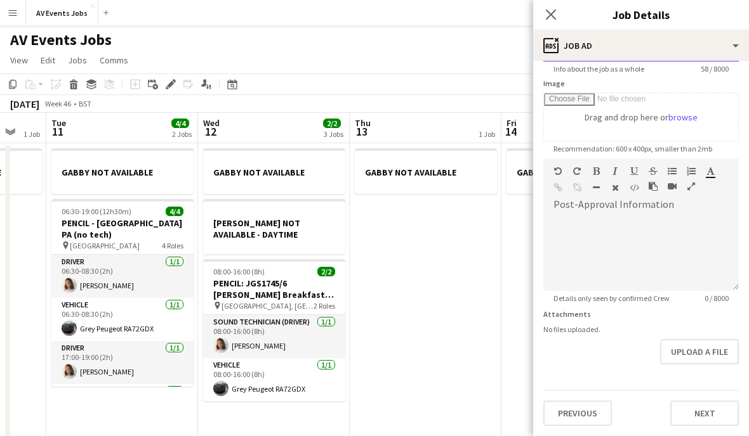
scroll to position [192, 0]
click at [689, 414] on button "Next" at bounding box center [704, 413] width 69 height 25
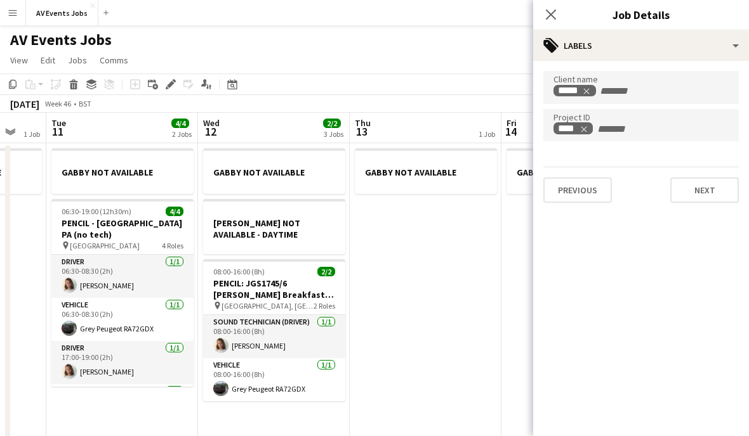
scroll to position [0, 0]
click at [715, 188] on button "Next" at bounding box center [704, 190] width 69 height 25
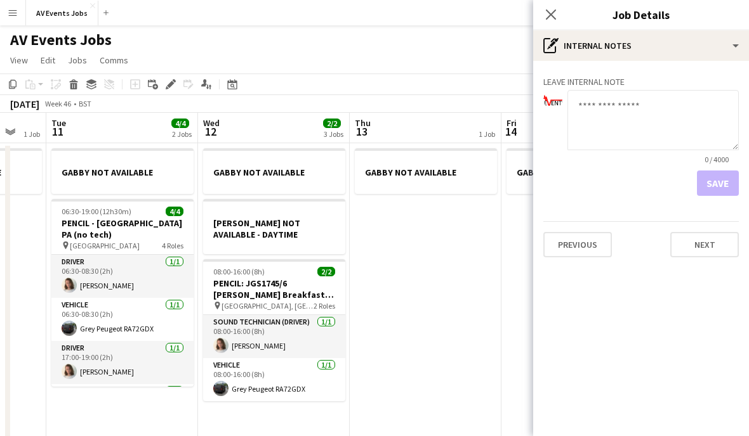
click at [710, 249] on button "Next" at bounding box center [704, 244] width 69 height 25
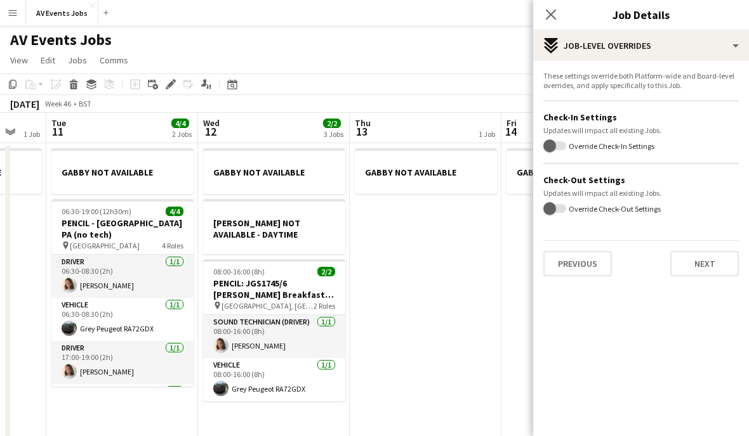
click at [712, 271] on button "Next" at bounding box center [704, 263] width 69 height 25
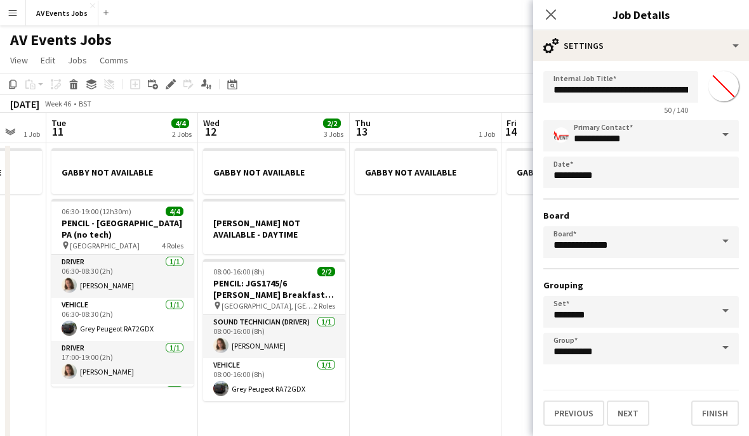
scroll to position [23, 0]
click at [714, 412] on button "Finish" at bounding box center [715, 413] width 48 height 25
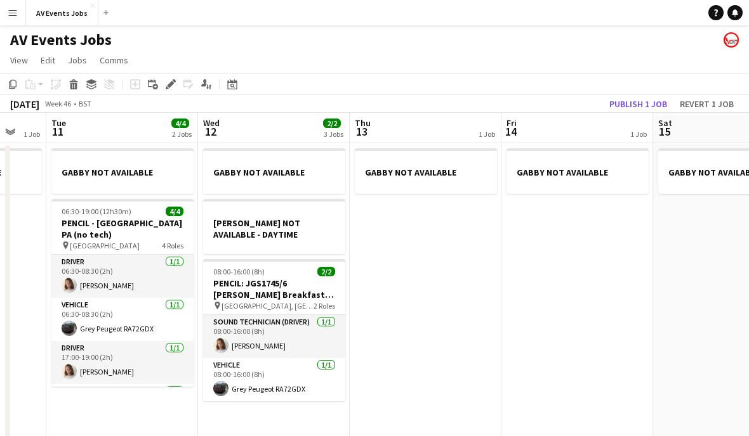
click at [645, 100] on button "Publish 1 job" at bounding box center [638, 104] width 68 height 16
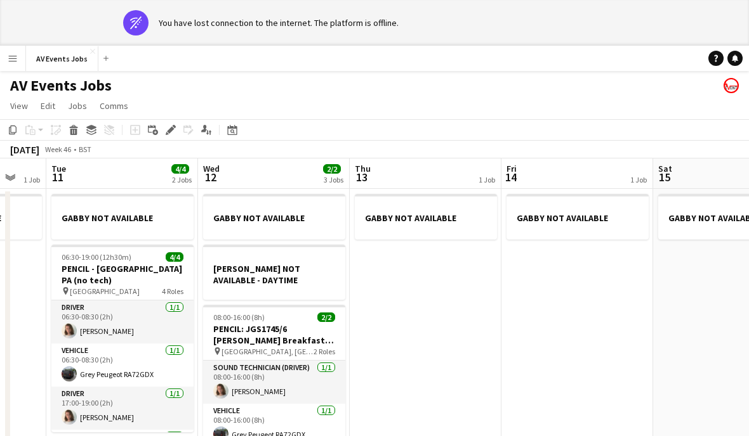
click at [235, 126] on icon at bounding box center [232, 130] width 10 height 10
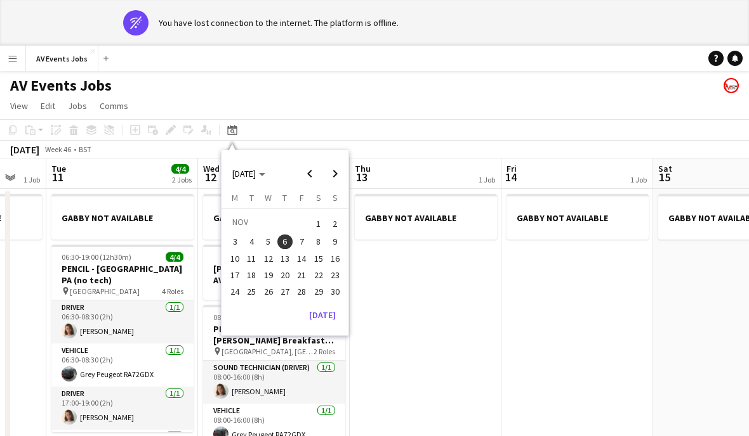
click at [304, 238] on span "7" at bounding box center [301, 242] width 15 height 15
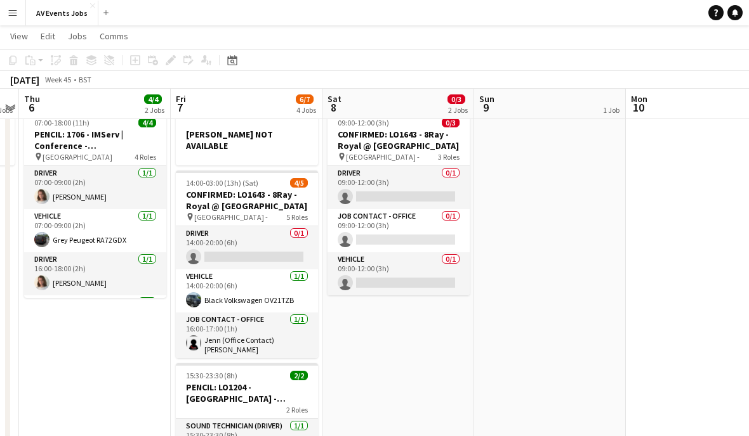
scroll to position [29, 0]
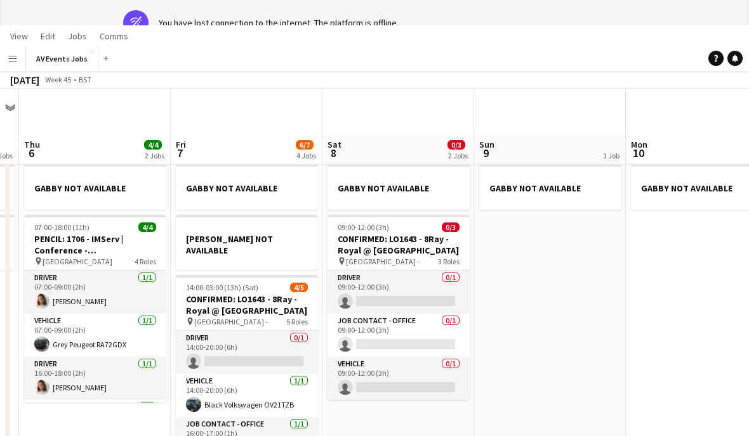
click at [275, 299] on h3 "CONFIRMED: LO1643 - 8Ray - Royal @ [GEOGRAPHIC_DATA]" at bounding box center [247, 305] width 142 height 23
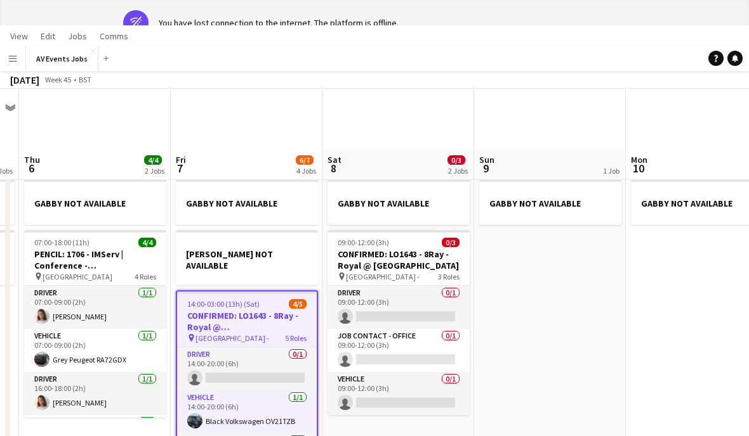
scroll to position [0, 0]
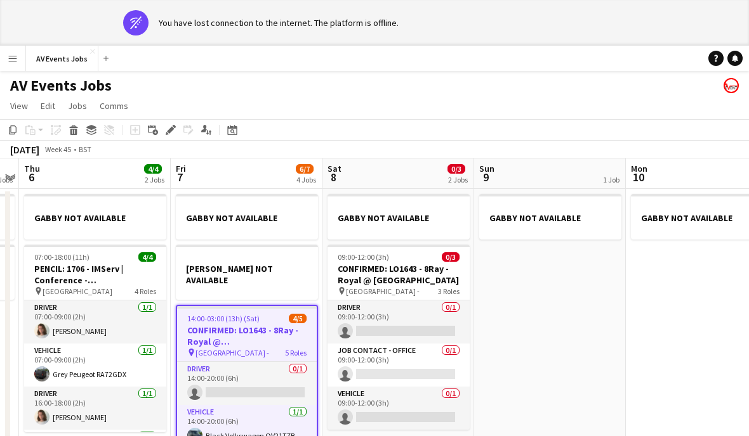
click at [171, 133] on icon "Edit" at bounding box center [171, 130] width 10 height 10
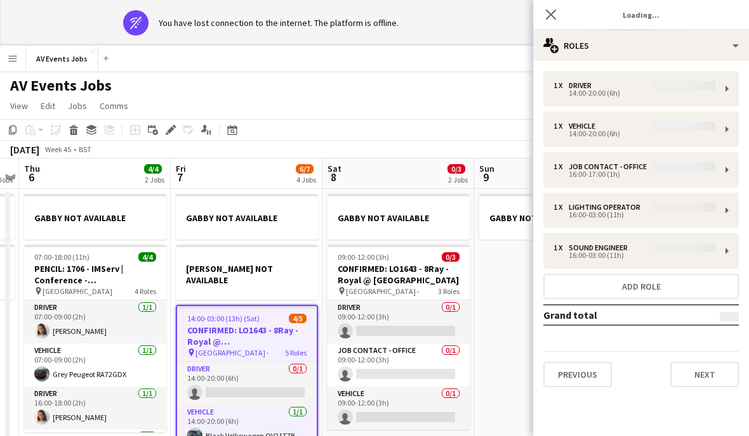
click at [707, 374] on button "Next" at bounding box center [704, 374] width 69 height 25
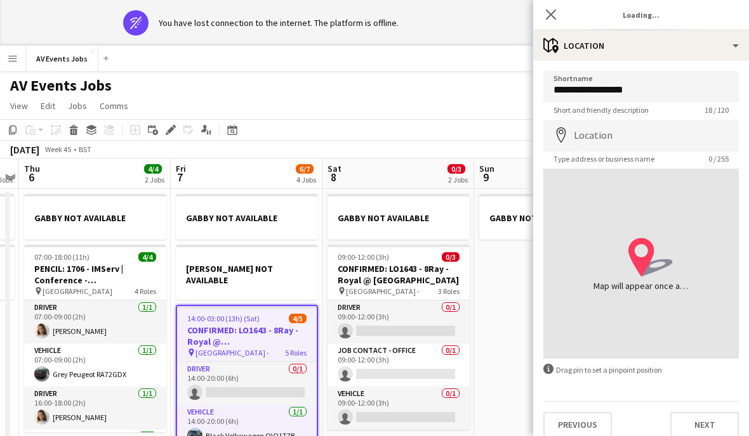
click at [706, 427] on button "Next" at bounding box center [704, 424] width 69 height 25
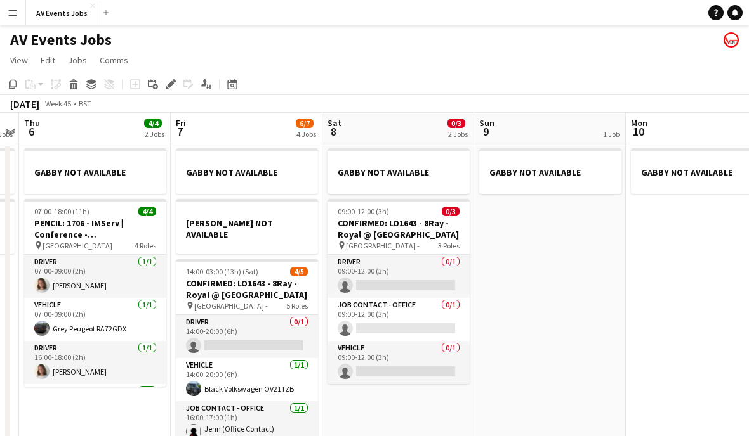
click at [270, 278] on h3 "CONFIRMED: LO1643 - 8Ray - Royal @ [GEOGRAPHIC_DATA]" at bounding box center [247, 289] width 142 height 23
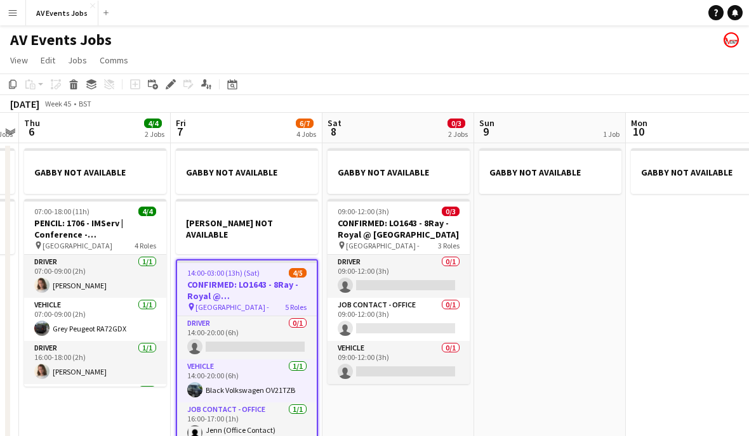
click at [173, 86] on icon "Edit" at bounding box center [171, 84] width 10 height 10
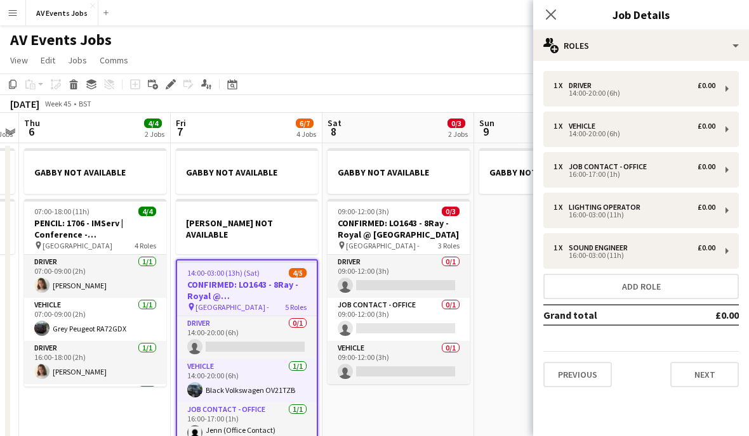
click at [712, 377] on button "Next" at bounding box center [704, 374] width 69 height 25
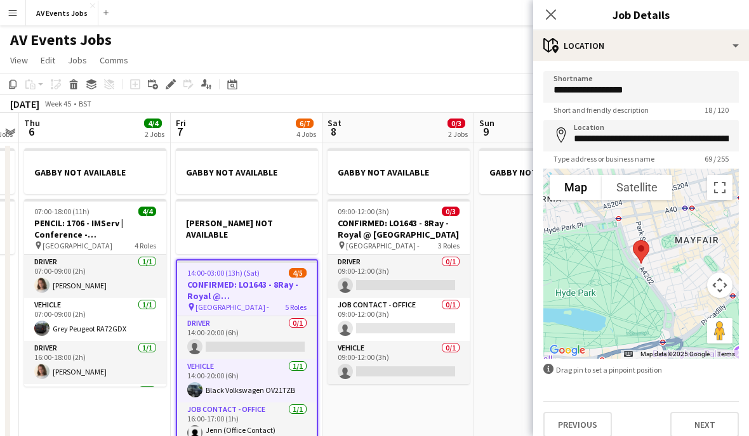
click at [703, 424] on button "Next" at bounding box center [704, 424] width 69 height 25
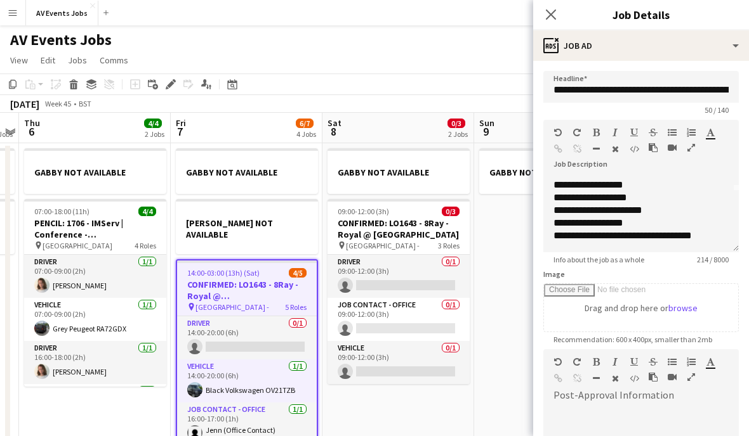
scroll to position [61, 0]
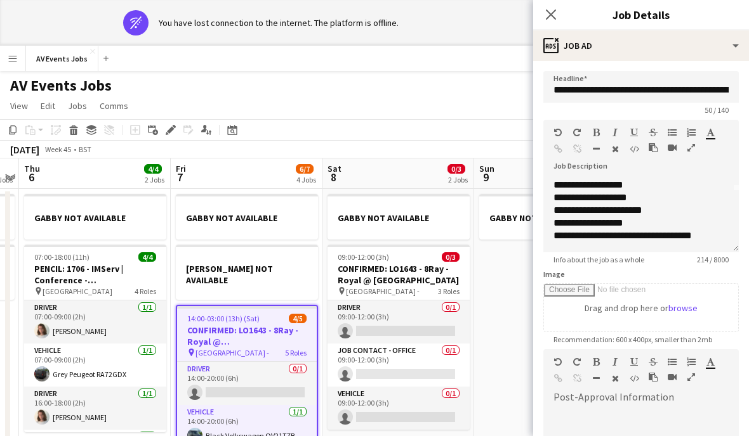
click at [267, 372] on app-card-role "Driver 0/1 14:00-20:00 (6h) single-neutral-actions" at bounding box center [247, 383] width 140 height 43
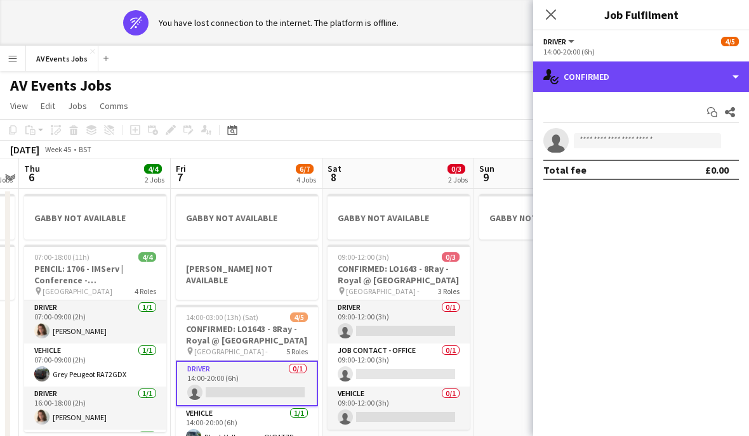
click at [632, 82] on div "single-neutral-actions-check-2 Confirmed" at bounding box center [641, 77] width 216 height 30
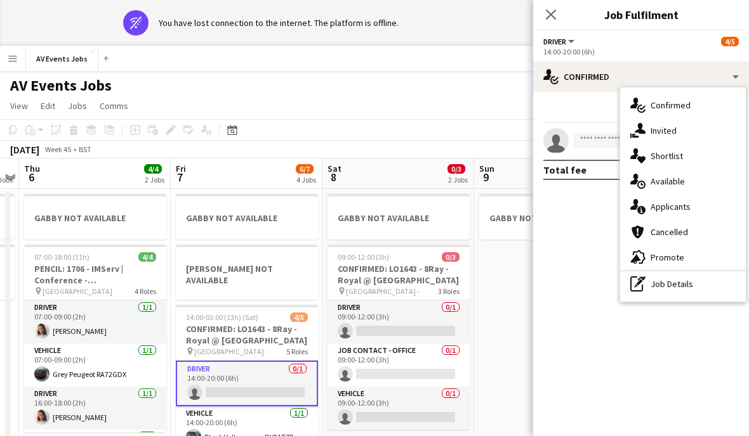
click at [680, 135] on div "single-neutral-actions-share-1 Invited" at bounding box center [683, 130] width 126 height 25
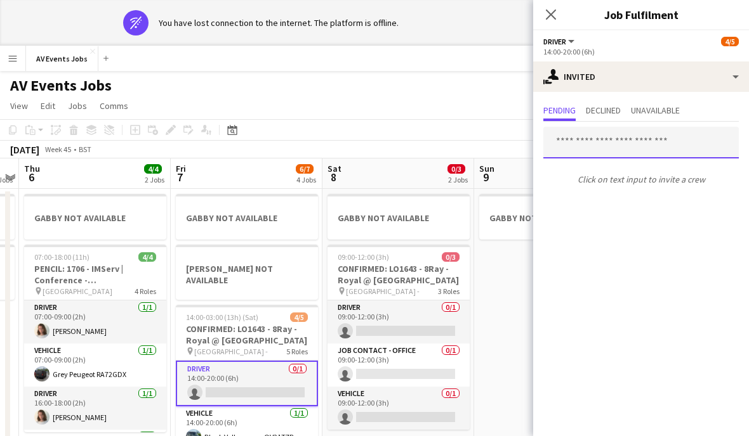
click at [650, 148] on input "text" at bounding box center [640, 143] width 195 height 32
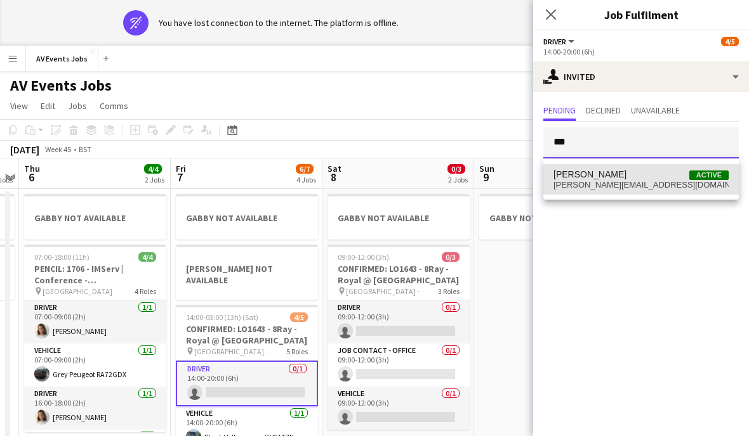
type input "***"
click at [639, 189] on span "[PERSON_NAME][EMAIL_ADDRESS][DOMAIN_NAME]" at bounding box center [640, 185] width 175 height 10
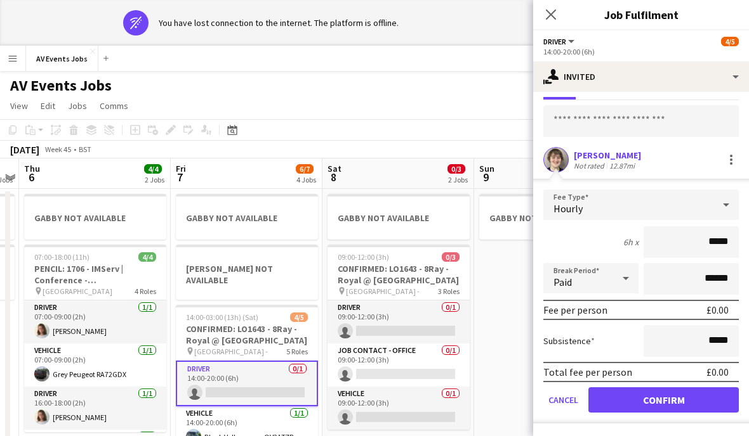
scroll to position [50, 0]
click at [707, 404] on button "Confirm" at bounding box center [663, 400] width 150 height 25
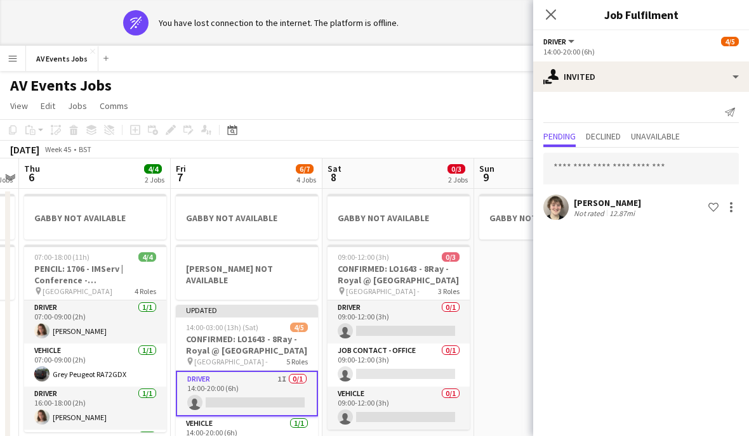
click at [419, 362] on app-card-role "Job contact - Office 0/1 09:00-12:00 (3h) single-neutral-actions" at bounding box center [398, 365] width 142 height 43
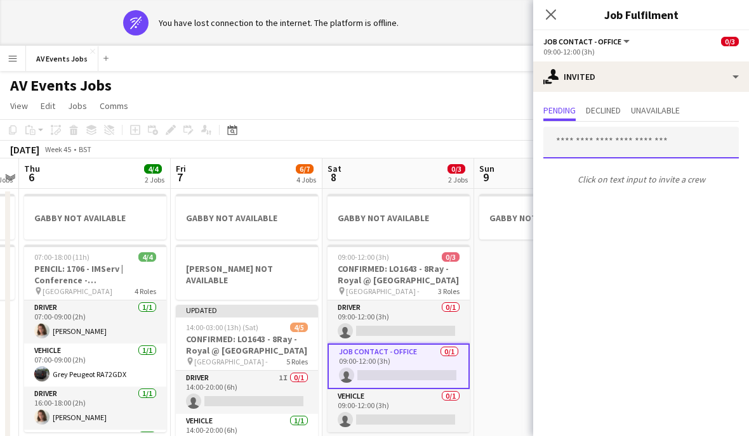
click at [649, 153] on input "text" at bounding box center [640, 143] width 195 height 32
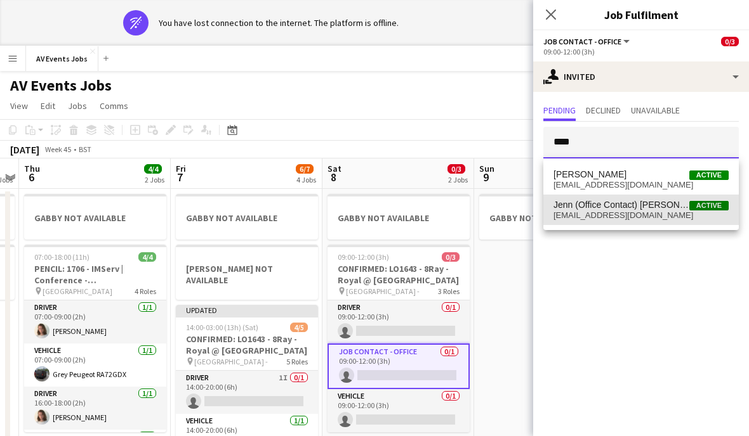
type input "****"
click at [648, 213] on span "[EMAIL_ADDRESS][DOMAIN_NAME]" at bounding box center [640, 216] width 175 height 10
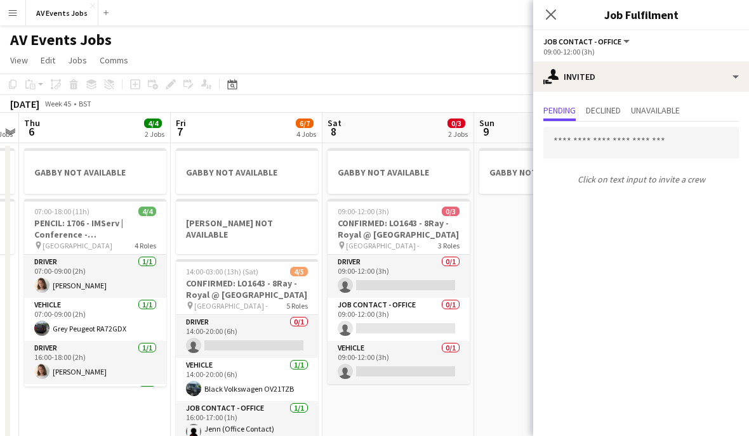
click at [426, 317] on app-card-role "Job contact - Office 0/1 09:00-12:00 (3h) single-neutral-actions" at bounding box center [398, 319] width 142 height 43
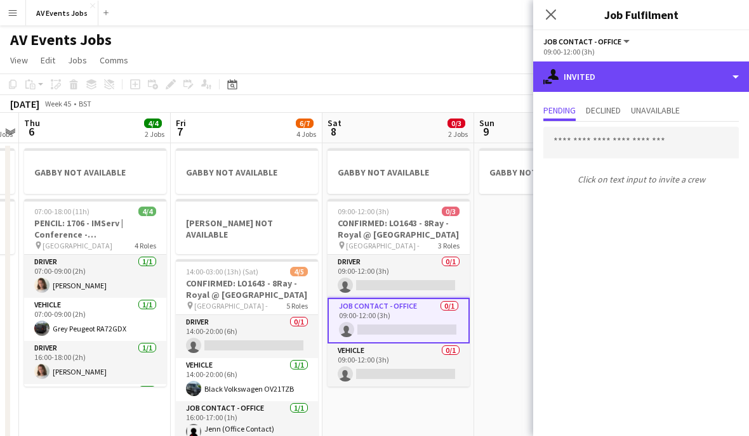
click at [627, 86] on div "single-neutral-actions-share-1 Invited" at bounding box center [641, 77] width 216 height 30
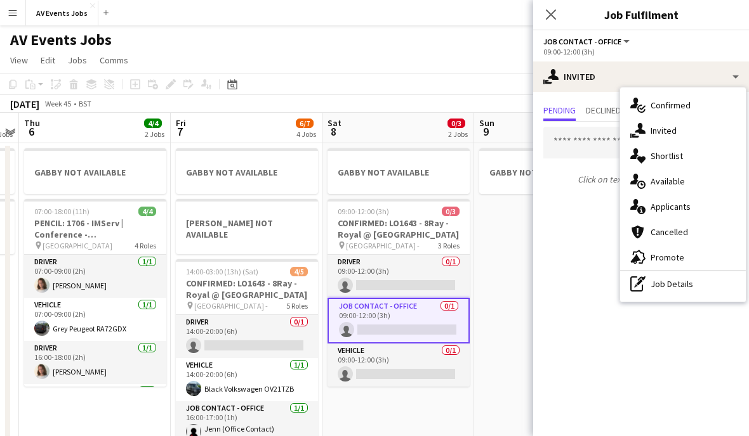
click at [690, 106] on div "single-neutral-actions-check-2 Confirmed" at bounding box center [683, 105] width 126 height 25
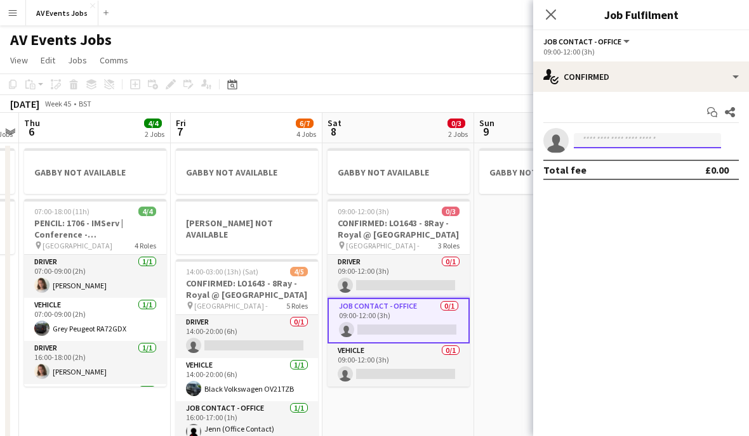
click at [670, 146] on input at bounding box center [646, 140] width 147 height 15
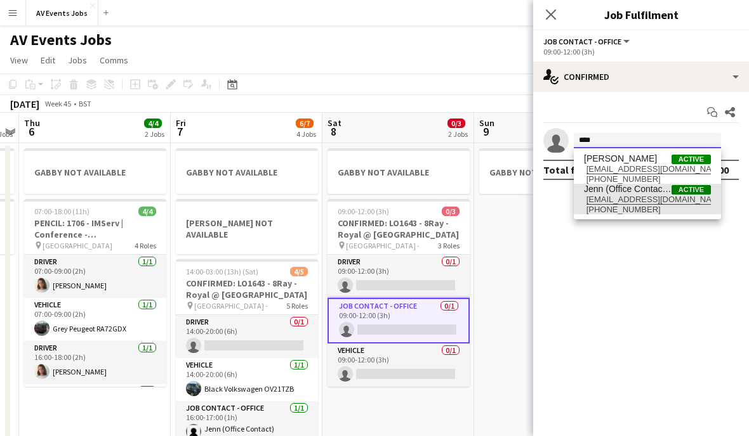
type input "****"
click at [648, 205] on span "[PHONE_NUMBER]" at bounding box center [647, 210] width 127 height 10
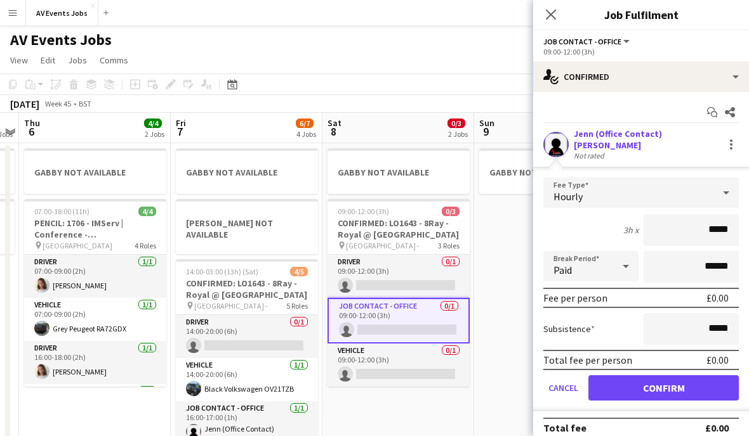
click at [684, 394] on button "Confirm" at bounding box center [663, 388] width 150 height 25
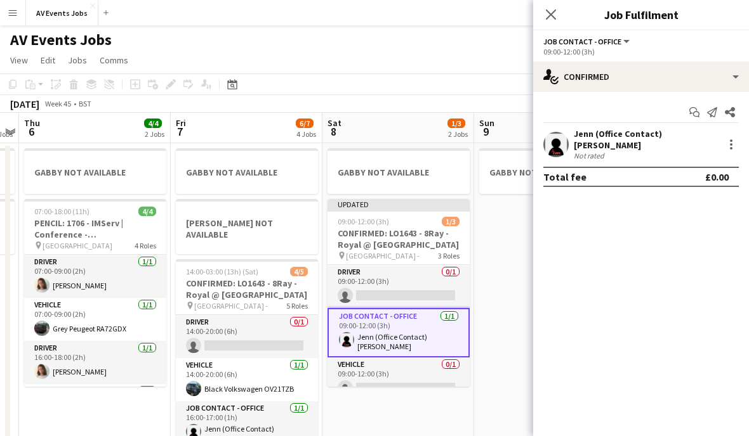
click at [271, 327] on app-card-role "Driver 0/1 14:00-20:00 (6h) single-neutral-actions" at bounding box center [247, 336] width 142 height 43
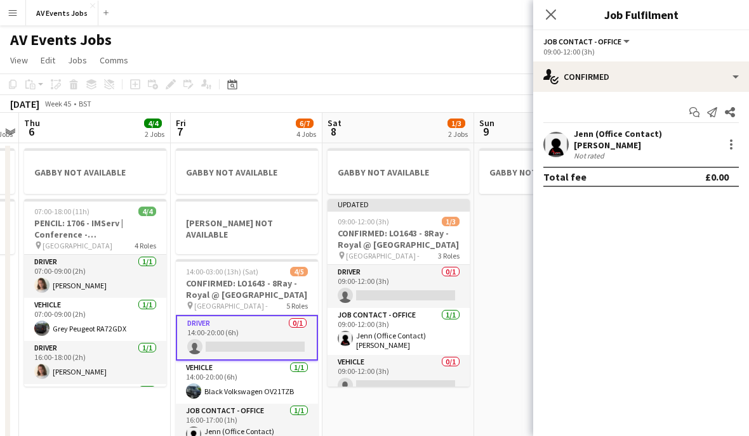
click at [415, 236] on h3 "CONFIRMED: LO1643 - 8Ray - Royal @ [GEOGRAPHIC_DATA]" at bounding box center [398, 239] width 142 height 23
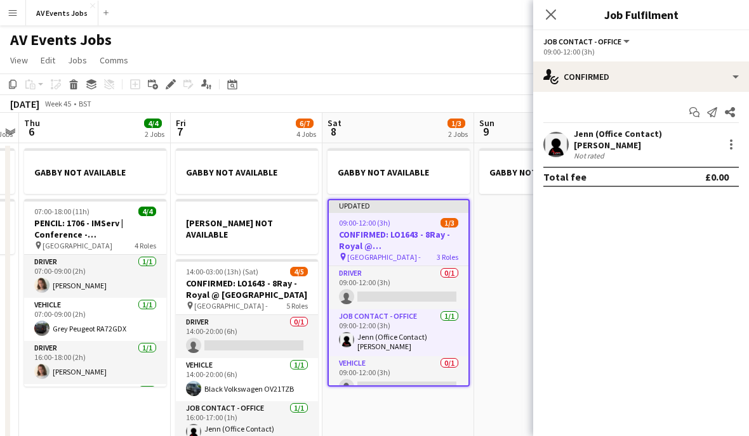
click at [422, 284] on app-card-role "Driver 0/1 09:00-12:00 (3h) single-neutral-actions" at bounding box center [399, 287] width 140 height 43
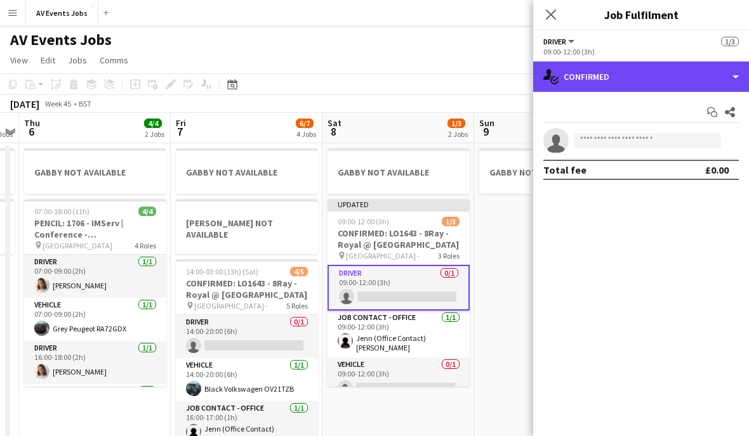
click at [675, 86] on div "single-neutral-actions-check-2 Confirmed" at bounding box center [641, 77] width 216 height 30
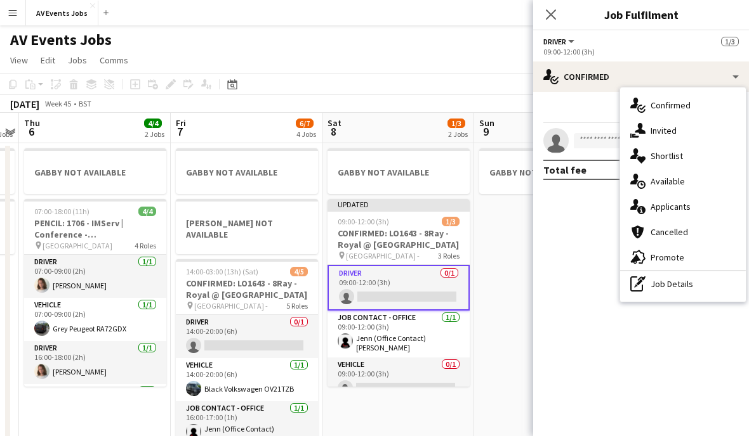
click at [693, 131] on div "single-neutral-actions-share-1 Invited" at bounding box center [683, 130] width 126 height 25
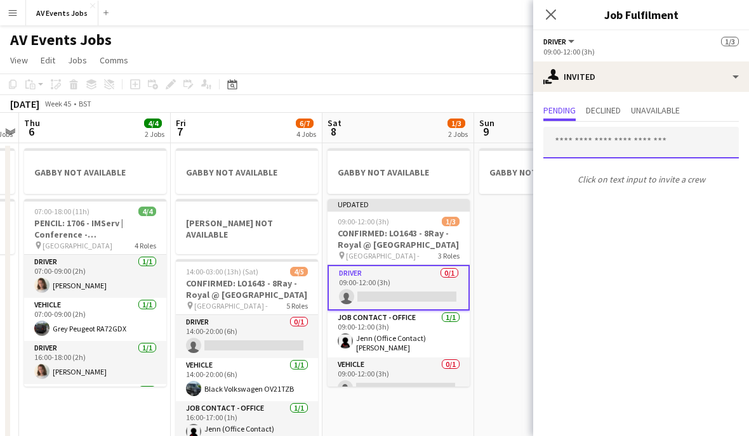
click at [647, 150] on input "text" at bounding box center [640, 143] width 195 height 32
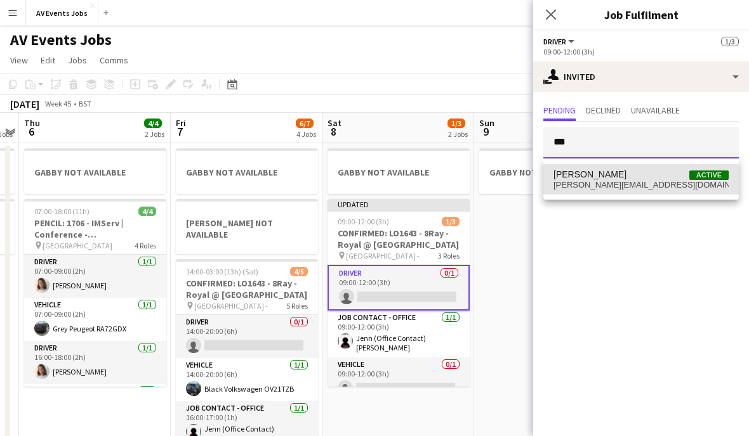
type input "***"
click at [660, 179] on span "[PERSON_NAME] Active" at bounding box center [640, 174] width 175 height 11
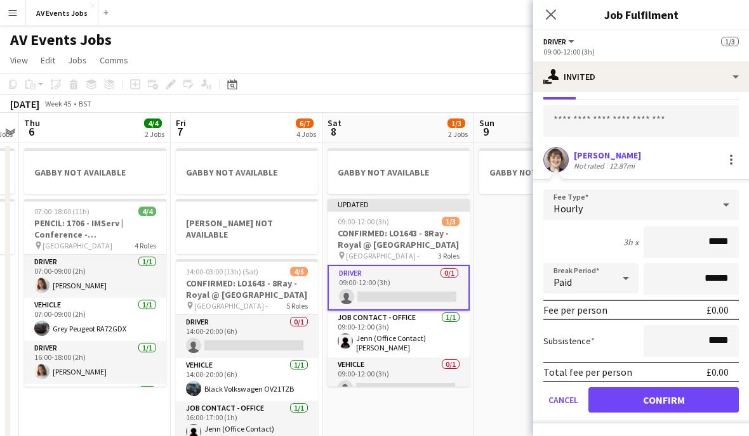
scroll to position [50, 0]
click at [691, 400] on button "Confirm" at bounding box center [663, 400] width 150 height 25
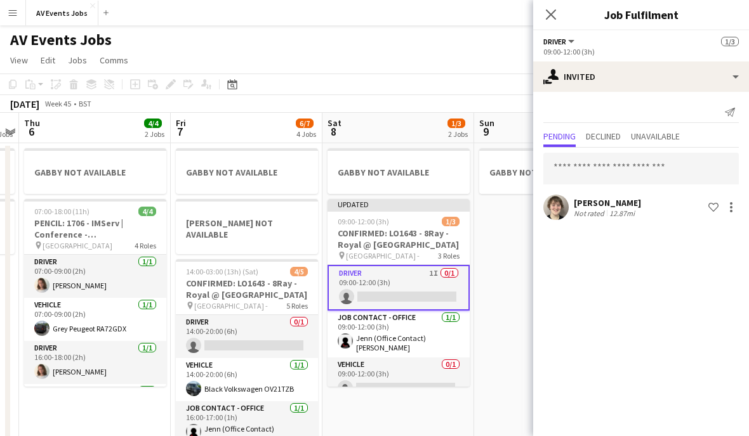
scroll to position [0, 0]
click at [430, 379] on app-card-role "Vehicle 0/1 09:00-12:00 (3h) single-neutral-actions" at bounding box center [398, 379] width 142 height 43
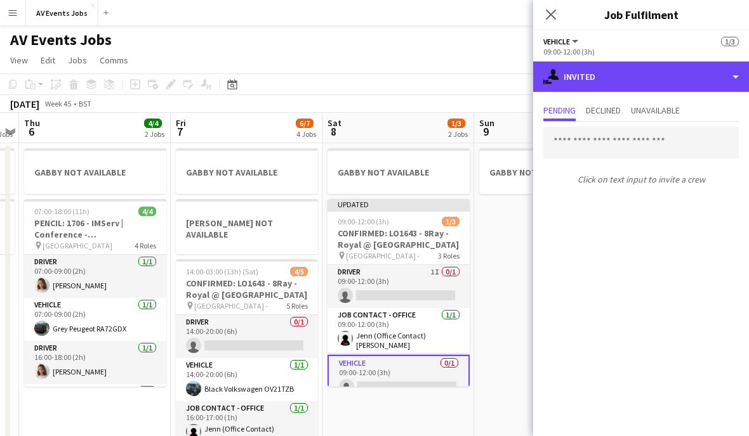
click at [658, 83] on div "single-neutral-actions-share-1 Invited" at bounding box center [641, 77] width 216 height 30
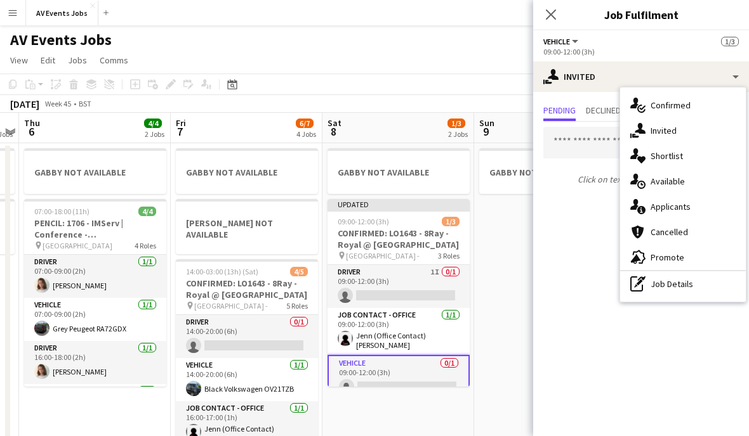
click at [700, 107] on div "single-neutral-actions-check-2 Confirmed" at bounding box center [683, 105] width 126 height 25
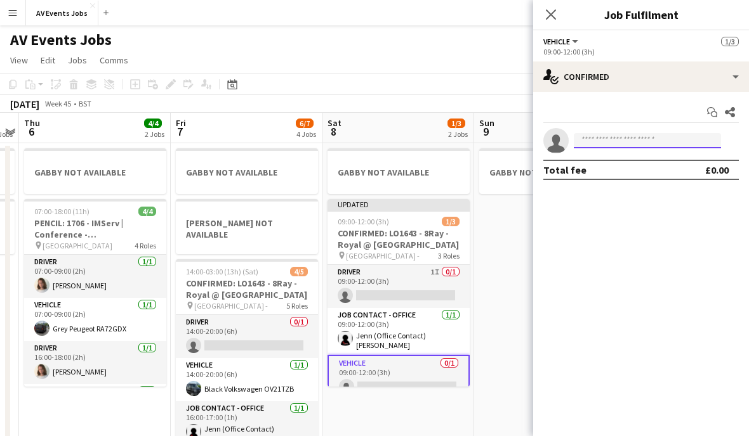
click at [657, 143] on input at bounding box center [646, 140] width 147 height 15
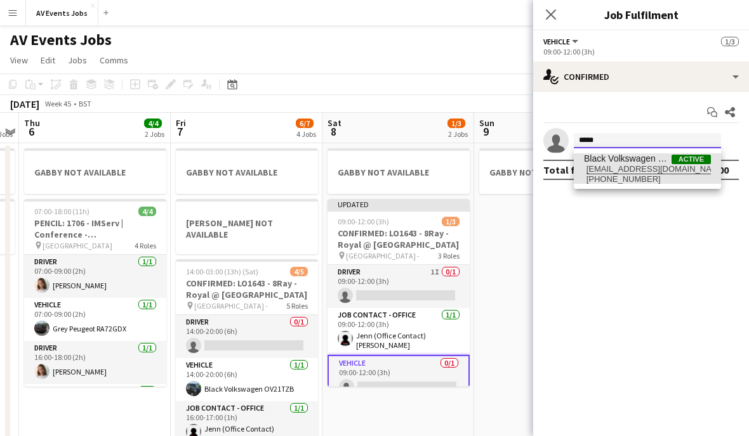
type input "*****"
click at [646, 162] on span "Black Volkswagen OV21TZB" at bounding box center [628, 159] width 88 height 11
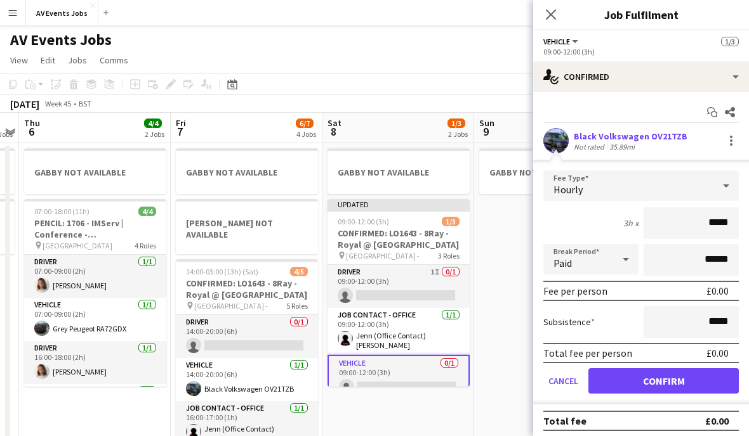
click at [679, 394] on button "Confirm" at bounding box center [663, 381] width 150 height 25
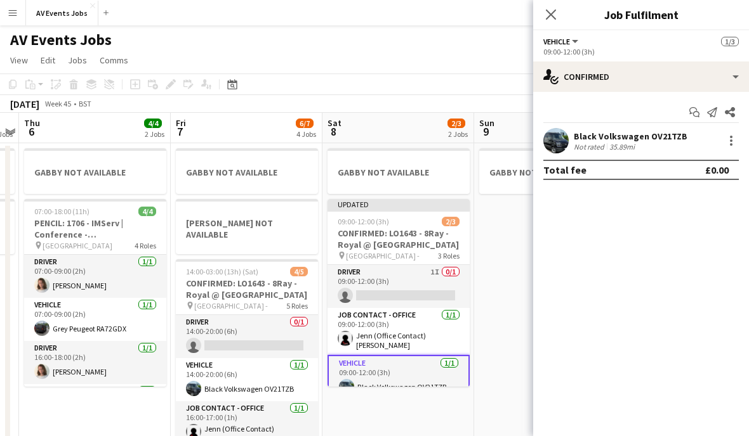
click at [407, 235] on h3 "CONFIRMED: LO1643 - 8Ray - Royal @ [GEOGRAPHIC_DATA]" at bounding box center [398, 239] width 142 height 23
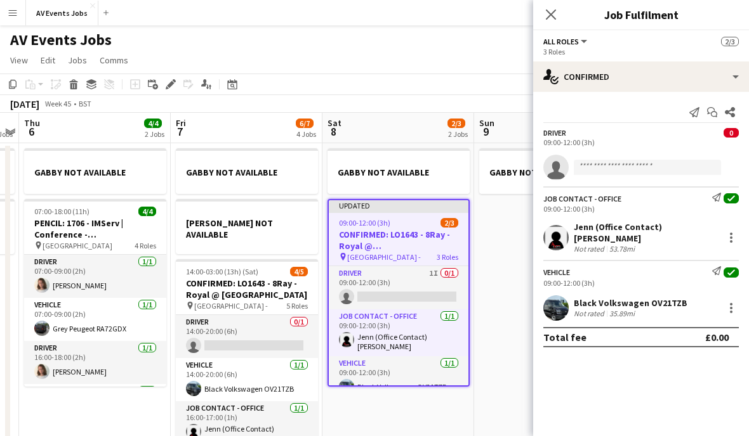
click at [551, 12] on icon "Close pop-in" at bounding box center [551, 15] width 10 height 10
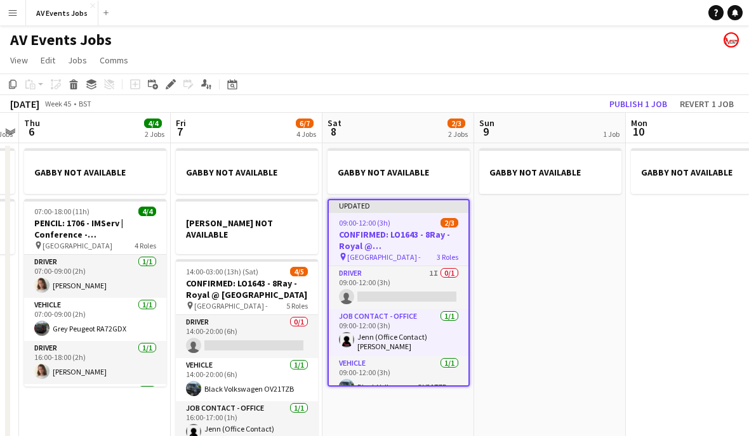
click at [657, 104] on button "Publish 1 job" at bounding box center [638, 104] width 68 height 16
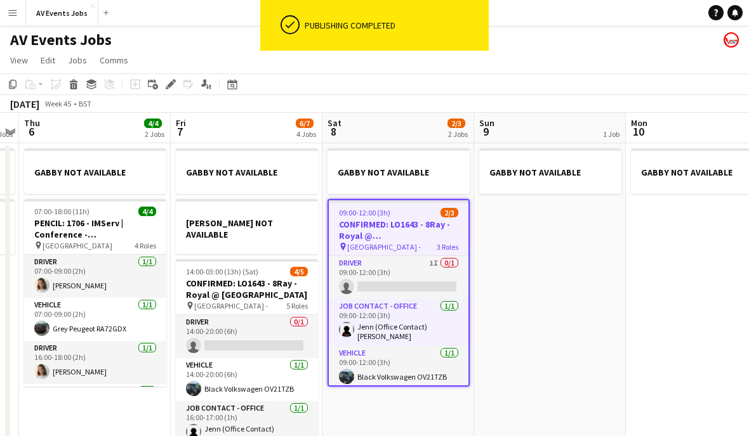
click at [271, 322] on app-card-role "Driver 0/1 14:00-20:00 (6h) single-neutral-actions" at bounding box center [247, 336] width 142 height 43
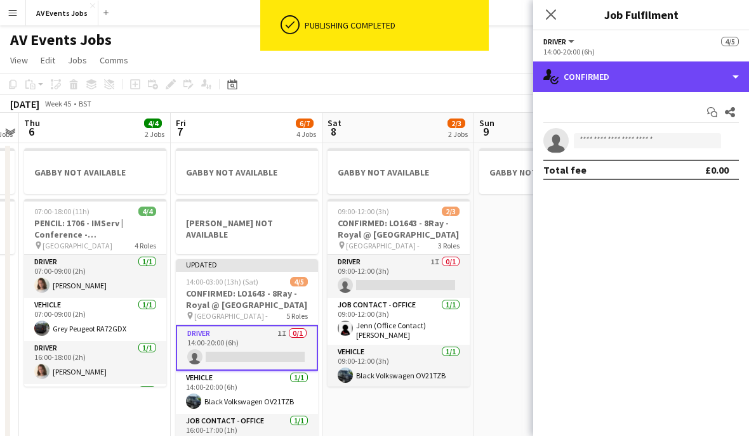
click at [660, 77] on div "single-neutral-actions-check-2 Confirmed" at bounding box center [641, 77] width 216 height 30
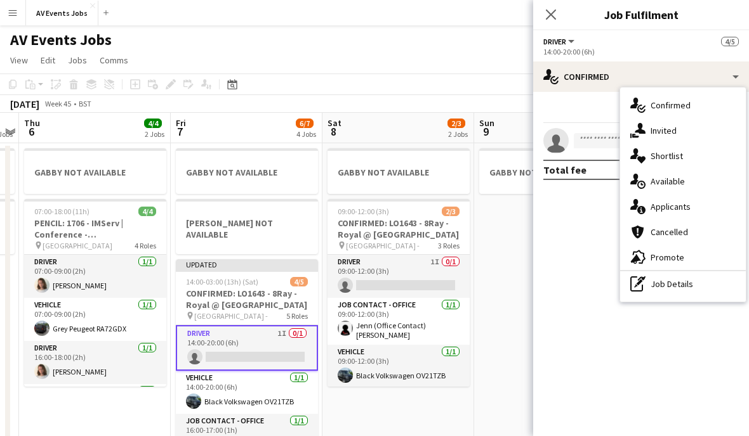
click at [687, 134] on div "single-neutral-actions-share-1 Invited" at bounding box center [683, 130] width 126 height 25
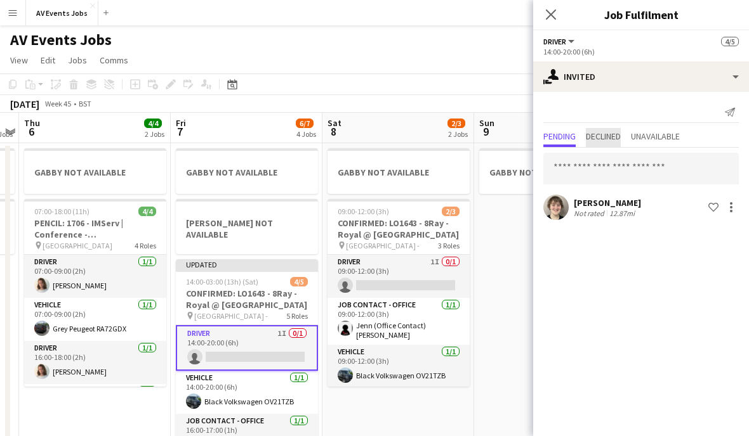
click at [613, 138] on span "Declined" at bounding box center [602, 136] width 35 height 9
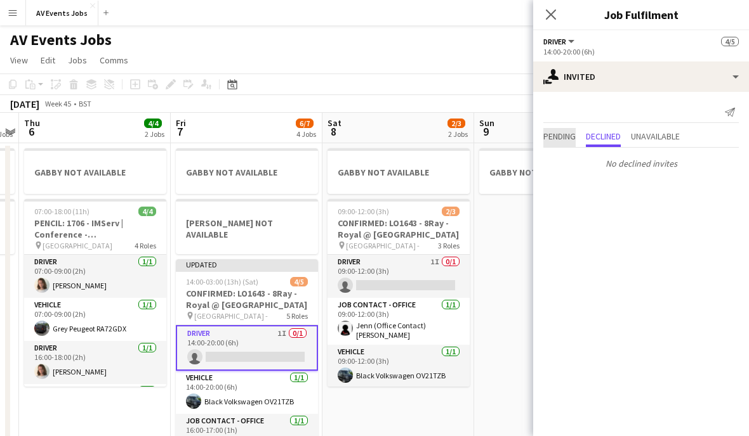
click at [563, 140] on span "Pending" at bounding box center [559, 136] width 32 height 9
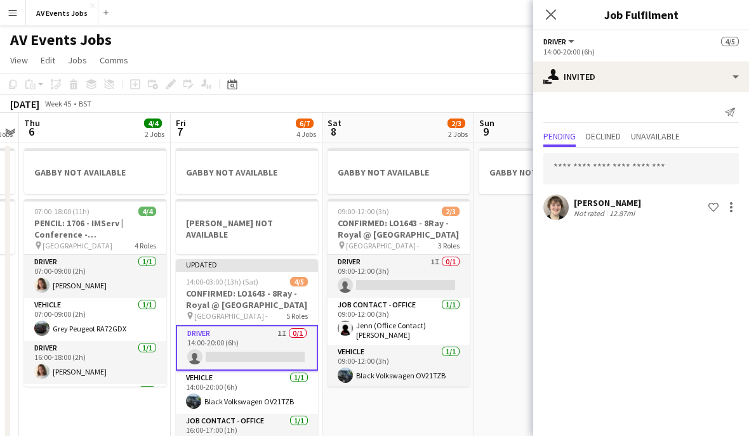
click at [549, 22] on app-icon "Close pop-in" at bounding box center [550, 14] width 15 height 15
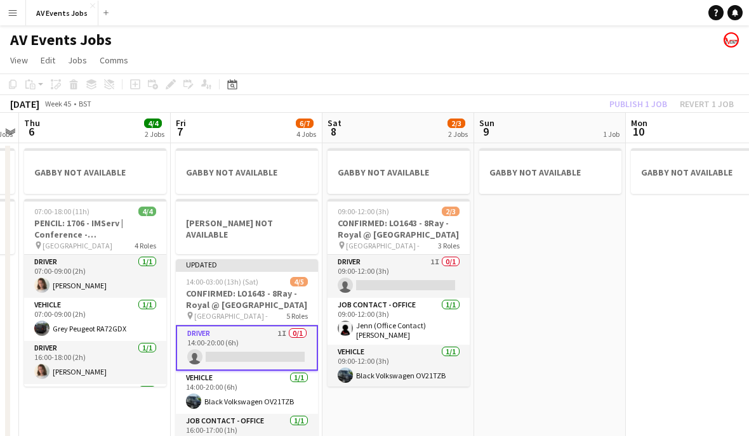
click at [549, 303] on app-date-cell "GABBY NOT AVAILABLE" at bounding box center [550, 377] width 152 height 468
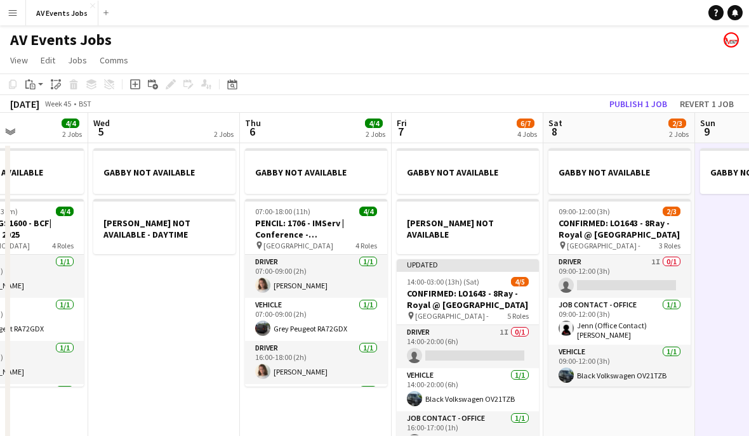
scroll to position [0, 372]
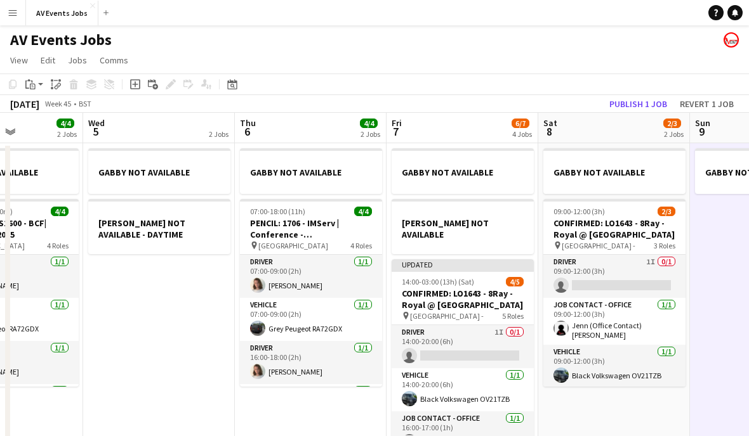
click at [434, 277] on span "14:00-03:00 (13h) (Sat)" at bounding box center [438, 282] width 72 height 10
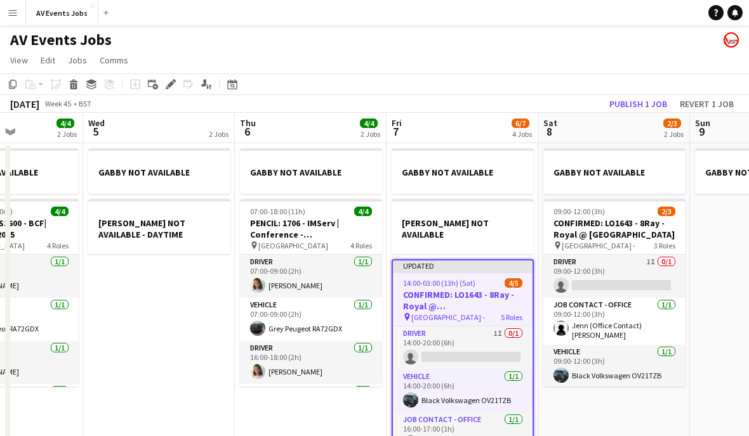
click at [634, 100] on button "Publish 1 job" at bounding box center [638, 104] width 68 height 16
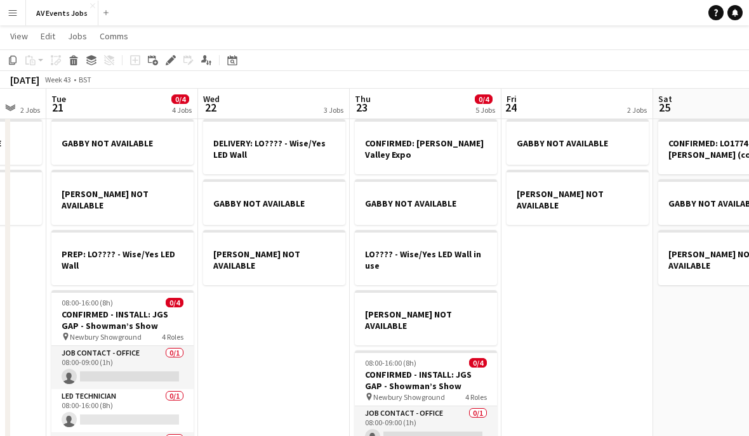
scroll to position [0, 401]
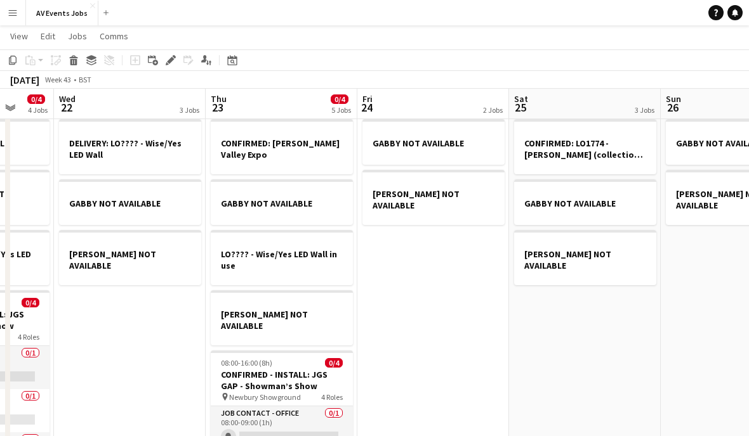
click at [267, 150] on h3 "CONFIRMED: [PERSON_NAME] Valley Expo" at bounding box center [282, 149] width 142 height 23
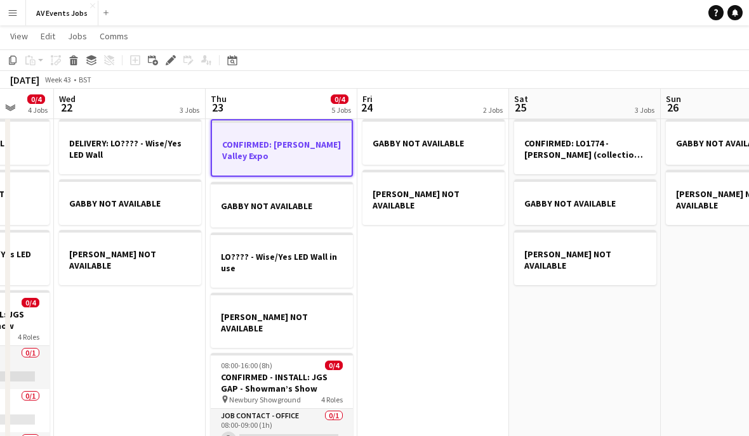
click at [169, 55] on div "Edit" at bounding box center [170, 60] width 15 height 15
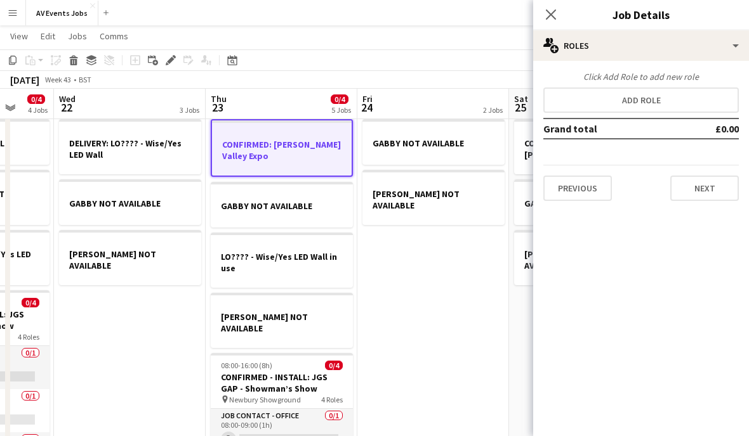
click at [699, 96] on button "Add role" at bounding box center [640, 100] width 195 height 25
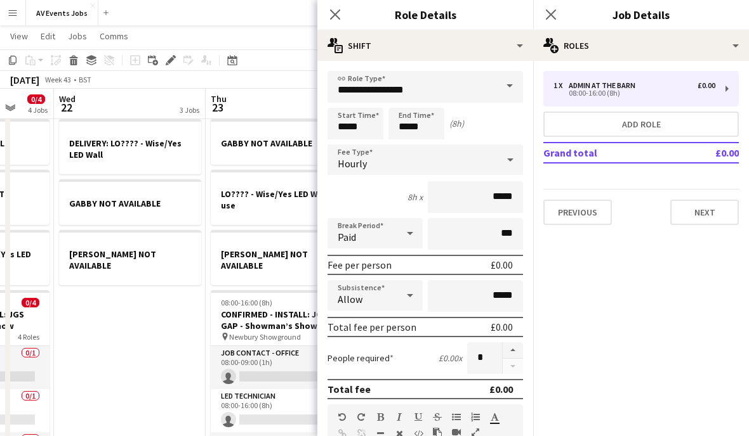
click at [508, 89] on span at bounding box center [509, 86] width 27 height 30
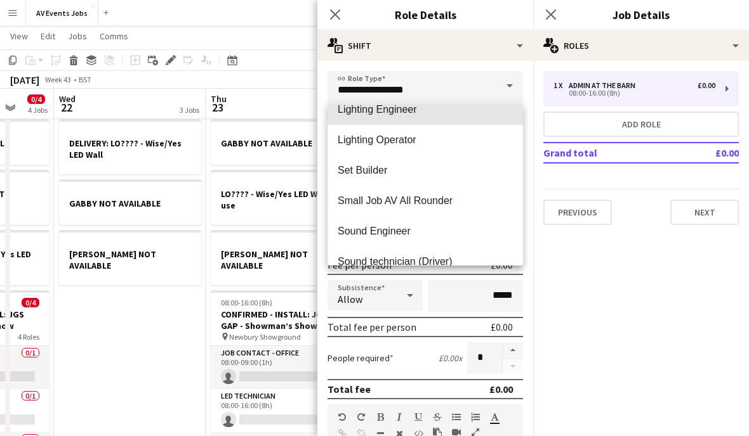
scroll to position [454, 0]
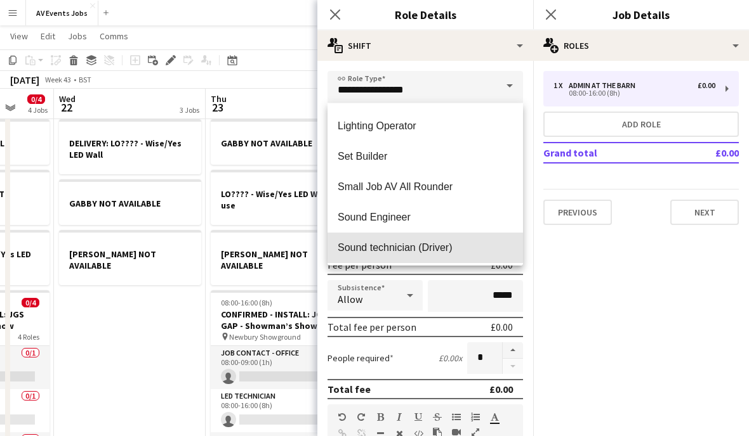
click at [461, 251] on span "Sound technician (Driver)" at bounding box center [424, 248] width 175 height 12
type input "**********"
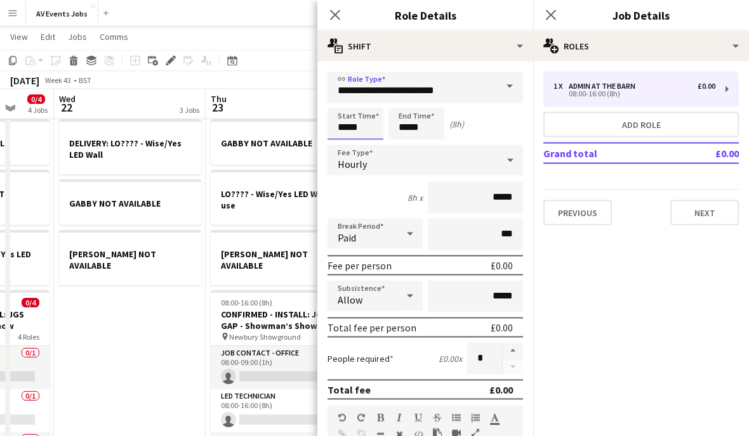
click at [346, 130] on input "*****" at bounding box center [355, 124] width 56 height 32
click at [341, 146] on div at bounding box center [342, 146] width 25 height 13
click at [344, 146] on div at bounding box center [342, 146] width 25 height 13
click at [371, 102] on div at bounding box center [367, 101] width 25 height 13
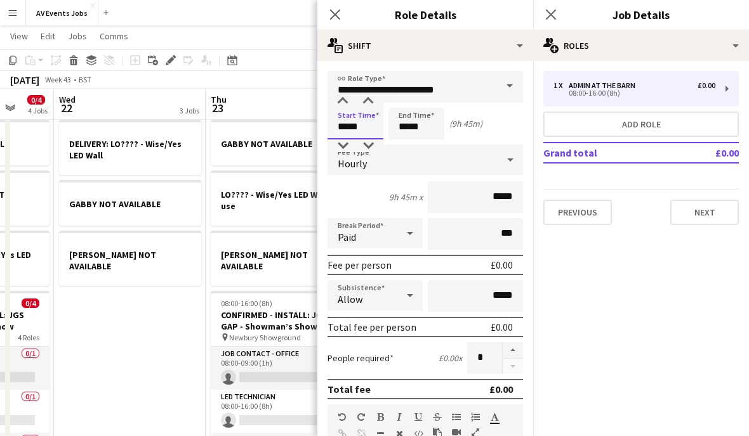
click at [371, 101] on div at bounding box center [367, 101] width 25 height 13
type input "*****"
click at [413, 128] on input "*****" at bounding box center [416, 124] width 56 height 32
click at [403, 108] on input "*****" at bounding box center [416, 124] width 56 height 32
click at [486, 138] on div "Start Time ***** End Time ***** (9h 30m)" at bounding box center [424, 124] width 195 height 32
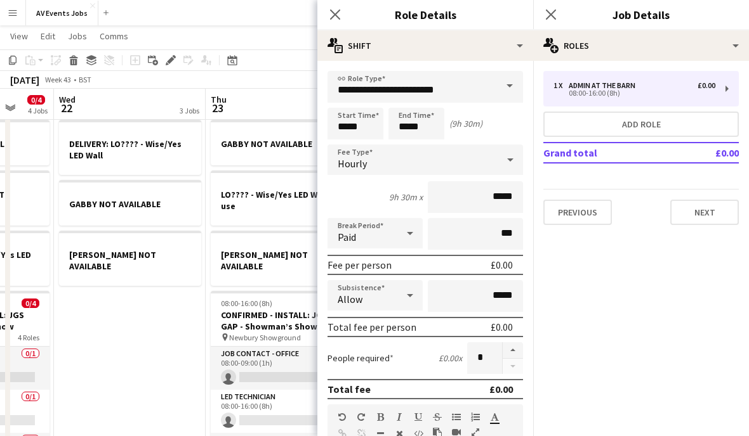
scroll to position [28, 0]
click at [404, 134] on input "*****" at bounding box center [416, 124] width 56 height 32
click at [405, 103] on div at bounding box center [403, 101] width 25 height 13
click at [403, 102] on div at bounding box center [403, 101] width 25 height 13
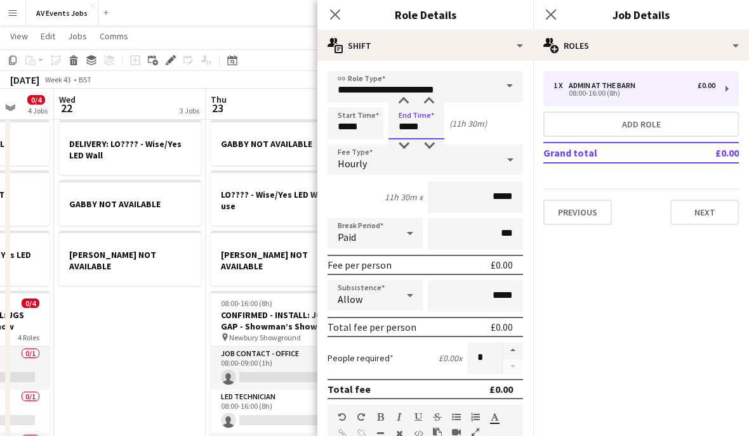
click at [403, 148] on div at bounding box center [403, 146] width 25 height 13
type input "*****"
click at [492, 129] on div "Start Time ***** End Time ***** (10h 30m)" at bounding box center [424, 124] width 195 height 32
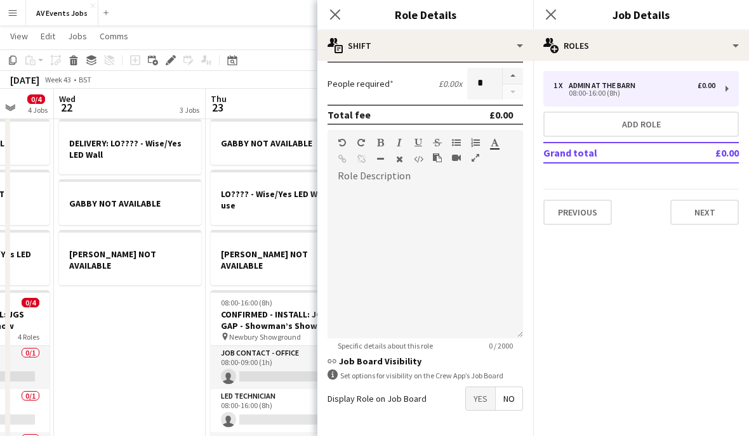
scroll to position [275, 0]
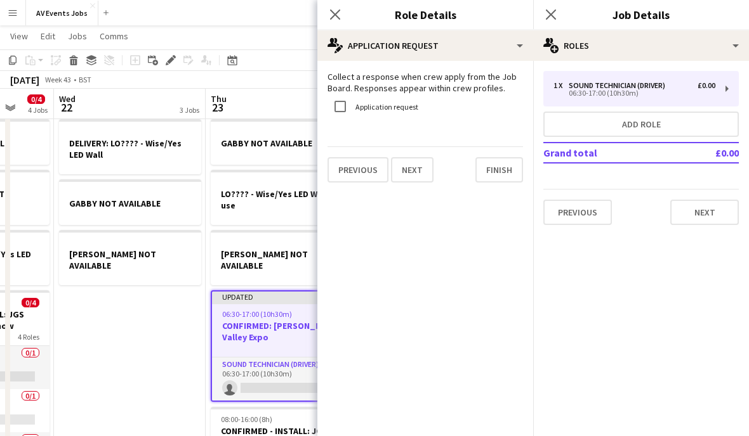
click at [500, 173] on button "Finish" at bounding box center [499, 169] width 48 height 25
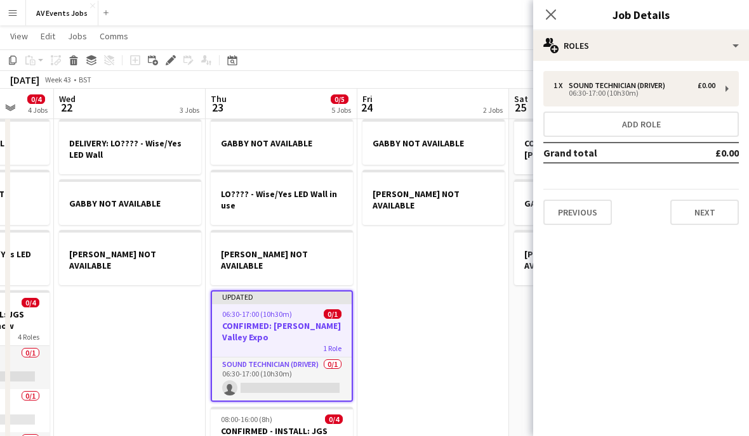
click at [643, 129] on button "Add role" at bounding box center [640, 124] width 195 height 25
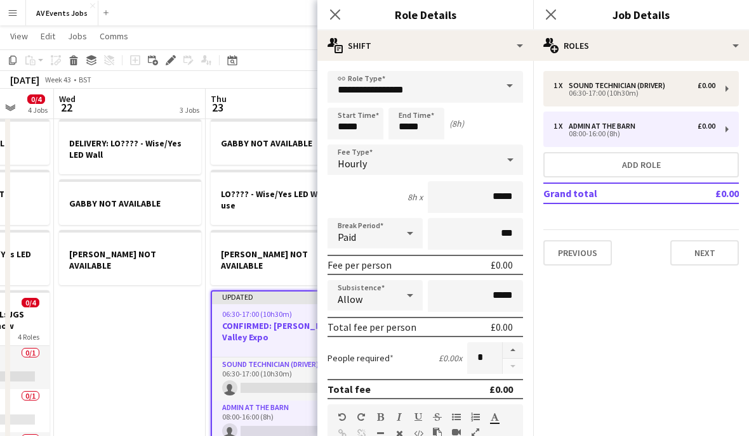
click at [503, 90] on span at bounding box center [509, 86] width 27 height 30
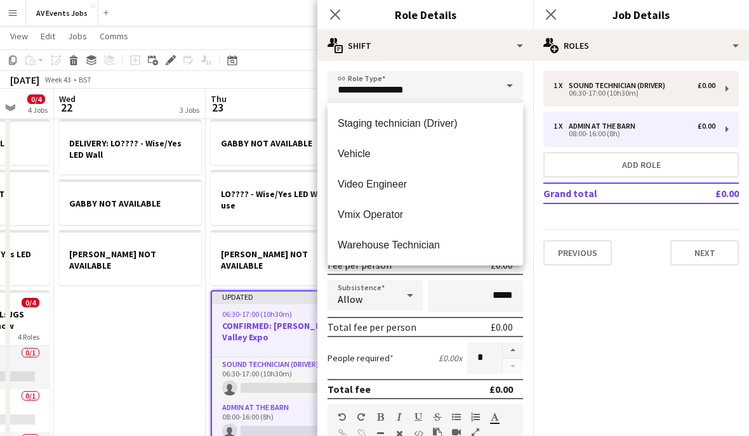
scroll to position [639, 0]
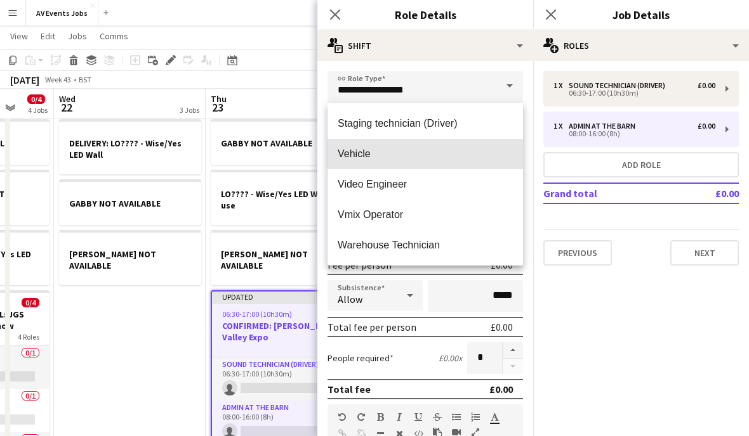
click at [456, 155] on span "Vehicle" at bounding box center [424, 154] width 175 height 12
type input "*******"
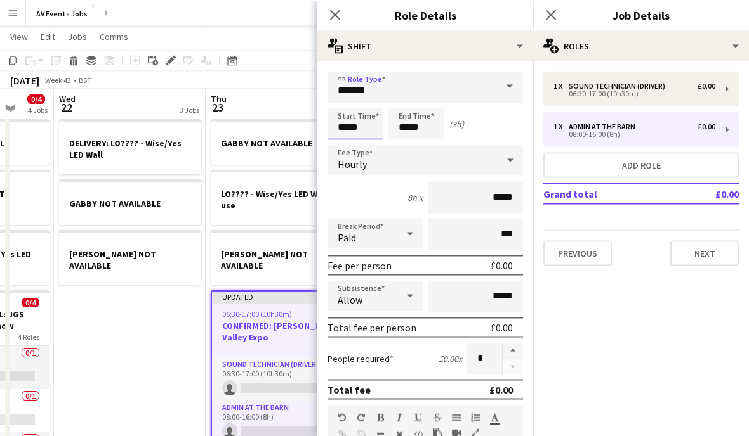
click at [346, 130] on input "*****" at bounding box center [355, 124] width 56 height 32
